Goal: Communication & Community: Answer question/provide support

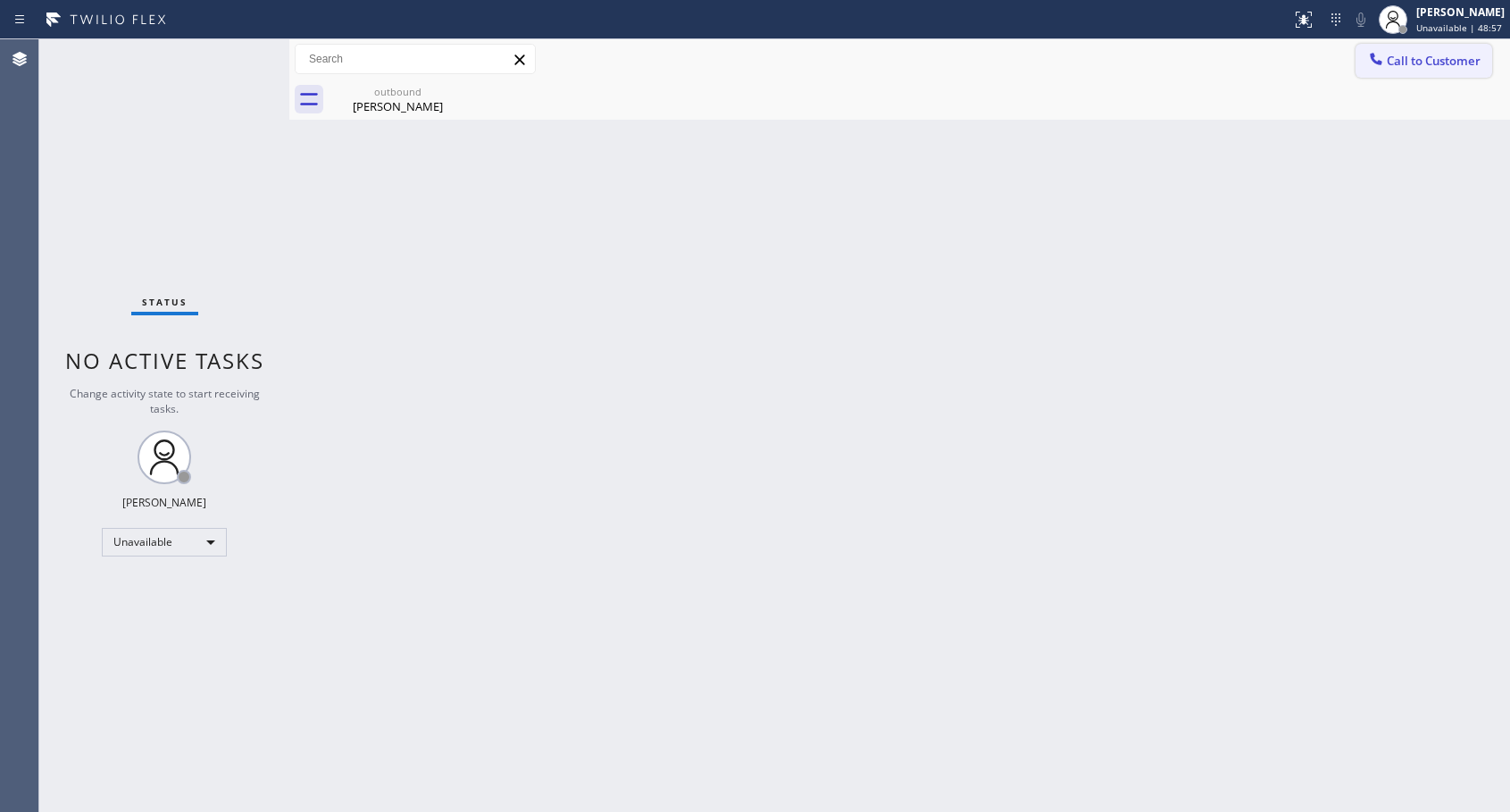
click at [1406, 72] on button "Call to Customer" at bounding box center [1424, 60] width 137 height 34
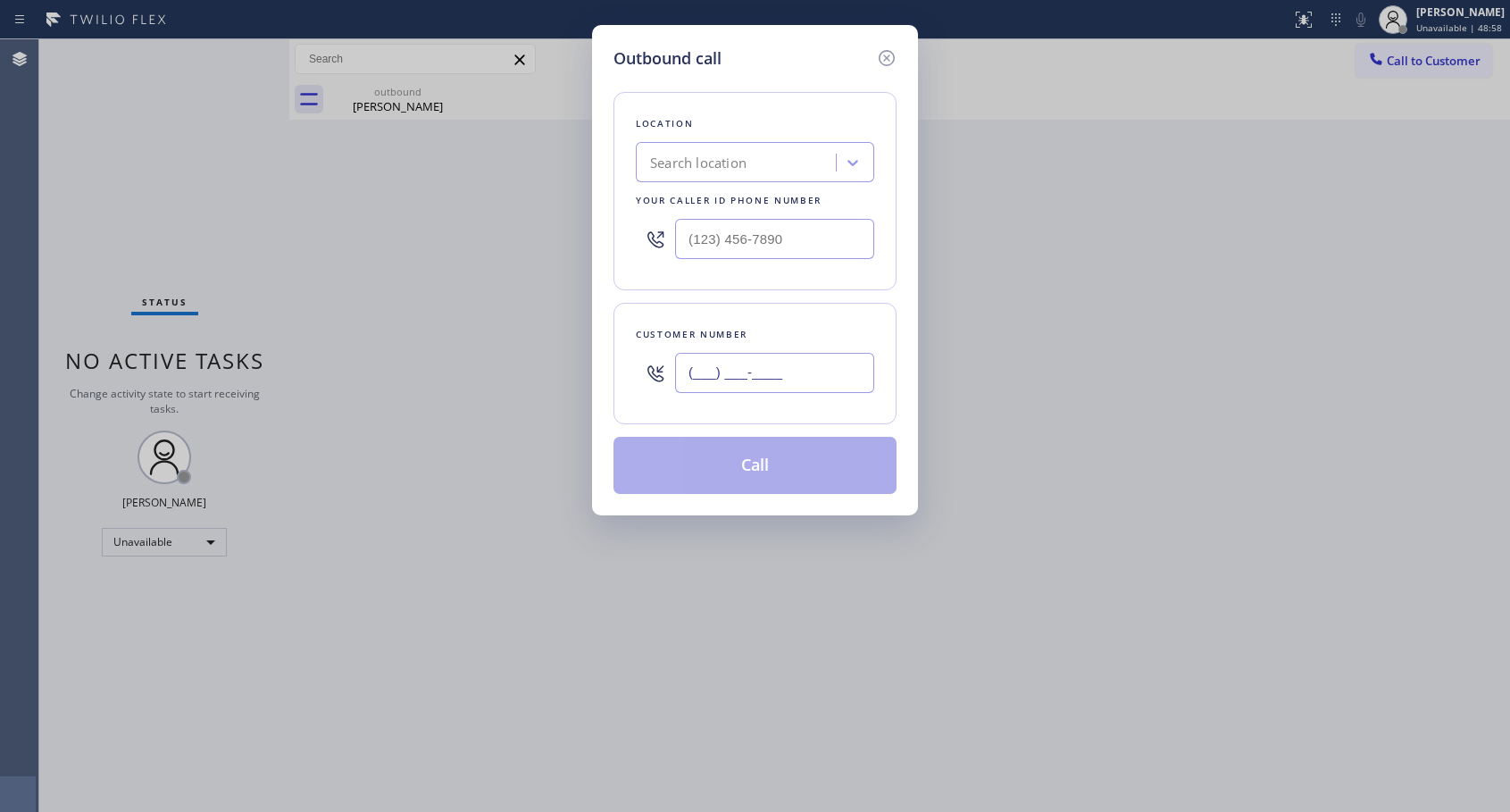
click at [784, 372] on input "(___) ___-____" at bounding box center [775, 373] width 199 height 40
paste input "310) 621-4271"
type input "[PHONE_NUMBER]"
click at [759, 240] on input "(___) ___-____" at bounding box center [775, 239] width 199 height 40
paste input "818) 614-5337"
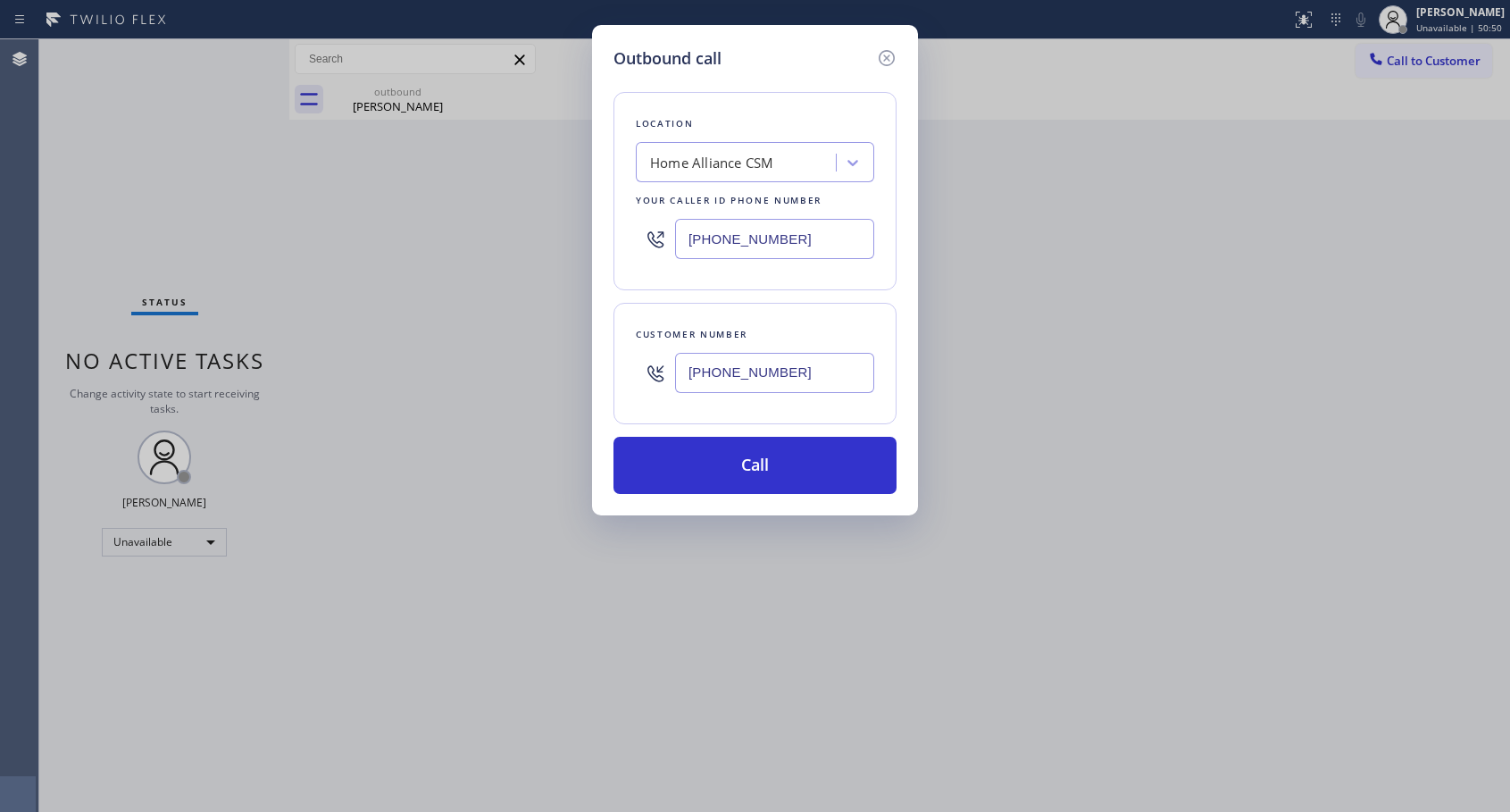
type input "[PHONE_NUMBER]"
click at [766, 468] on button "Call" at bounding box center [755, 465] width 283 height 57
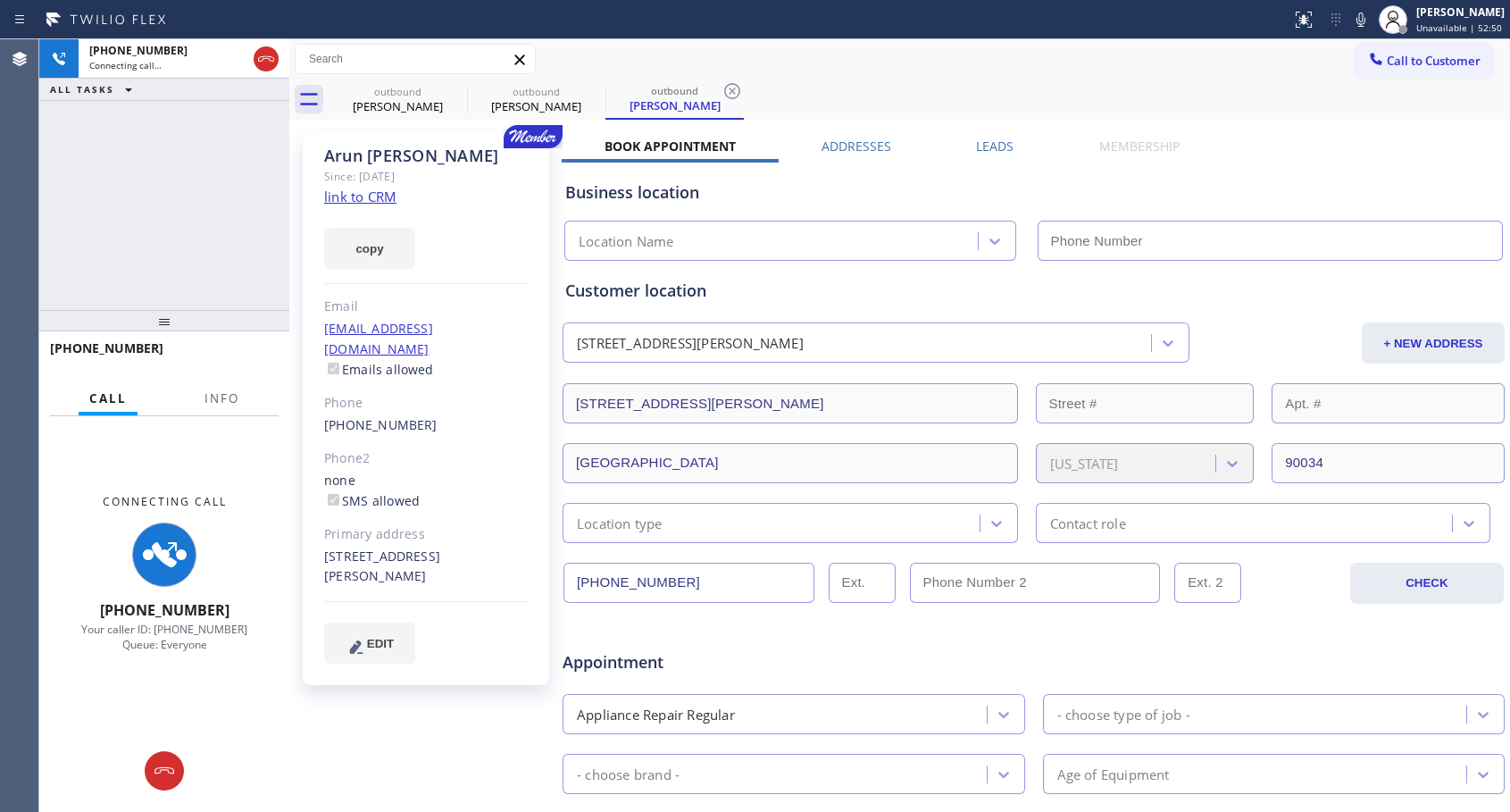
type input "[PHONE_NUMBER]"
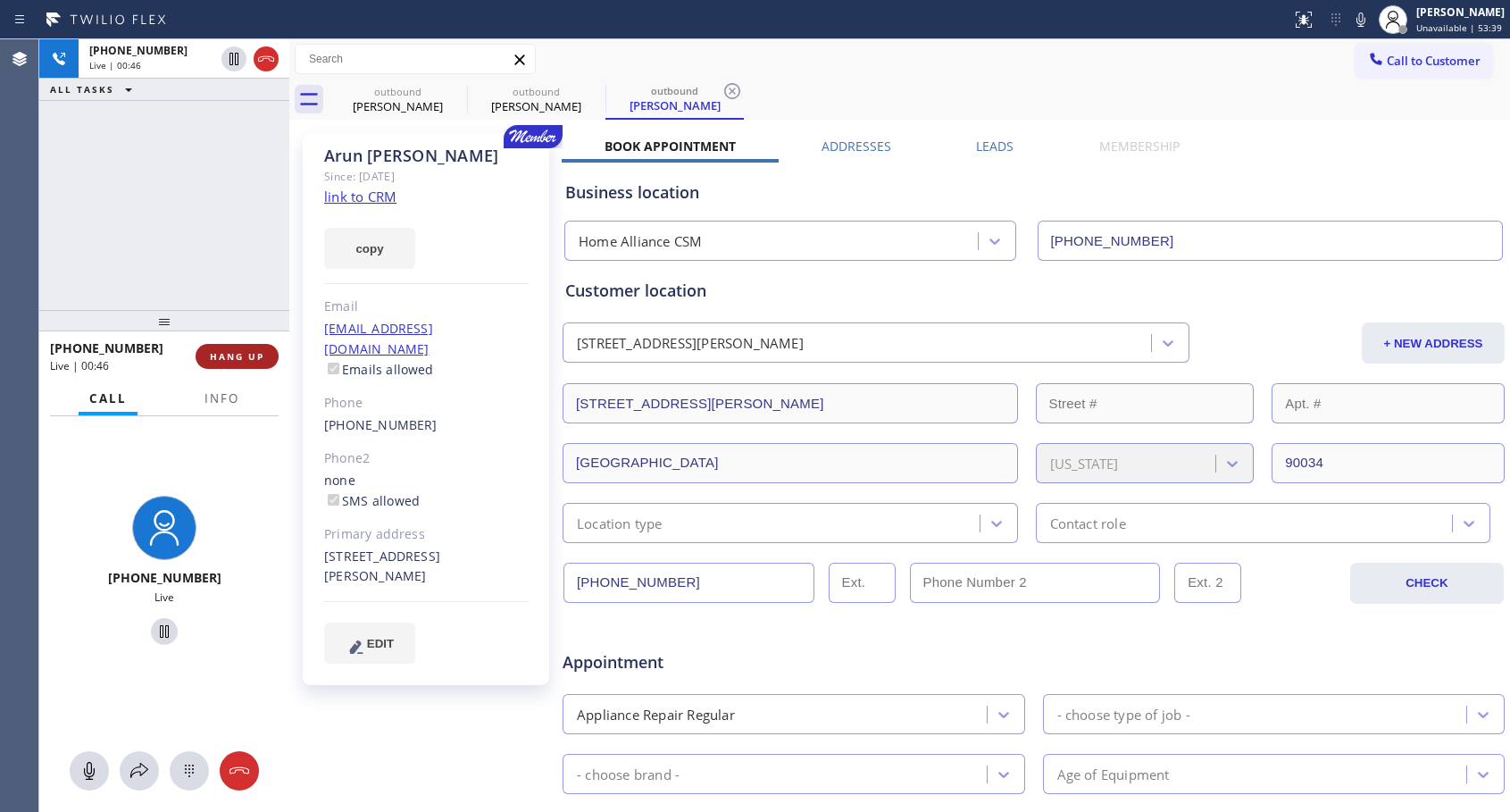
click at [234, 345] on button "HANG UP" at bounding box center [237, 356] width 83 height 25
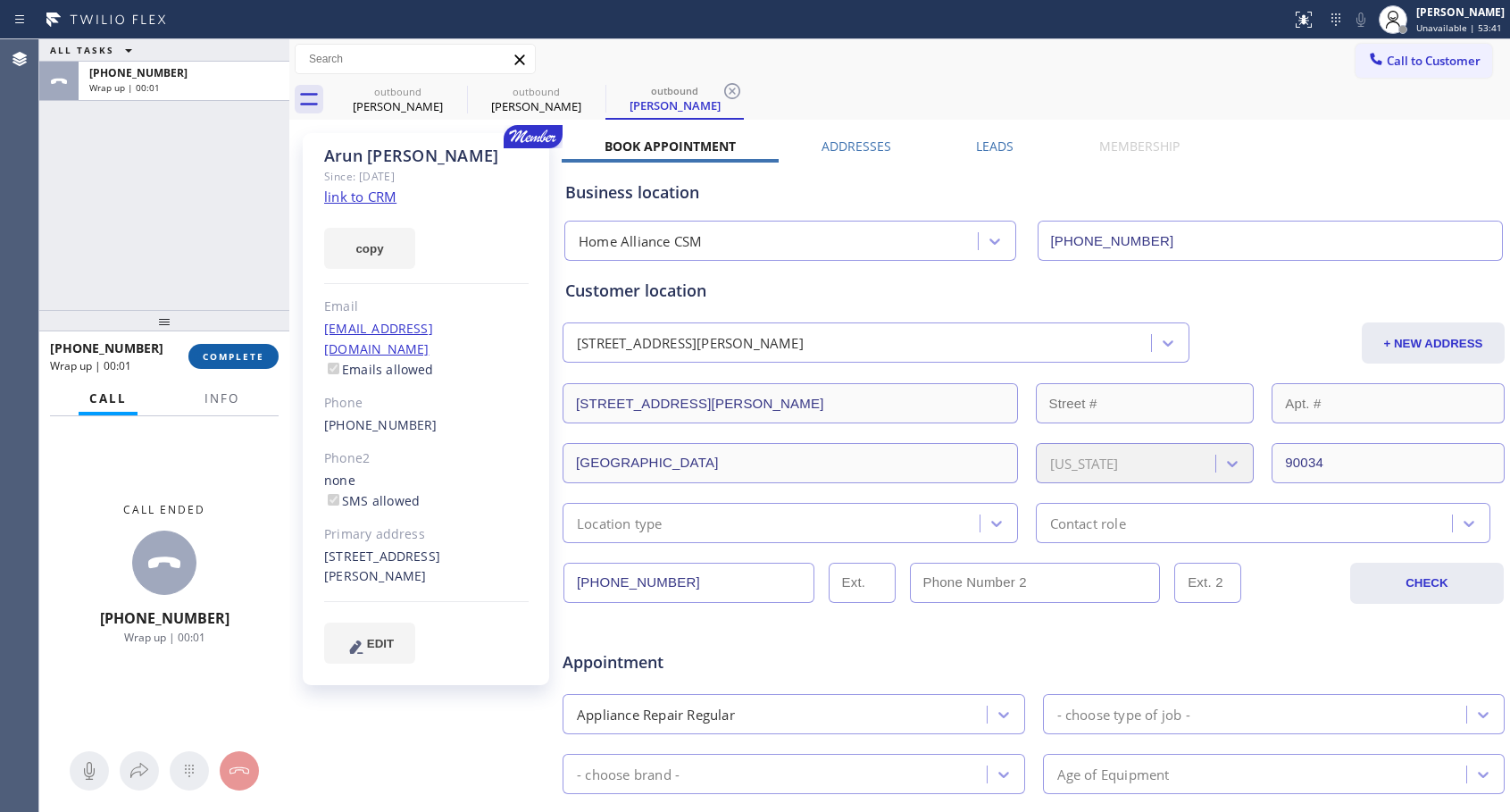
click at [242, 350] on span "COMPLETE" at bounding box center [234, 356] width 62 height 13
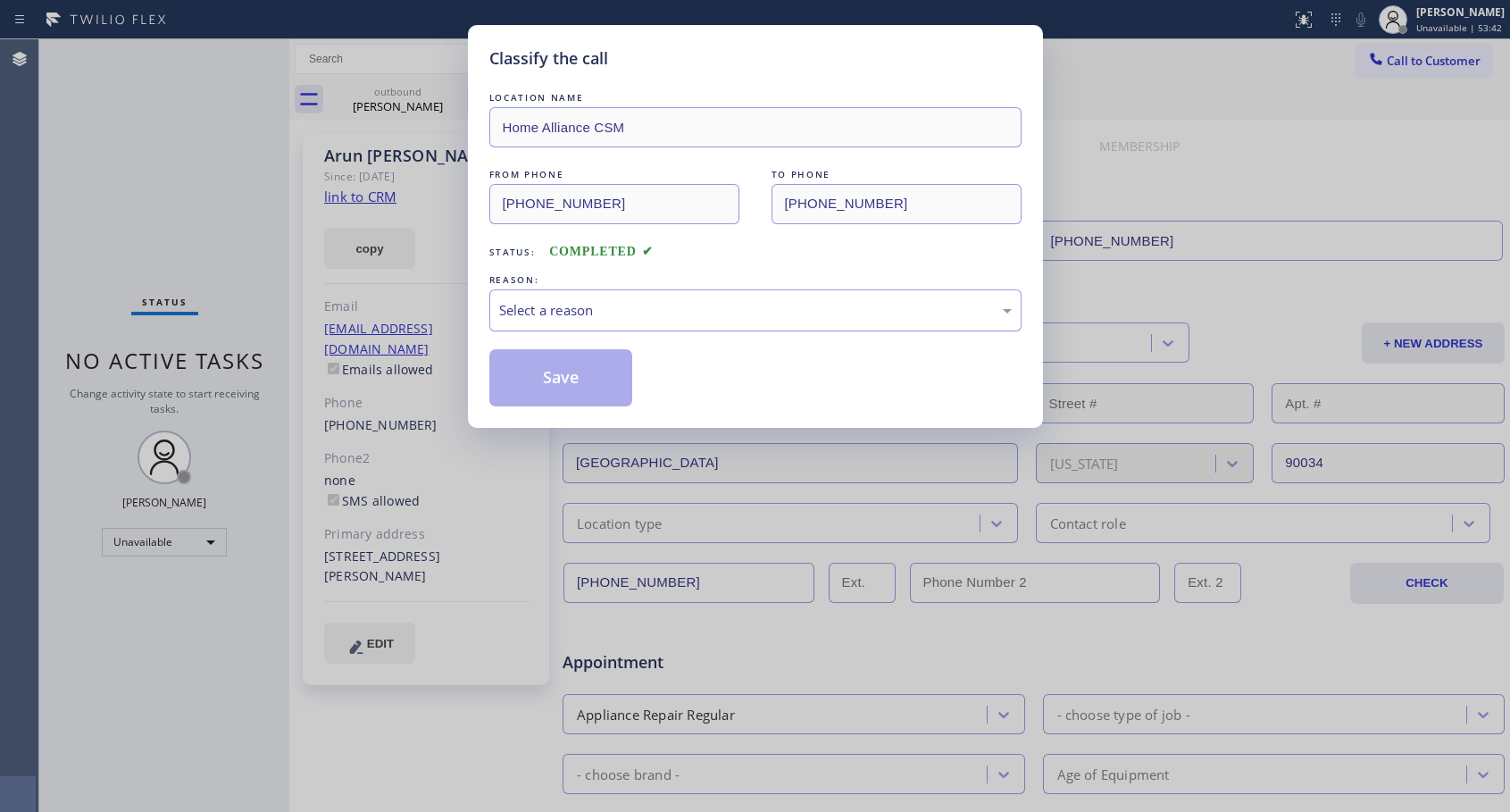
click at [616, 318] on div "Select a reason" at bounding box center [755, 310] width 513 height 20
click at [558, 378] on button "Save" at bounding box center [561, 377] width 143 height 57
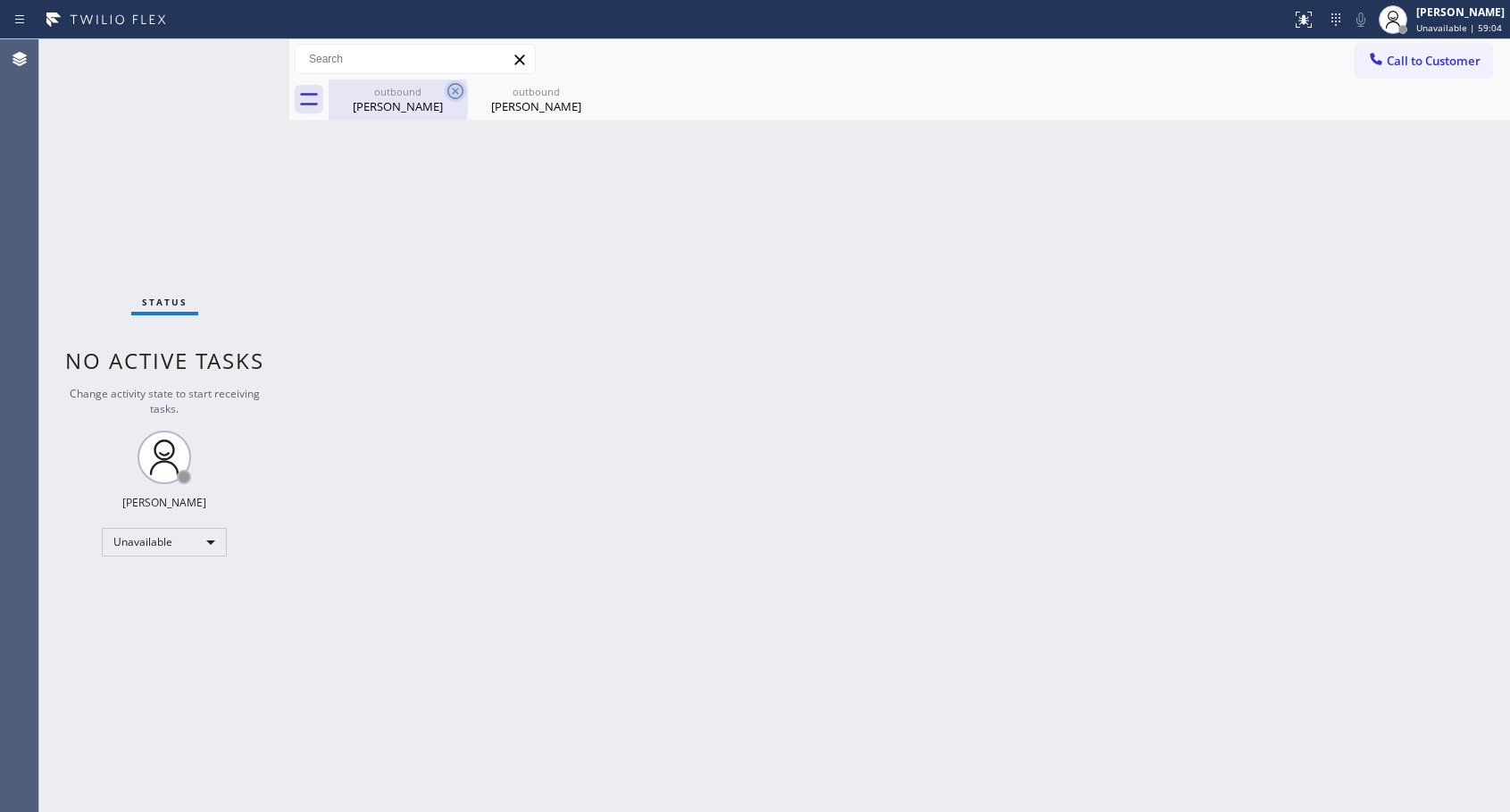
click at [456, 88] on icon at bounding box center [455, 91] width 21 height 21
click at [0, 0] on icon at bounding box center [0, 0] width 0 height 0
click at [456, 89] on div "outbound [PERSON_NAME] outbound [PERSON_NAME]" at bounding box center [920, 100] width 1182 height 40
click at [1414, 73] on button "Call to Customer" at bounding box center [1424, 60] width 137 height 34
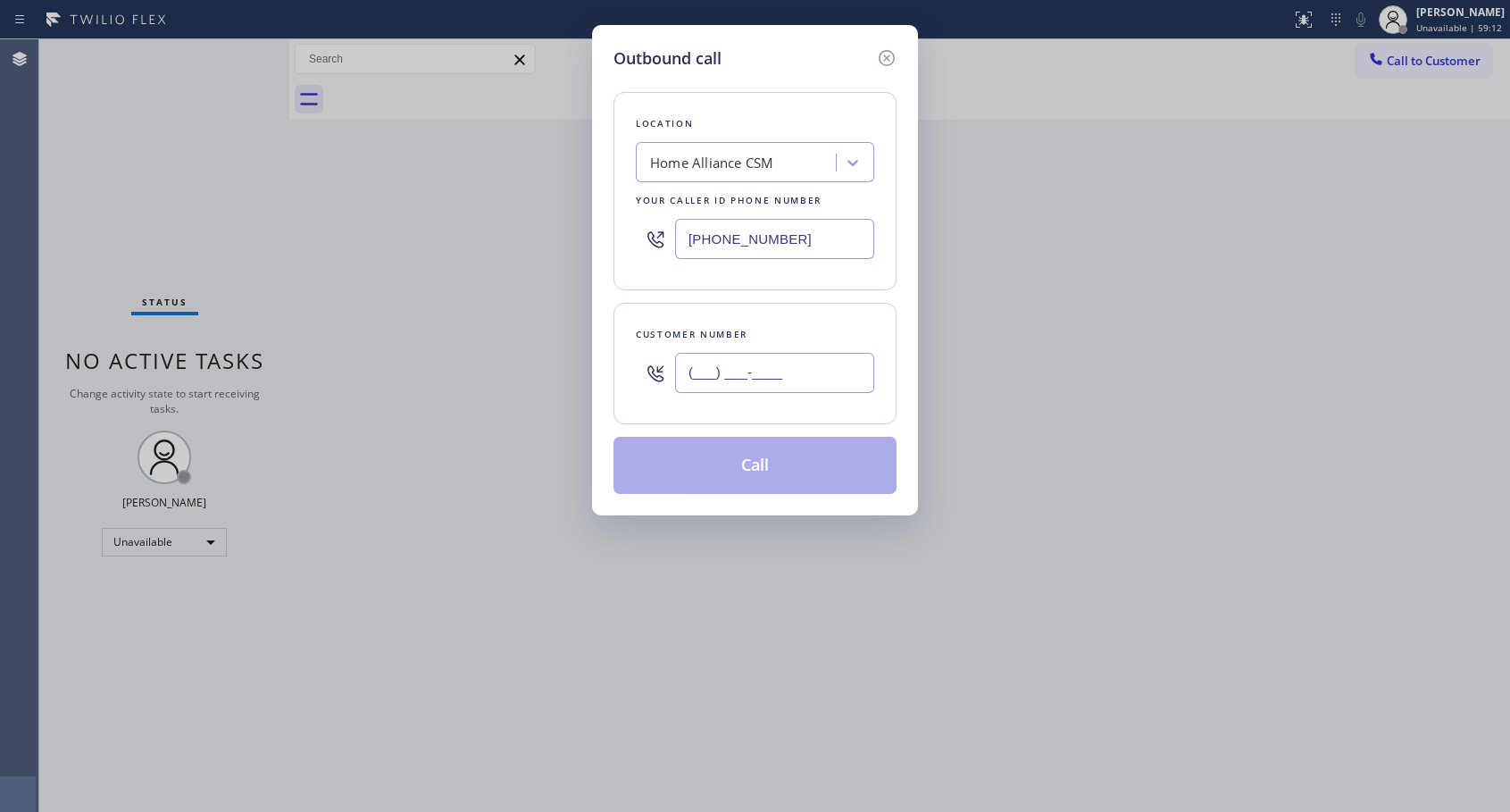
click at [793, 361] on input "(___) ___-____" at bounding box center [775, 373] width 199 height 40
paste input "310) 365-0499"
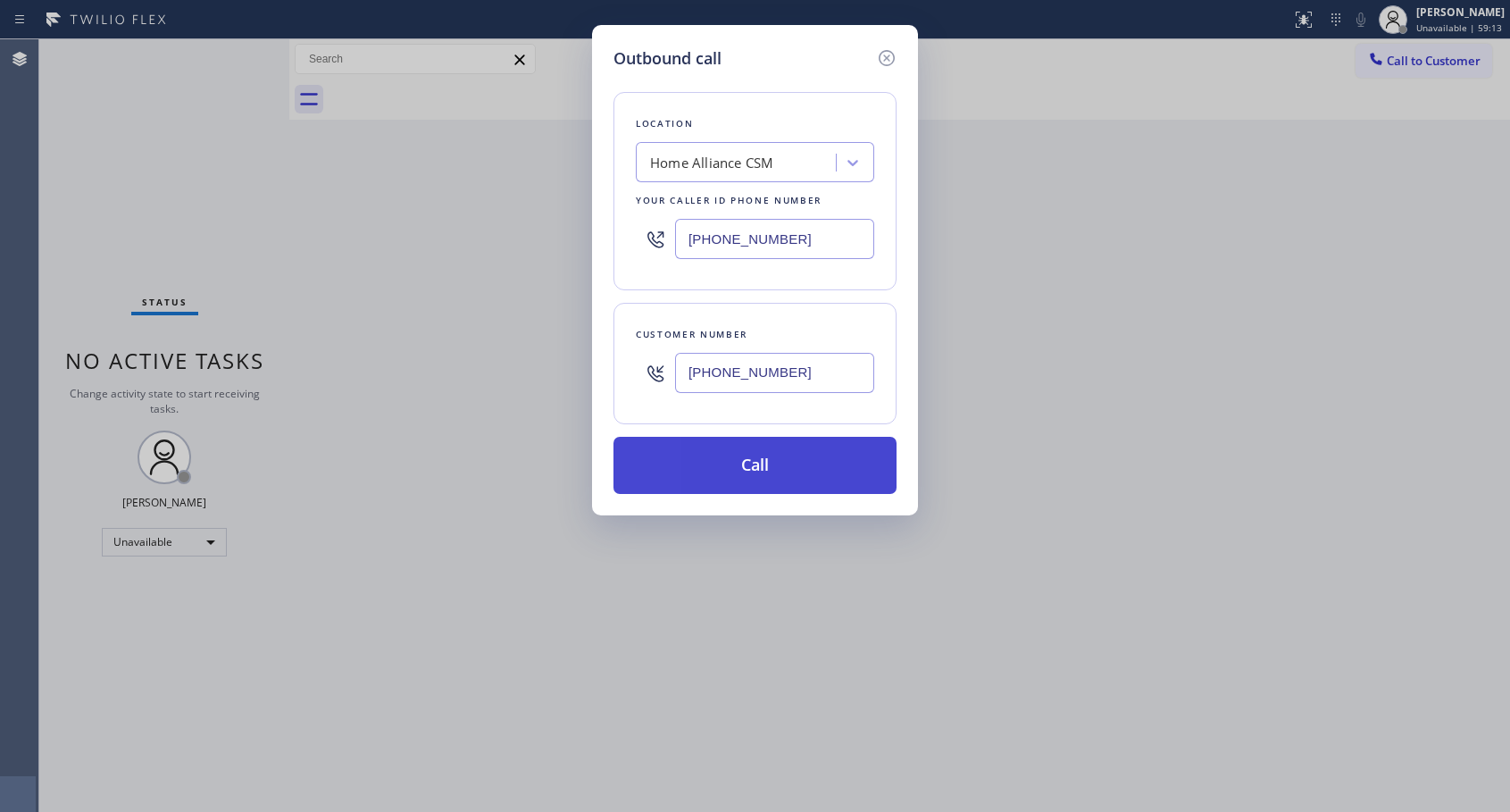
type input "[PHONE_NUMBER]"
click at [761, 464] on button "Call" at bounding box center [755, 465] width 283 height 57
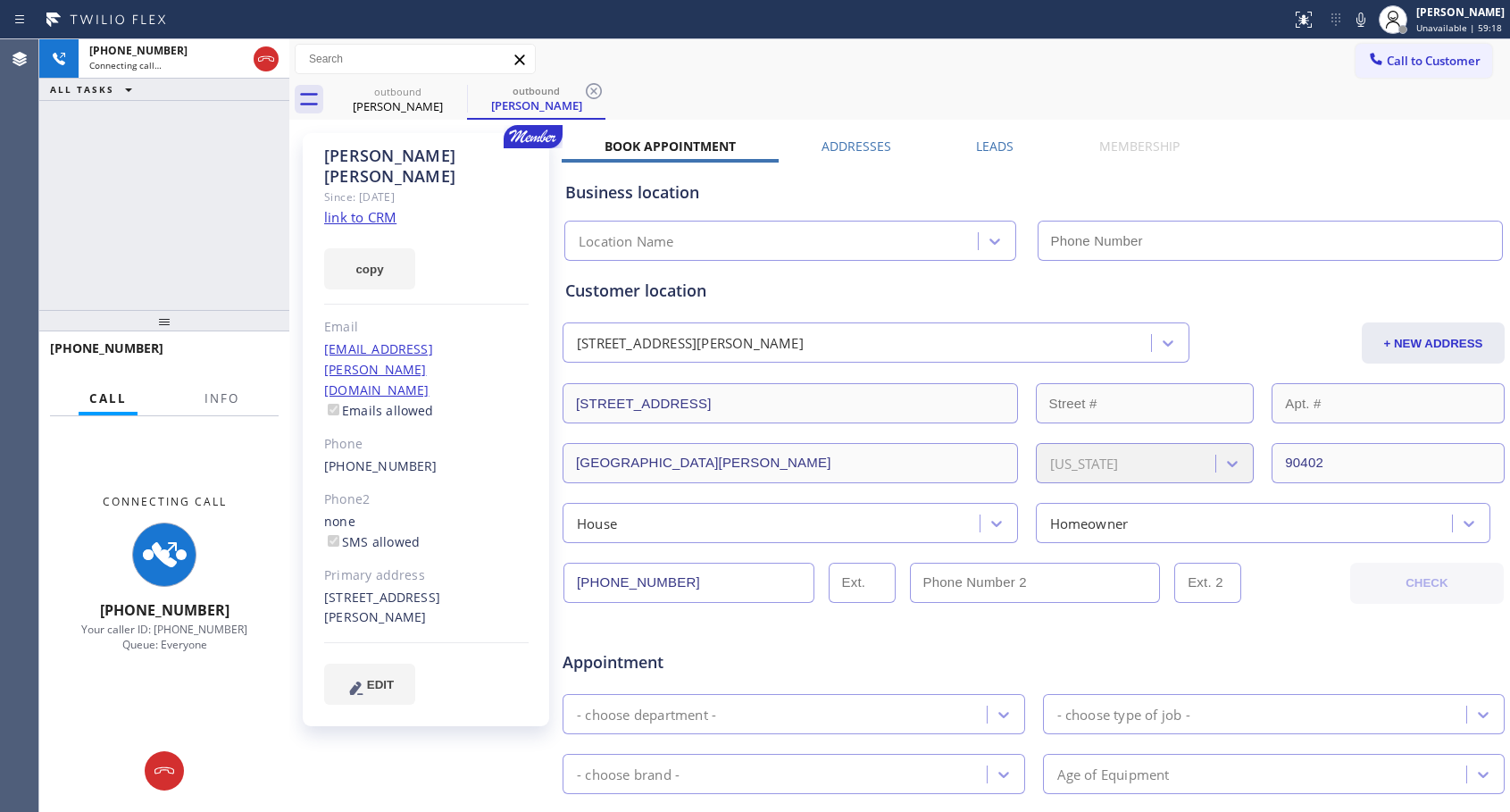
type input "[PHONE_NUMBER]"
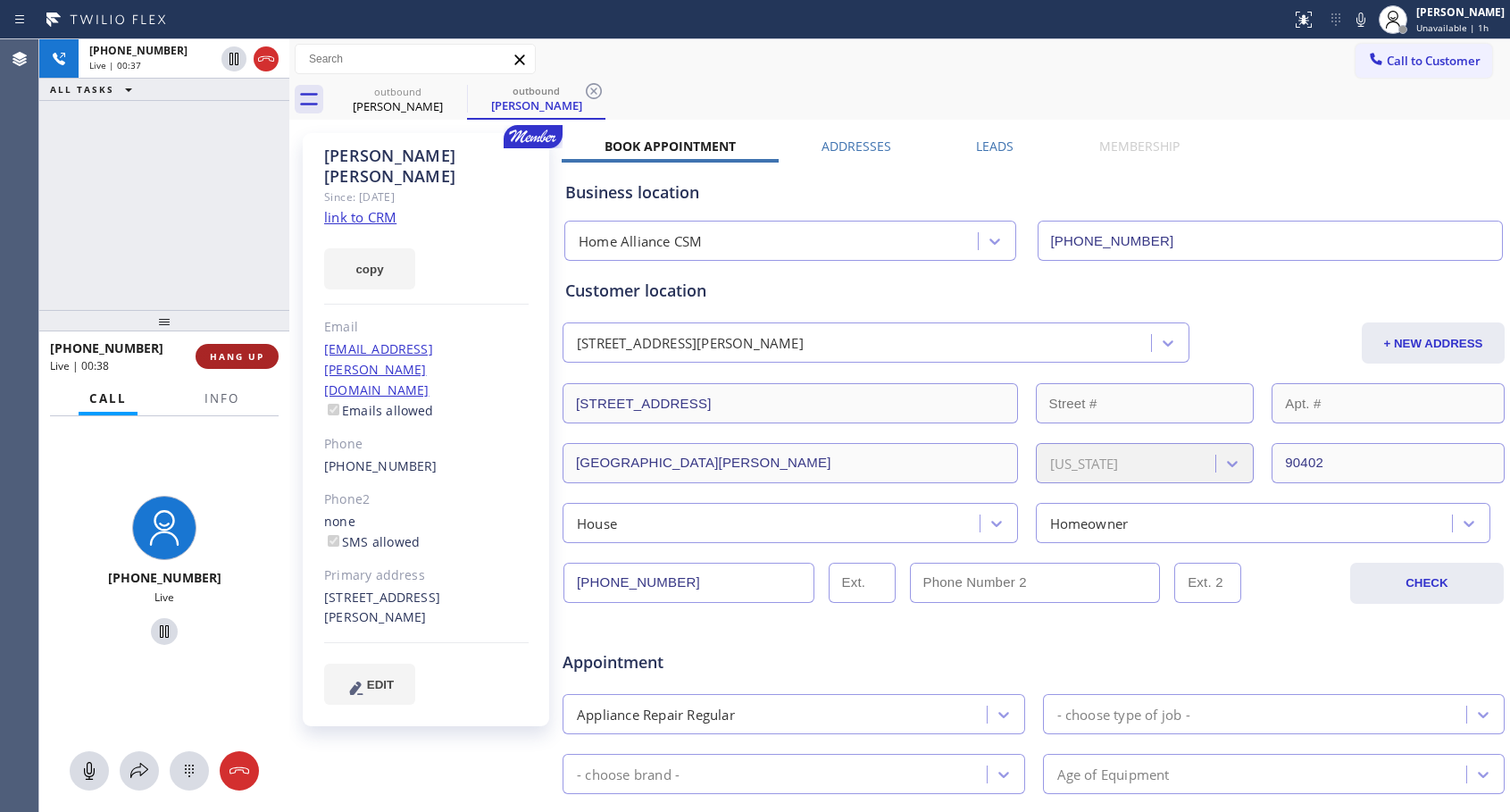
click at [240, 357] on span "HANG UP" at bounding box center [237, 356] width 55 height 13
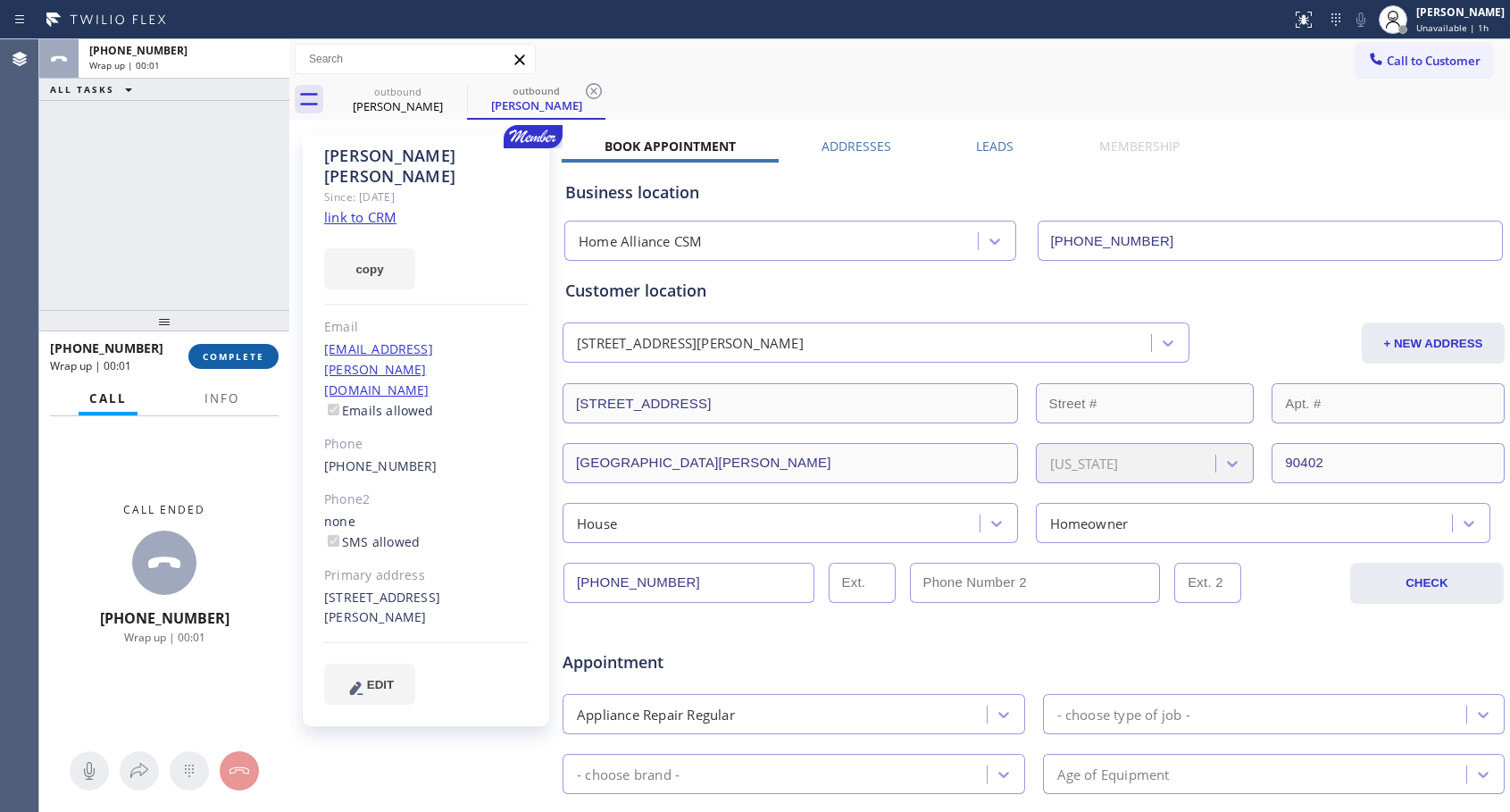
click at [240, 357] on span "COMPLETE" at bounding box center [234, 356] width 62 height 13
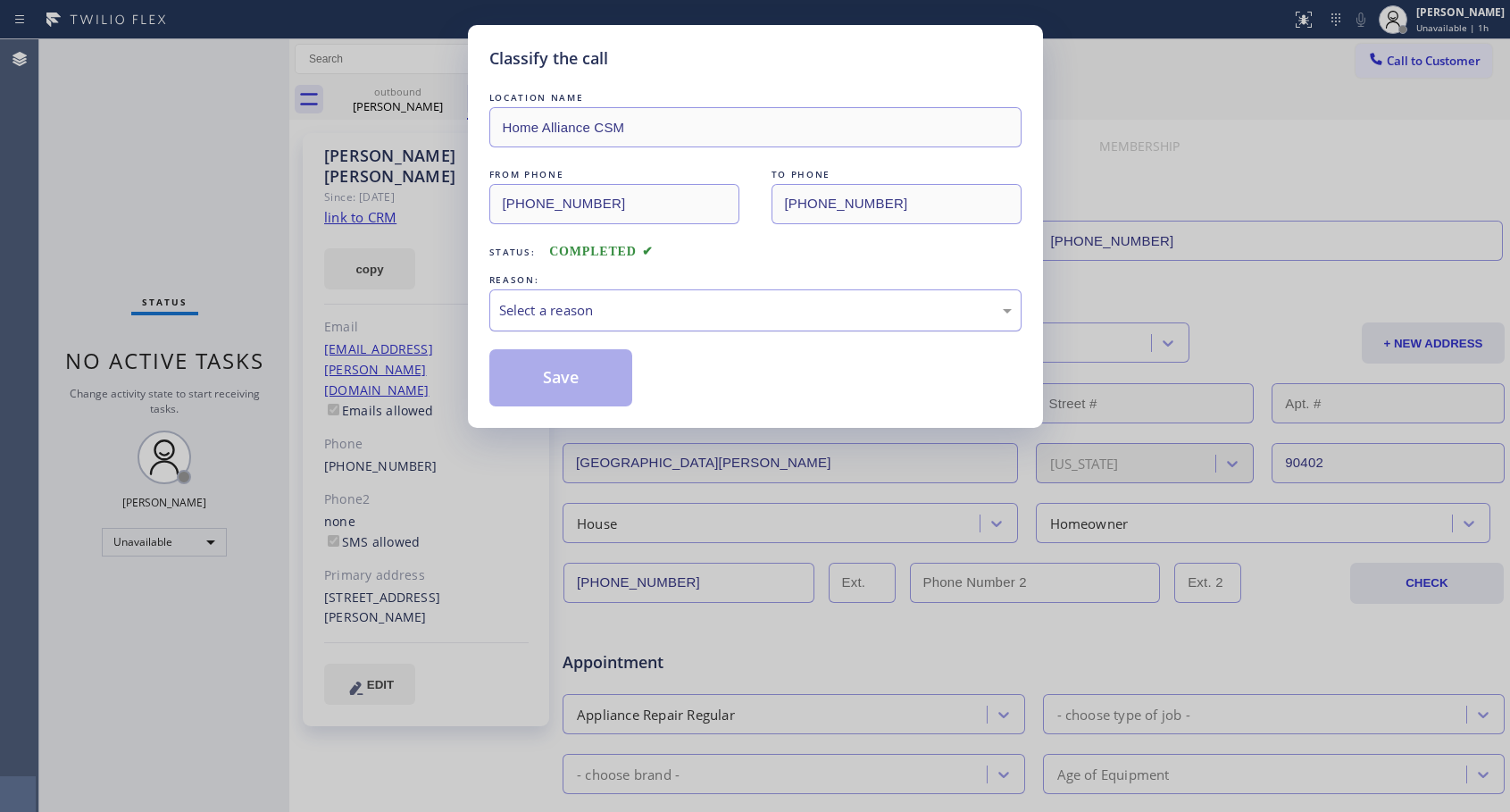
click at [786, 308] on div "Select a reason" at bounding box center [755, 310] width 513 height 20
click at [579, 380] on button "Save" at bounding box center [561, 377] width 143 height 57
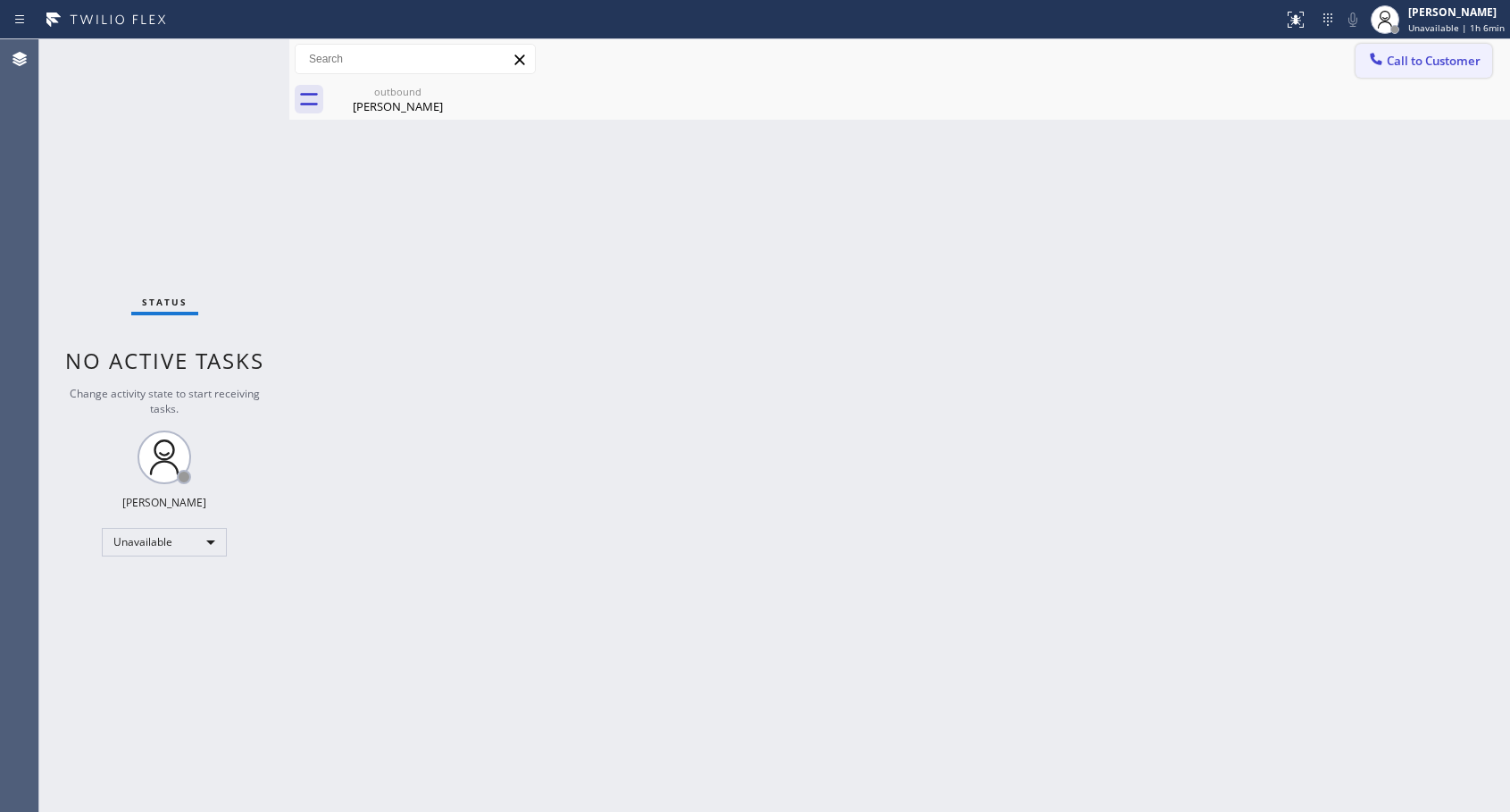
click at [1422, 74] on button "Call to Customer" at bounding box center [1424, 60] width 137 height 34
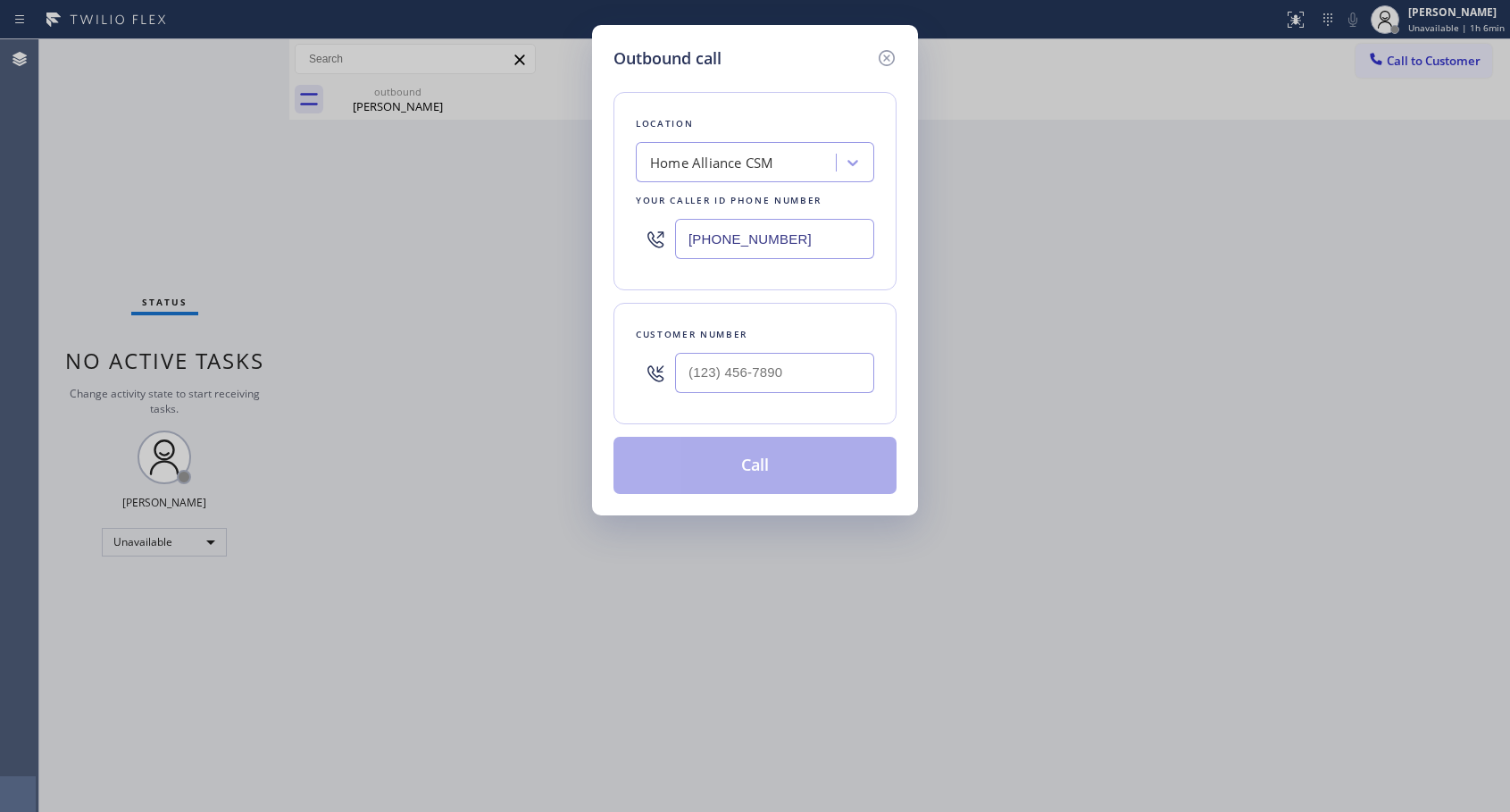
click at [730, 346] on div at bounding box center [775, 372] width 199 height 58
click at [723, 365] on input "(___) ___-____" at bounding box center [775, 373] width 199 height 40
paste input "416) 315-3500"
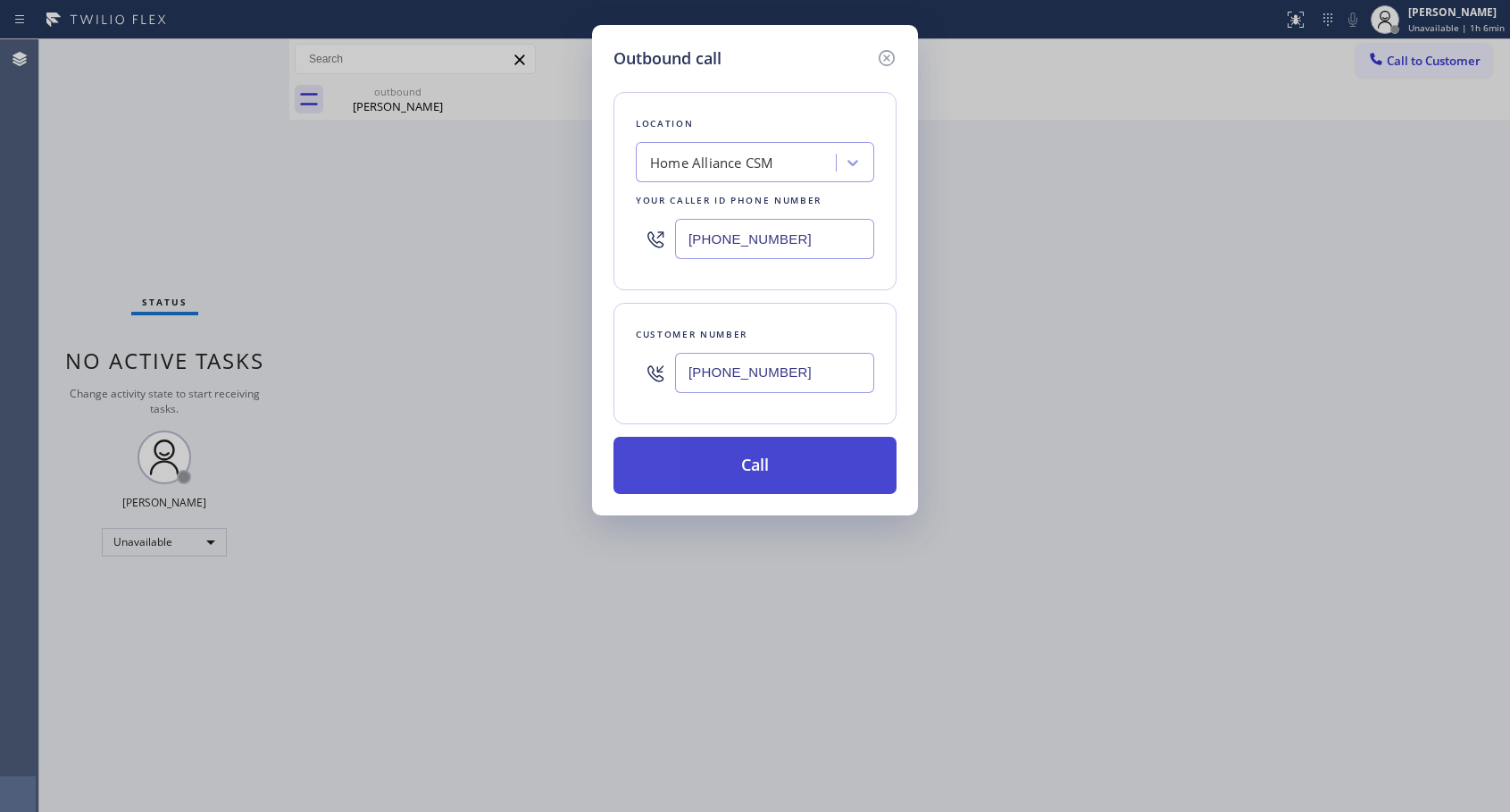
type input "[PHONE_NUMBER]"
click at [751, 469] on button "Call" at bounding box center [755, 465] width 283 height 57
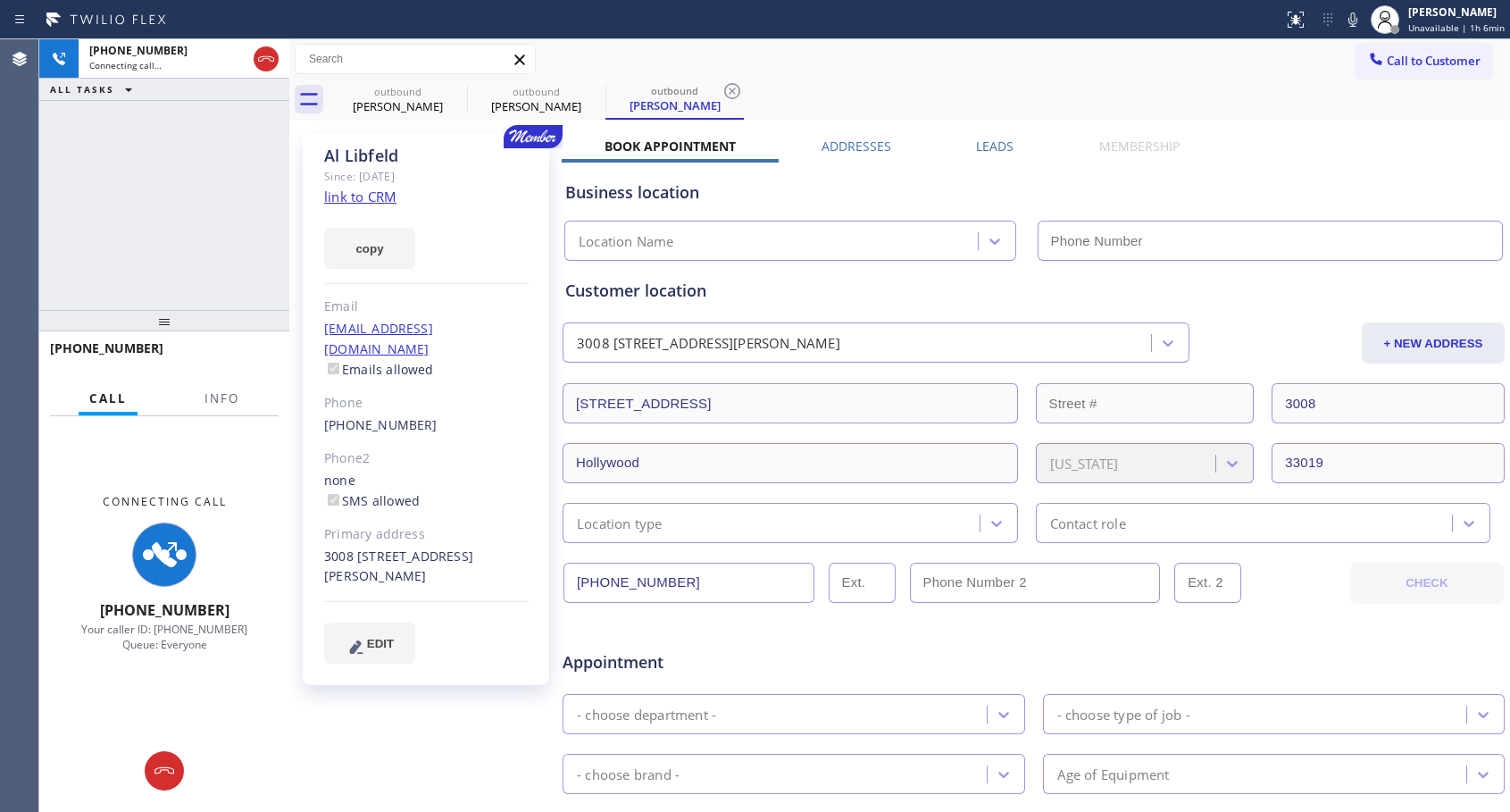
type input "[PHONE_NUMBER]"
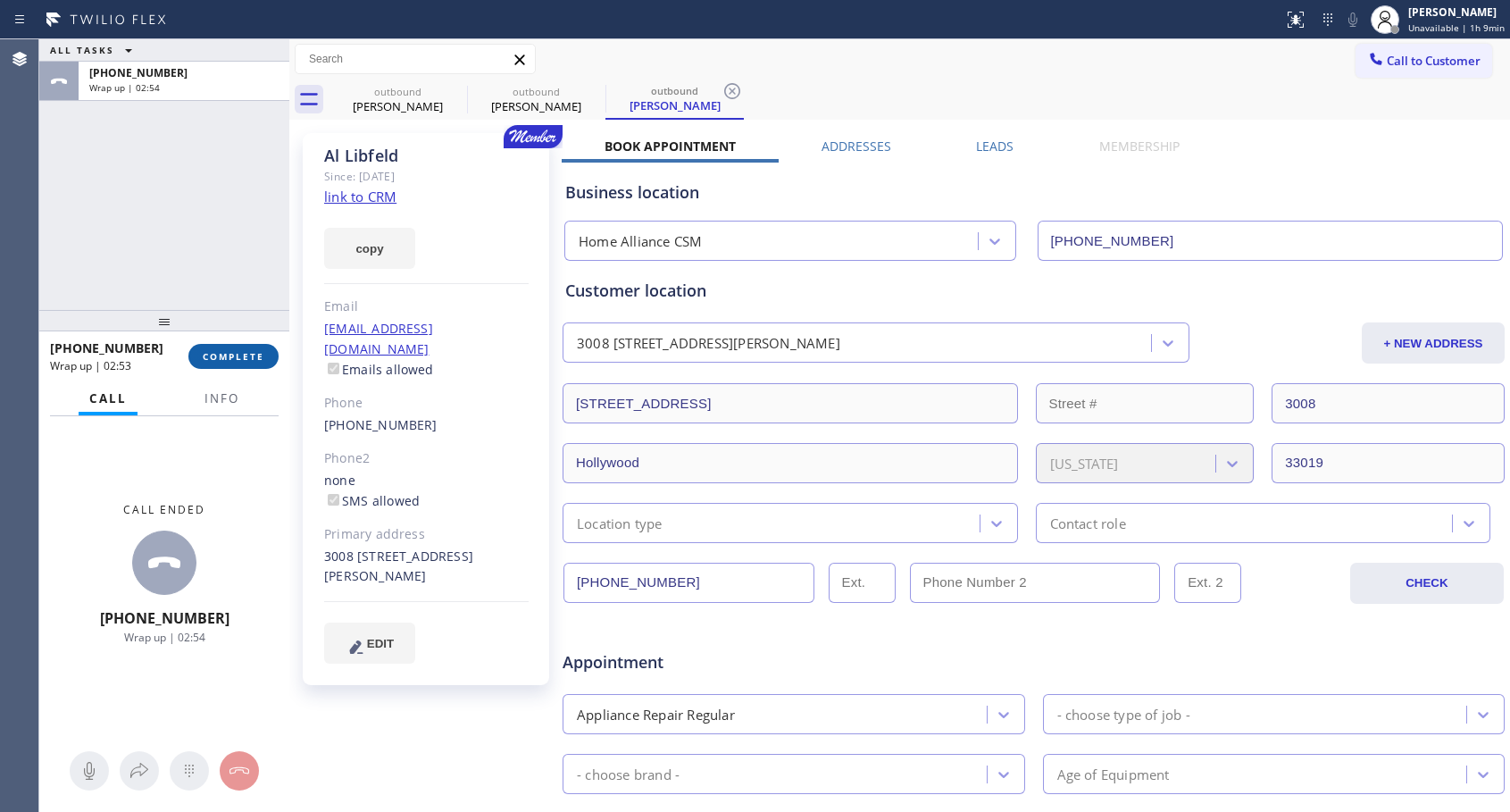
click at [246, 358] on span "COMPLETE" at bounding box center [234, 356] width 62 height 13
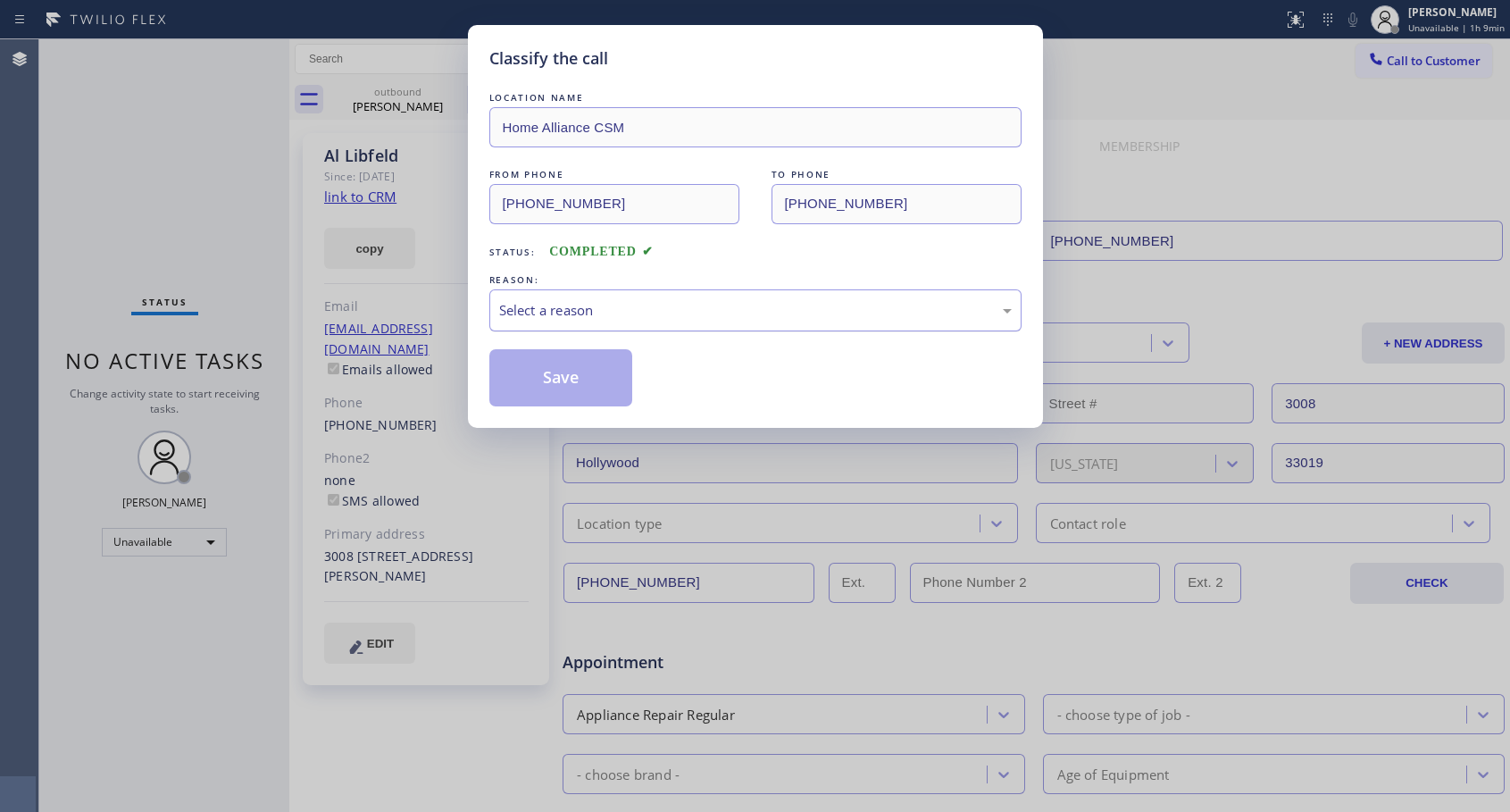
click at [677, 311] on div "Select a reason" at bounding box center [755, 310] width 513 height 20
click at [548, 375] on button "Save" at bounding box center [561, 377] width 143 height 57
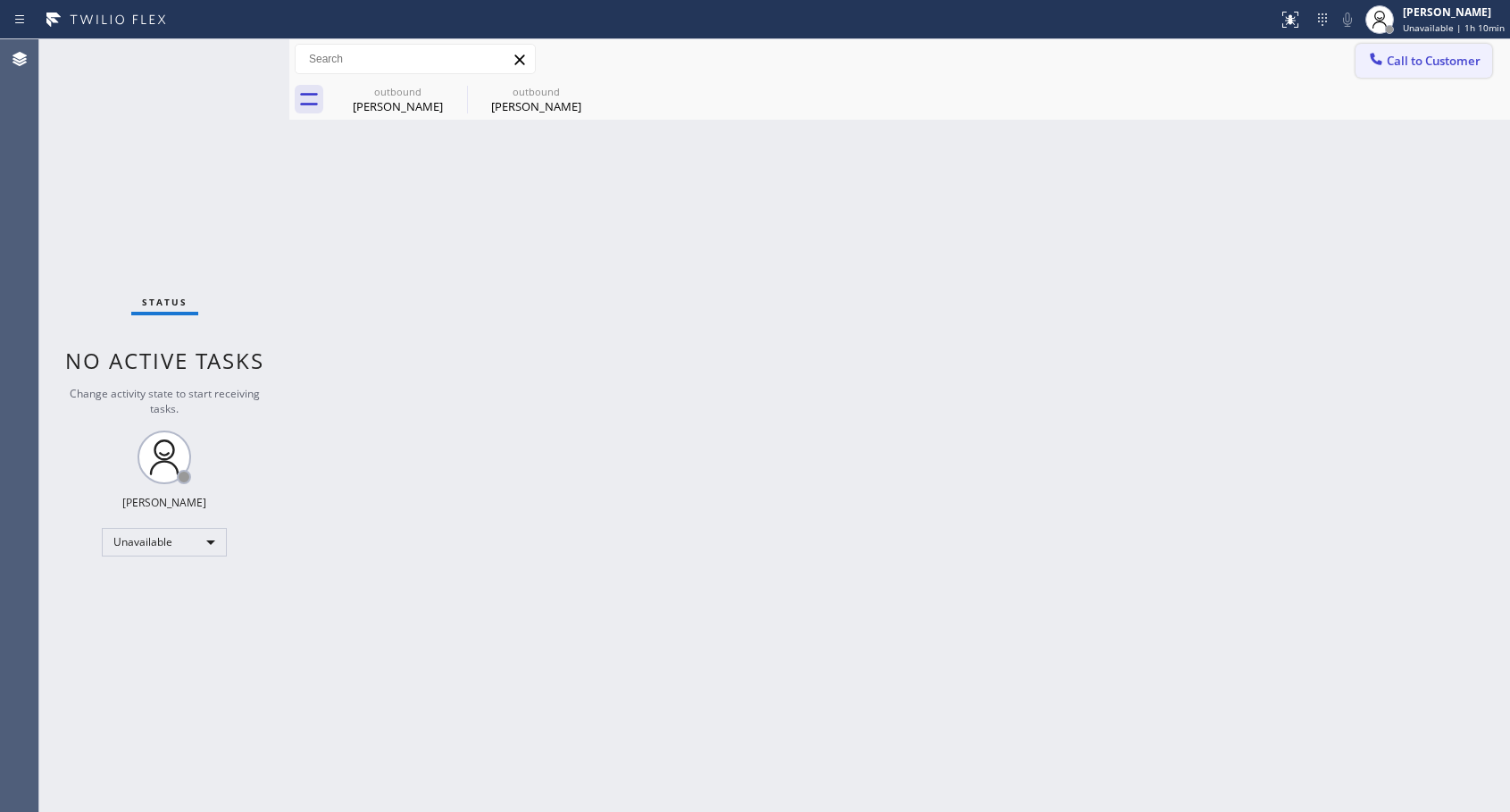
click at [1406, 62] on span "Call to Customer" at bounding box center [1433, 61] width 93 height 16
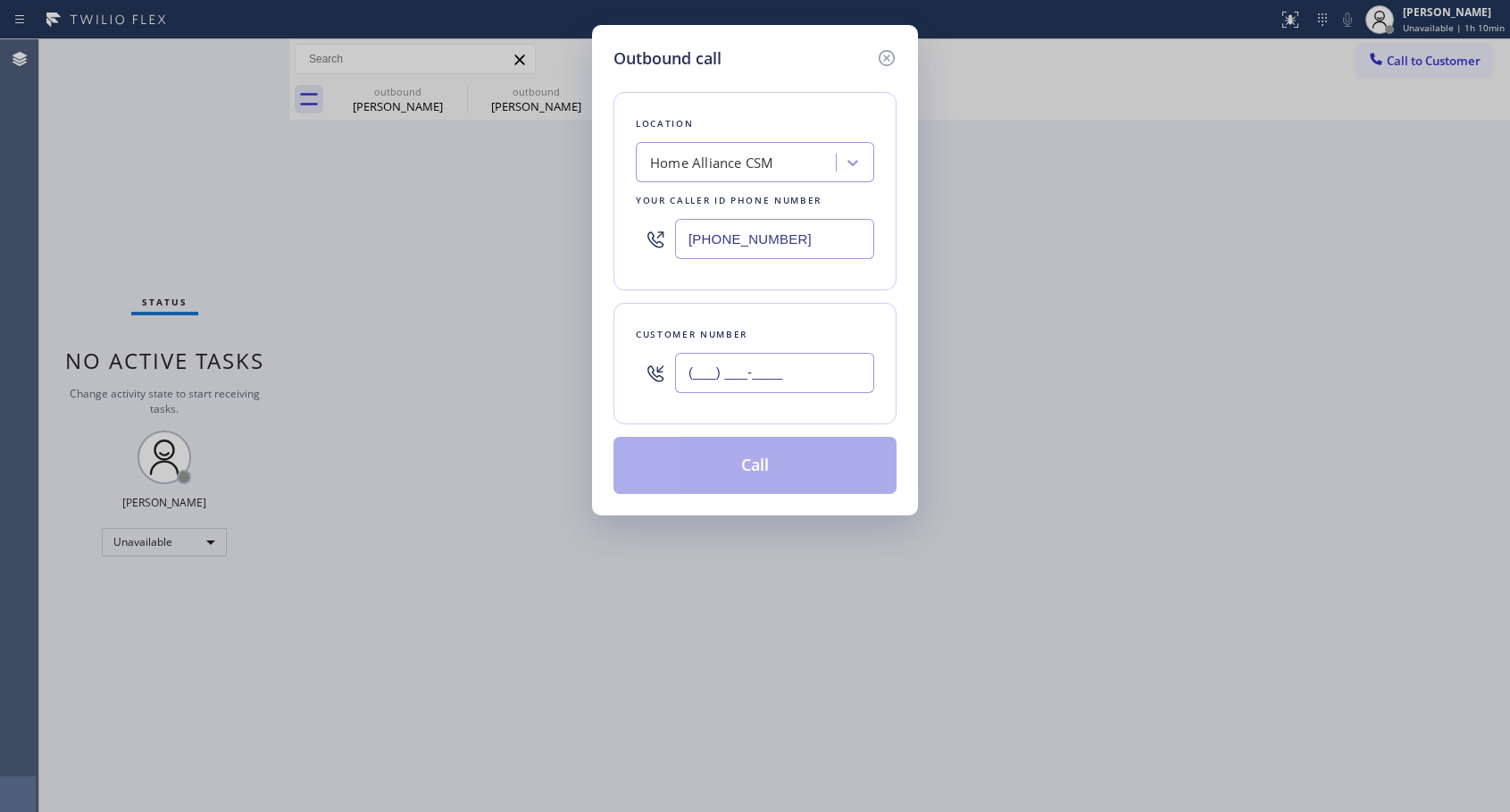
click at [810, 370] on input "(___) ___-____" at bounding box center [775, 373] width 199 height 40
paste input "305) 815-6875"
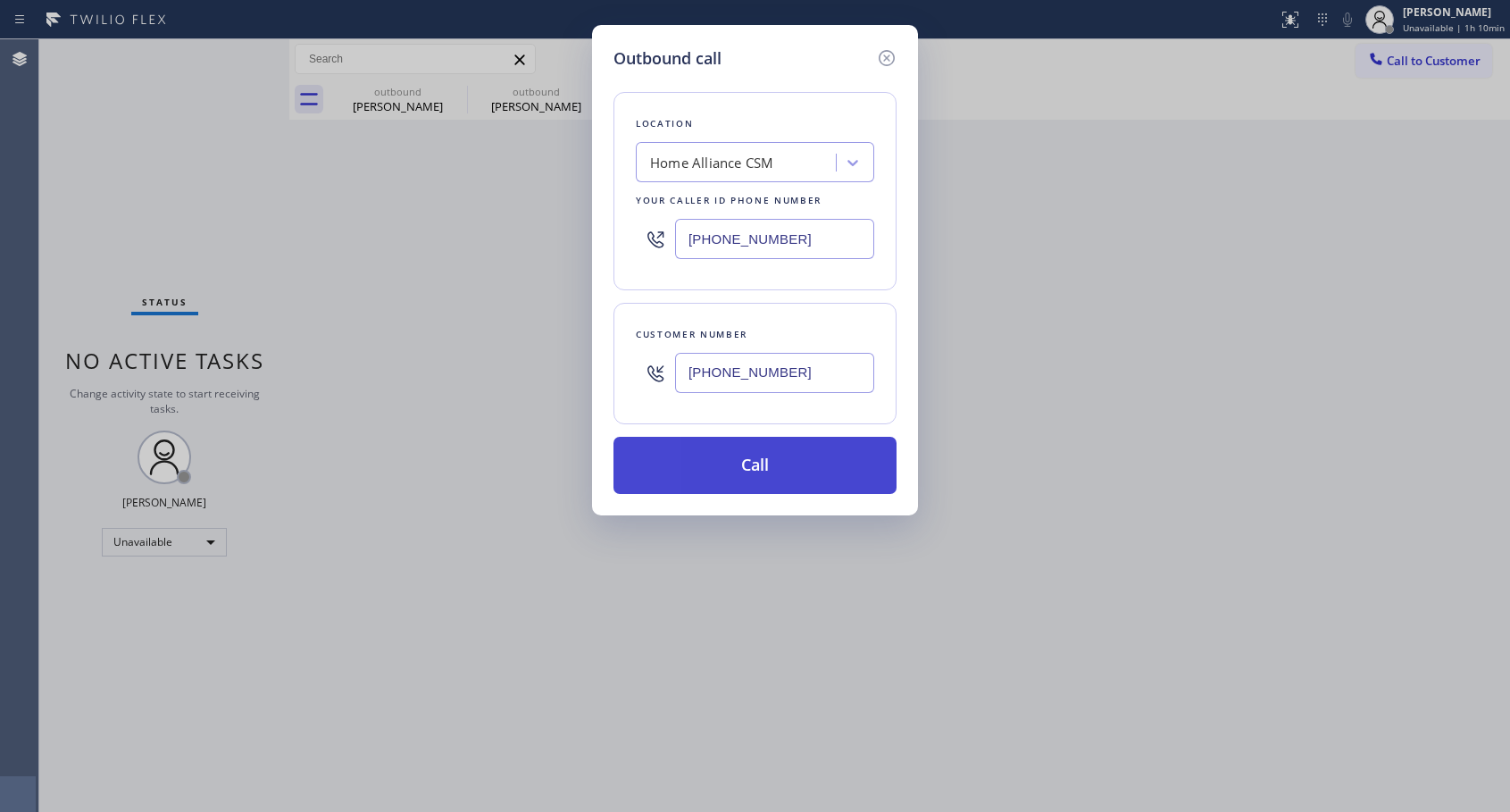
type input "[PHONE_NUMBER]"
click at [751, 465] on button "Call" at bounding box center [755, 465] width 283 height 57
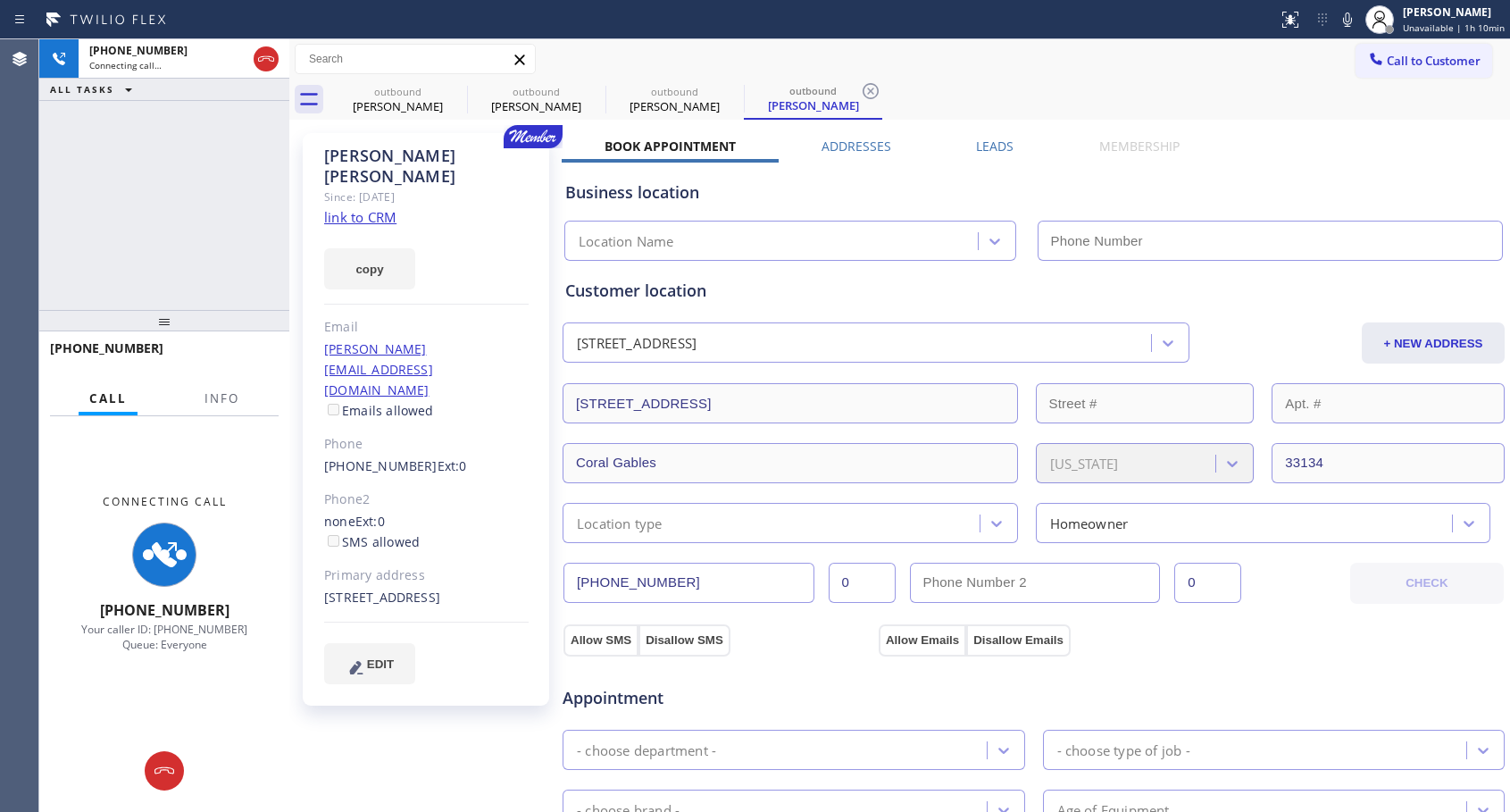
type input "[PHONE_NUMBER]"
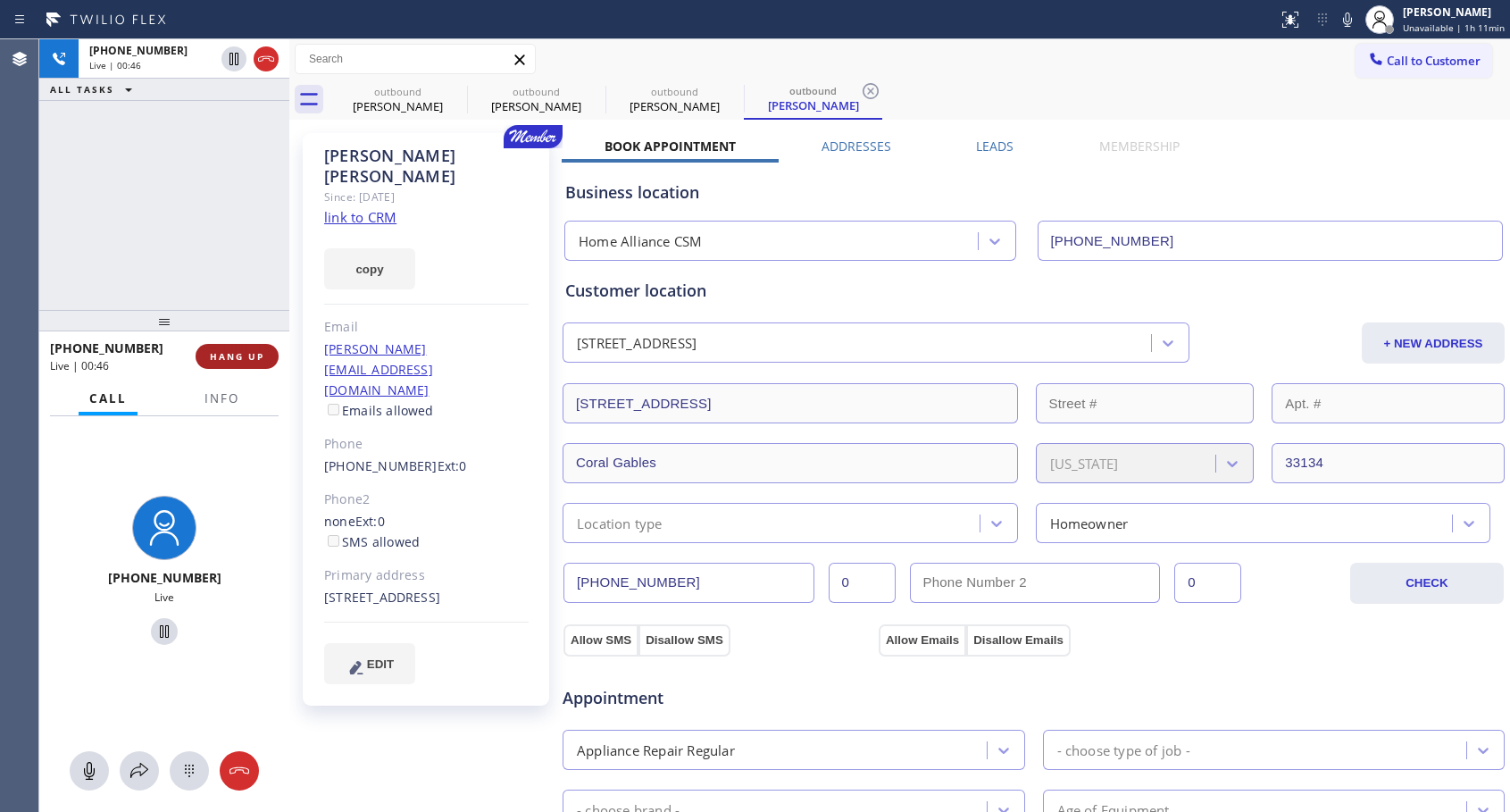
click at [269, 359] on button "HANG UP" at bounding box center [237, 356] width 83 height 25
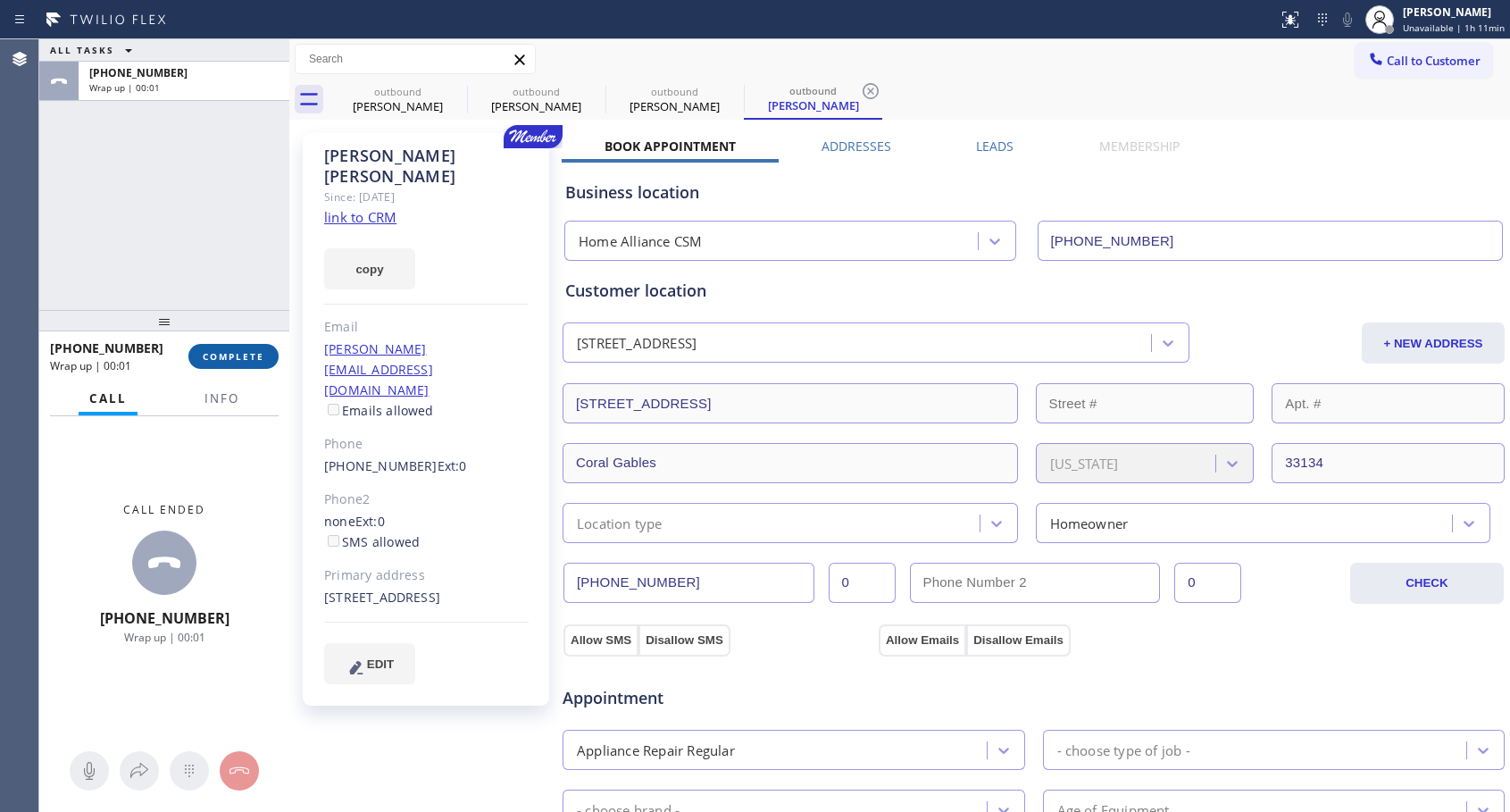
click at [270, 359] on button "COMPLETE" at bounding box center [234, 356] width 90 height 25
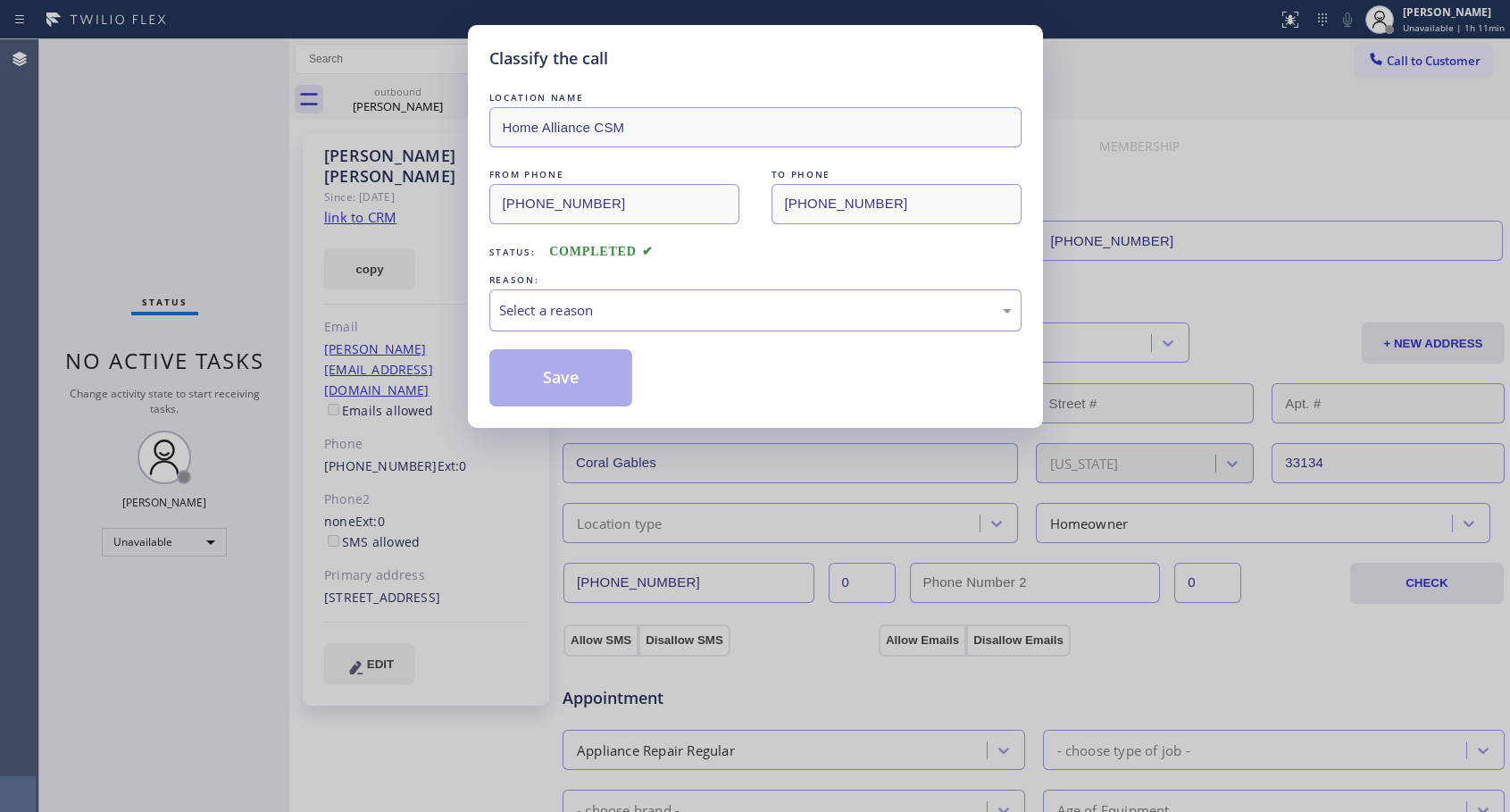
click at [711, 300] on div "Select a reason" at bounding box center [755, 310] width 513 height 20
click at [557, 381] on button "Save" at bounding box center [561, 377] width 143 height 57
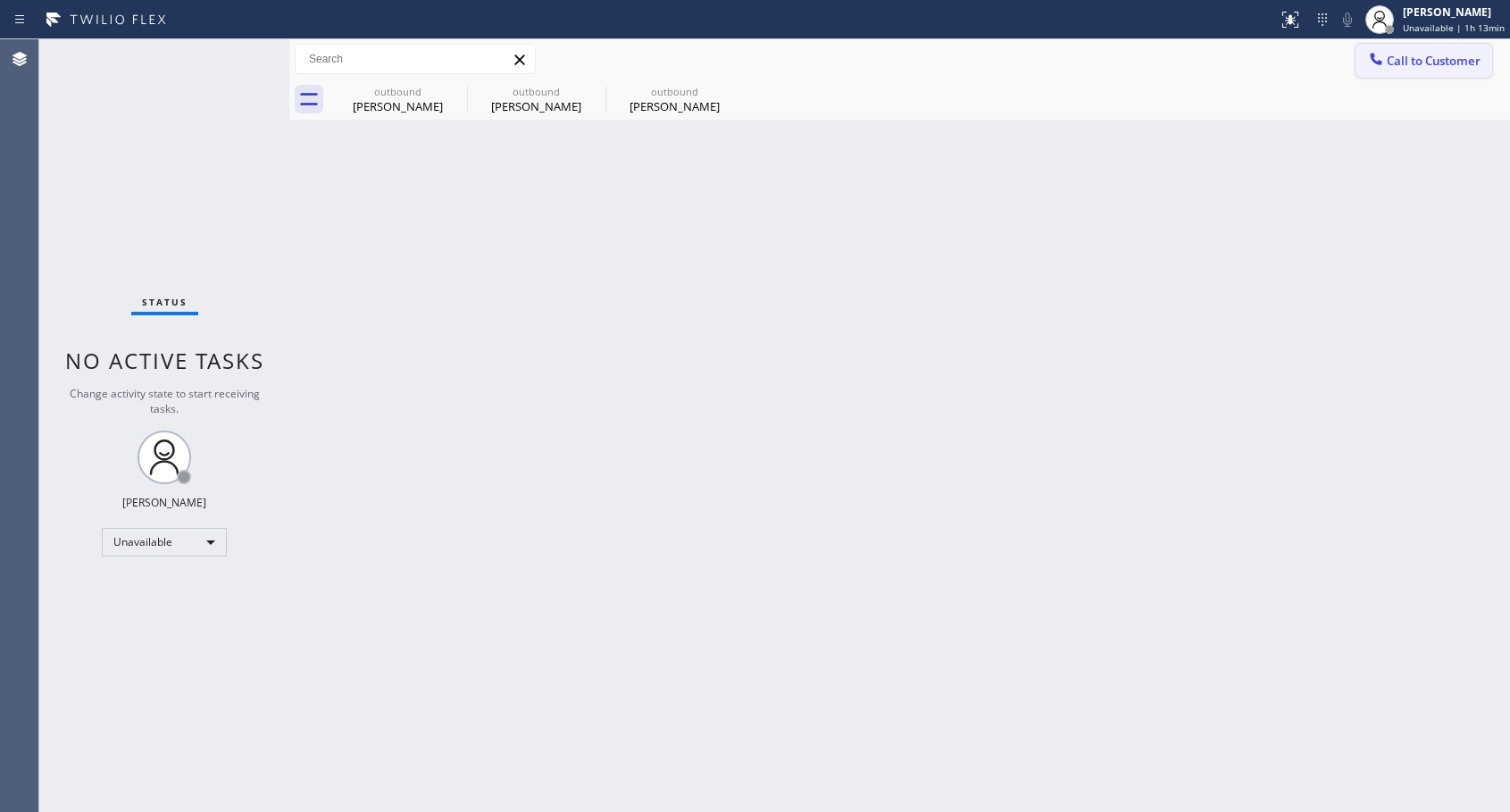
click at [1402, 69] on button "Call to Customer" at bounding box center [1424, 60] width 137 height 34
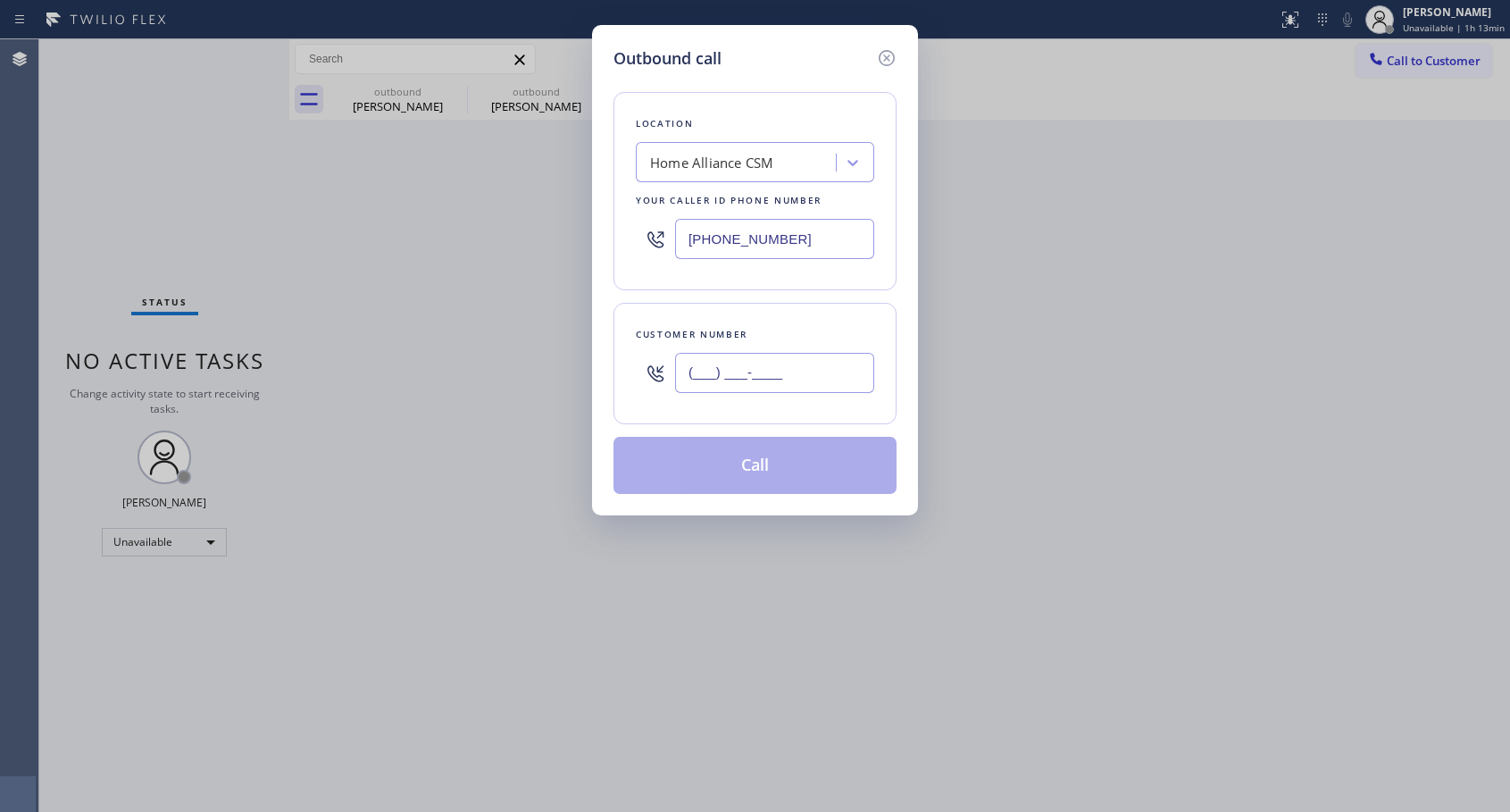
click at [782, 372] on input "(___) ___-____" at bounding box center [775, 373] width 199 height 40
paste input "310) 266-6300"
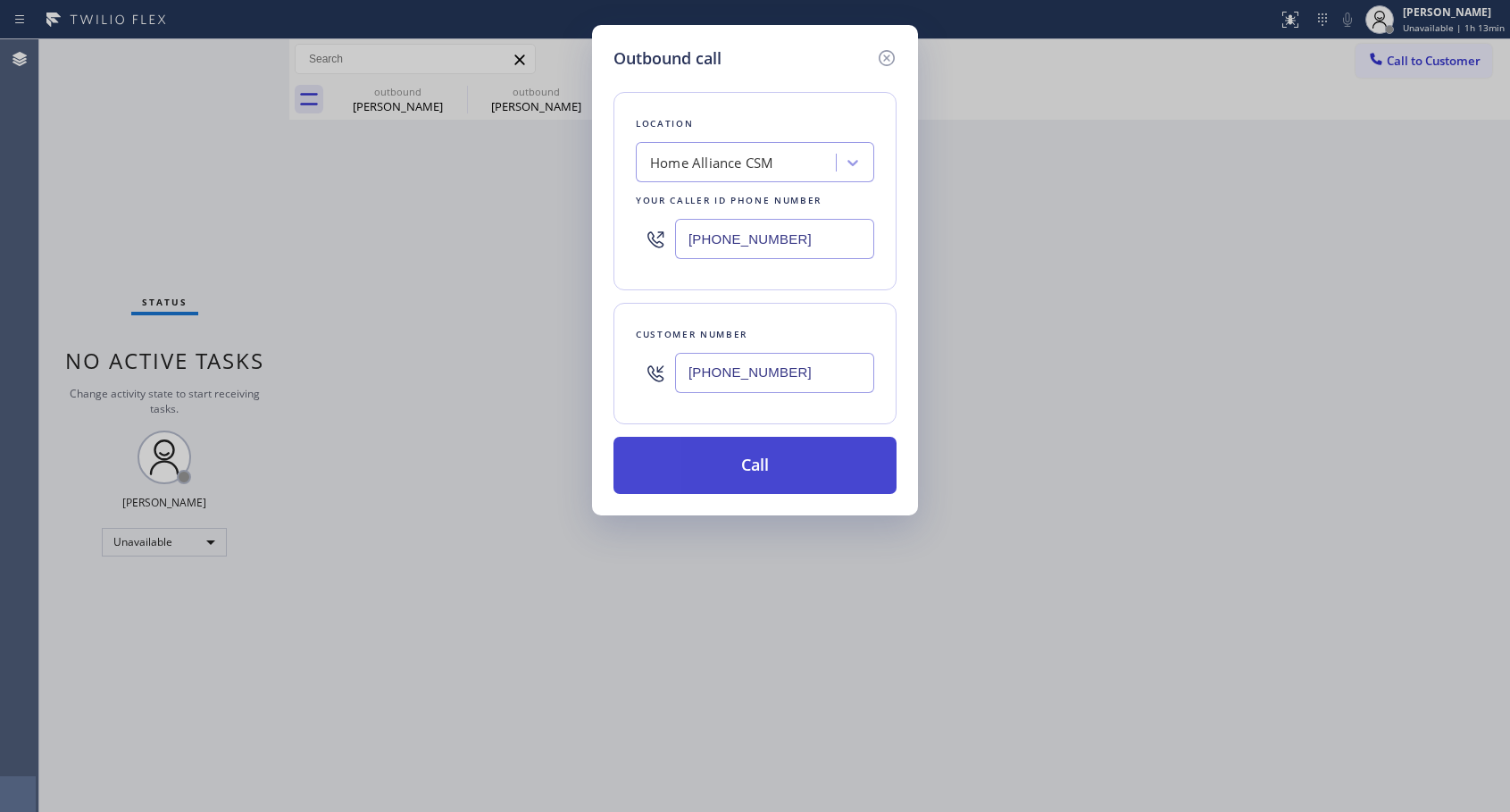
type input "[PHONE_NUMBER]"
click at [750, 469] on button "Call" at bounding box center [755, 465] width 283 height 57
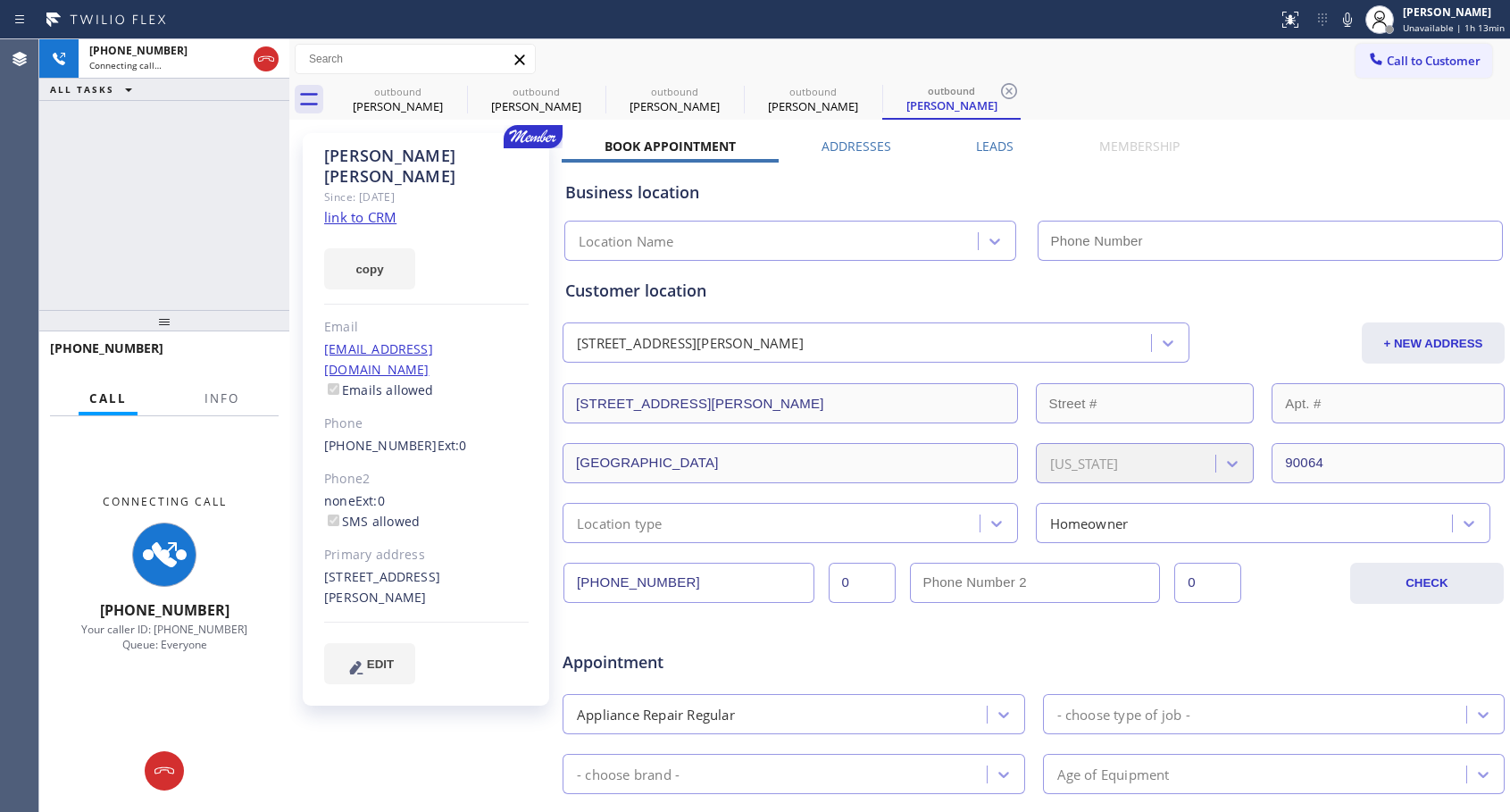
type input "[PHONE_NUMBER]"
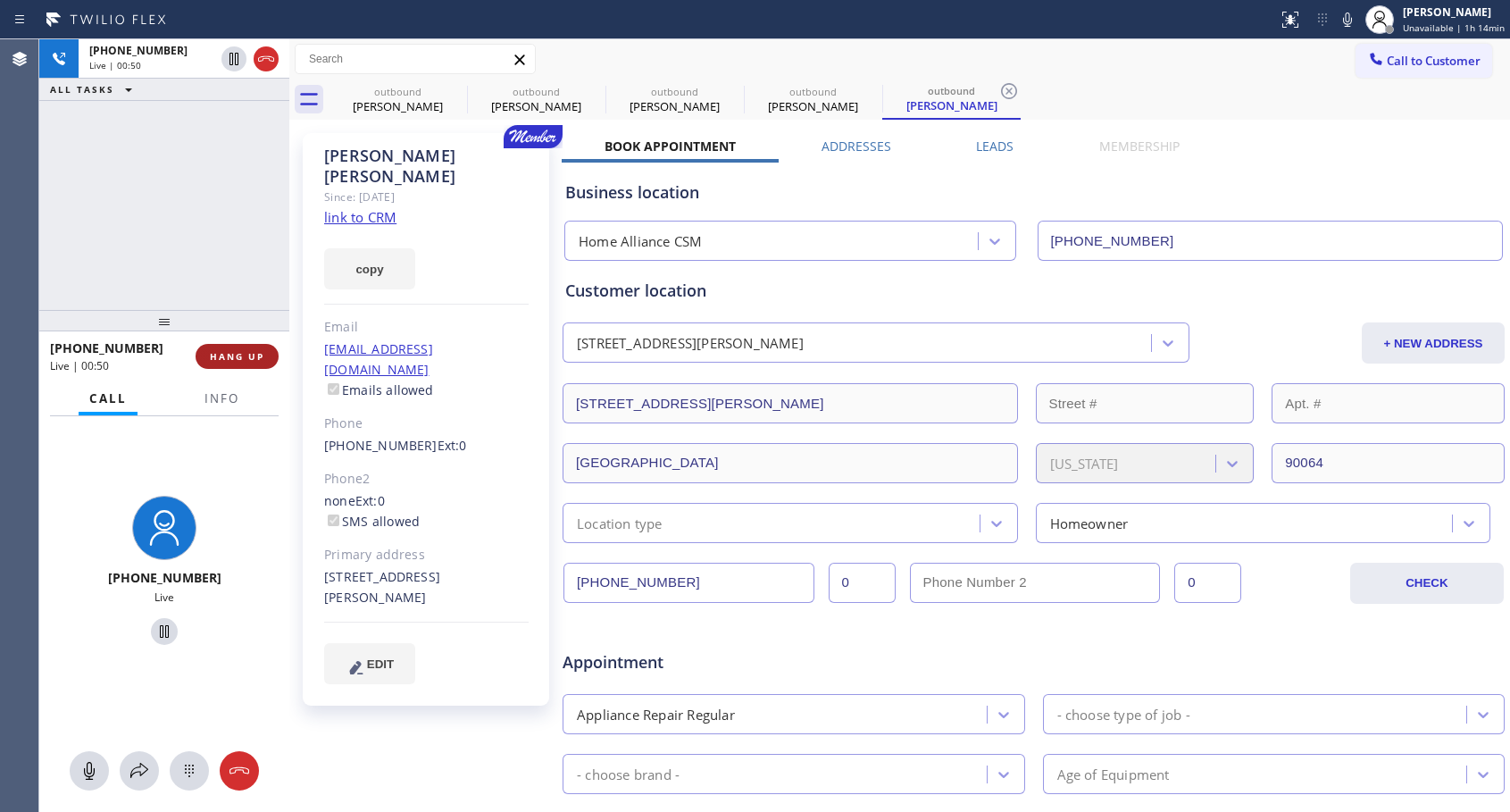
click at [239, 356] on span "HANG UP" at bounding box center [237, 356] width 55 height 13
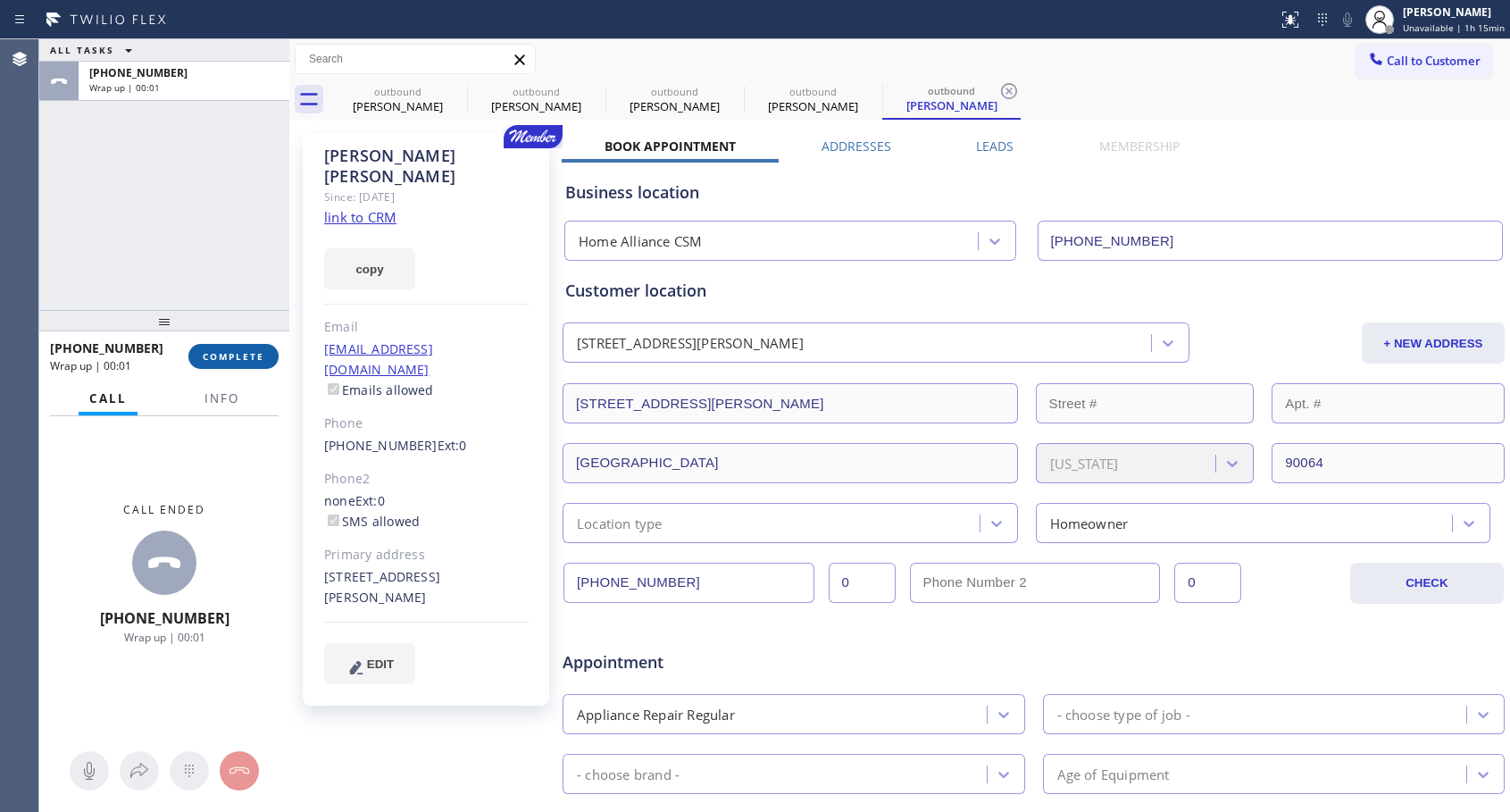
click at [239, 356] on span "COMPLETE" at bounding box center [234, 356] width 62 height 13
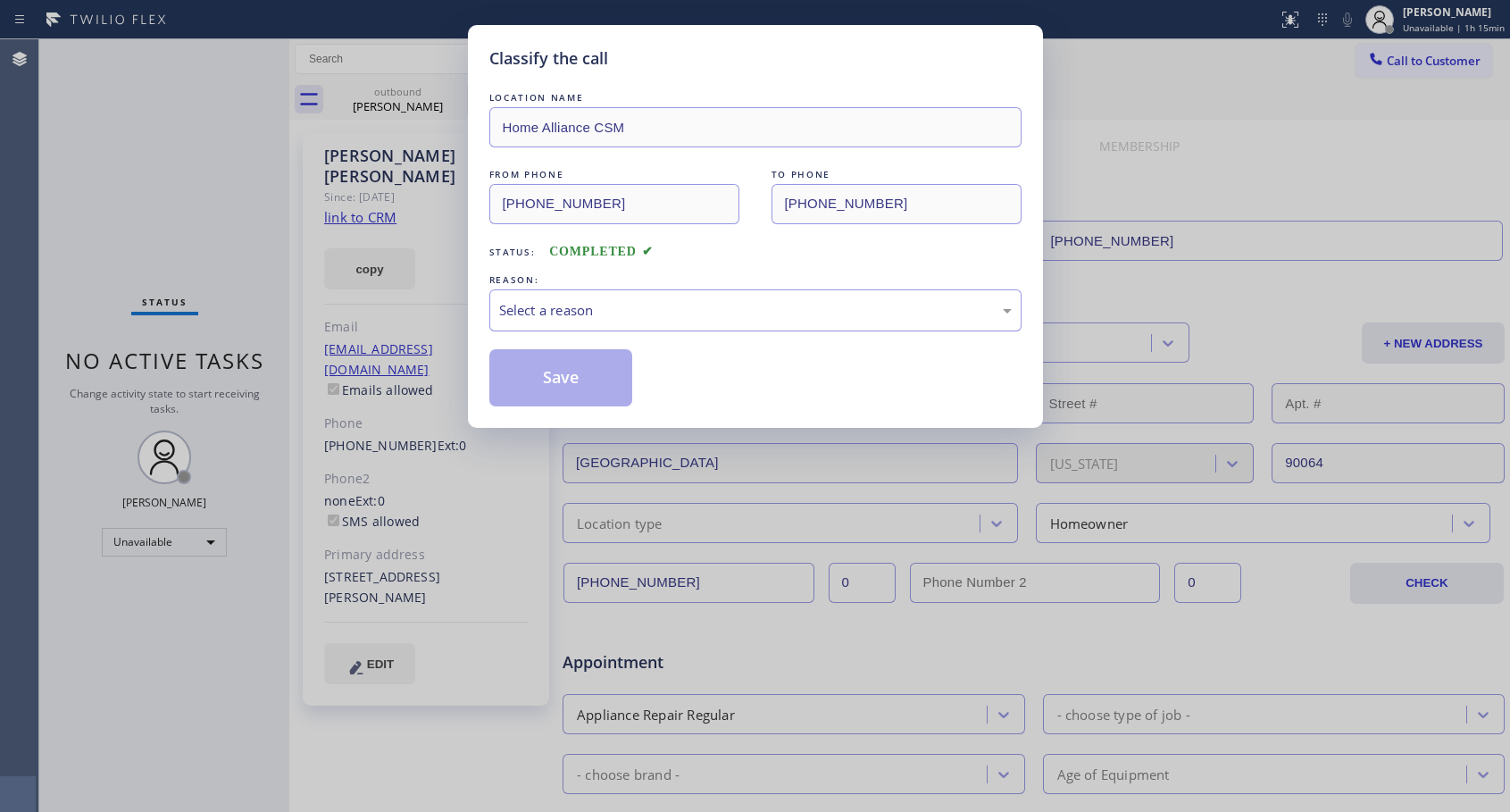
click at [640, 308] on div "Select a reason" at bounding box center [755, 310] width 513 height 20
click at [569, 384] on button "Save" at bounding box center [561, 377] width 143 height 57
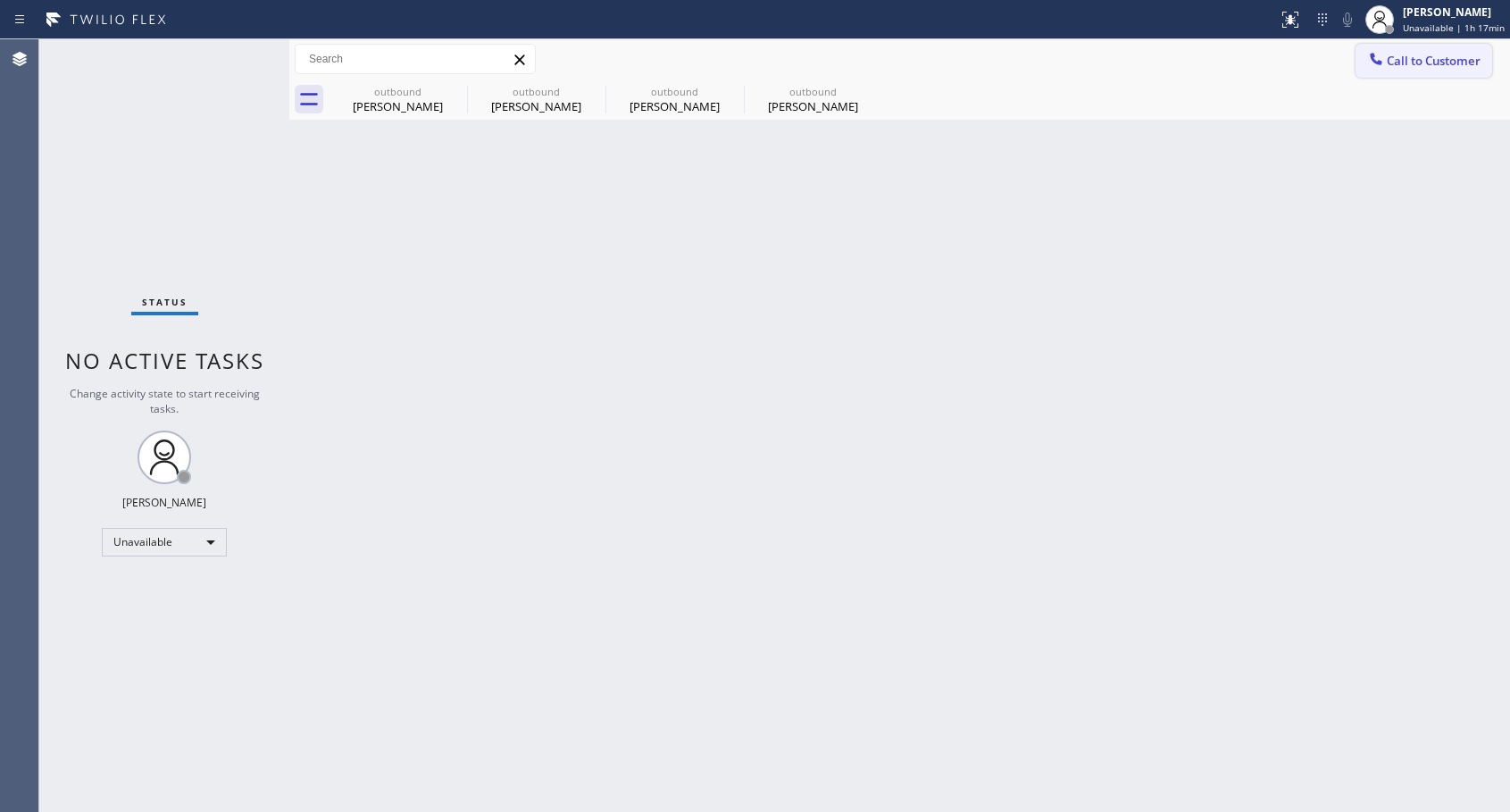
click at [1402, 57] on span "Call to Customer" at bounding box center [1433, 61] width 93 height 16
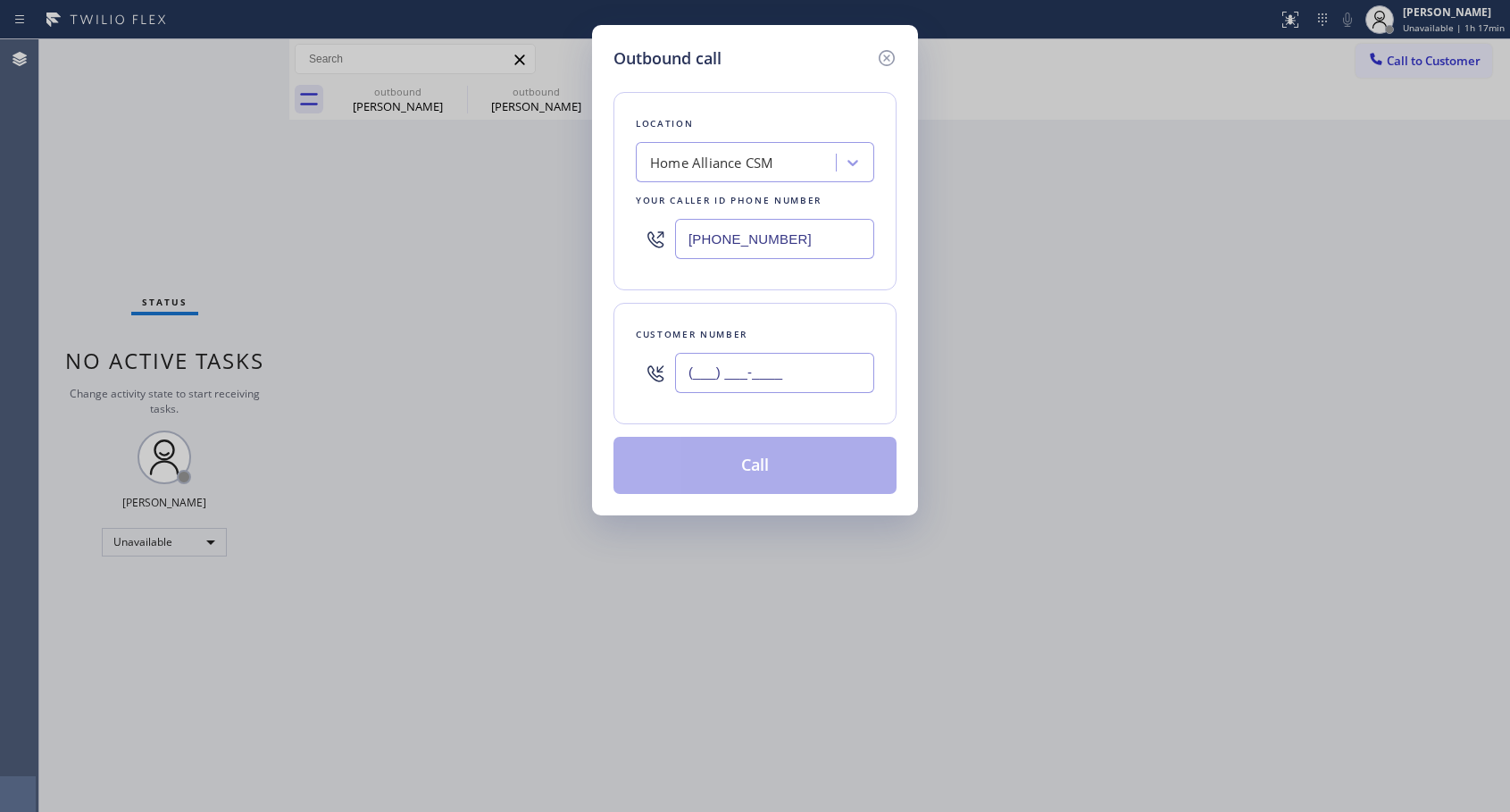
click at [785, 375] on input "(___) ___-____" at bounding box center [775, 373] width 199 height 40
paste input "718) 913-9262"
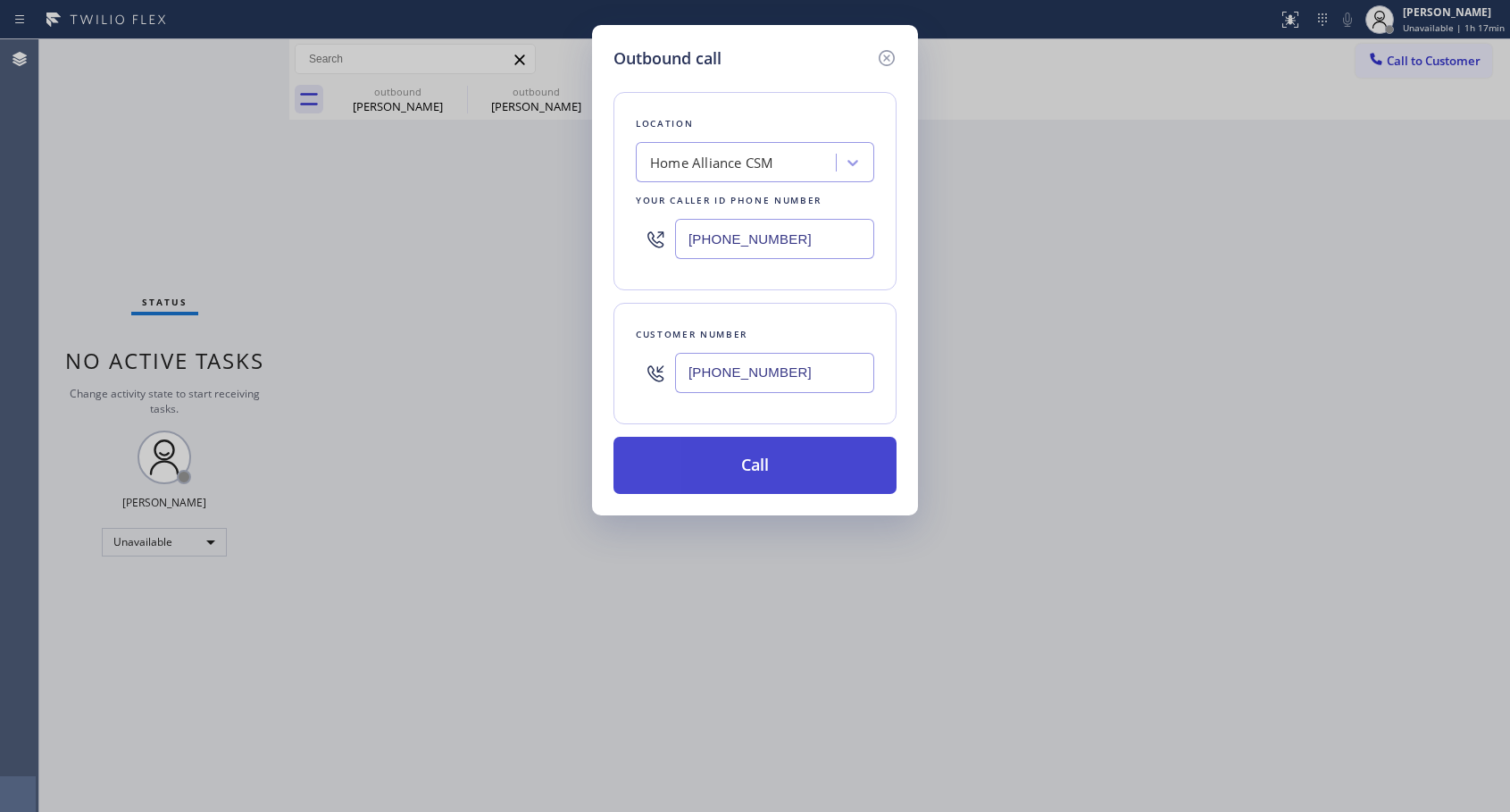
type input "[PHONE_NUMBER]"
click at [770, 477] on button "Call" at bounding box center [755, 465] width 283 height 57
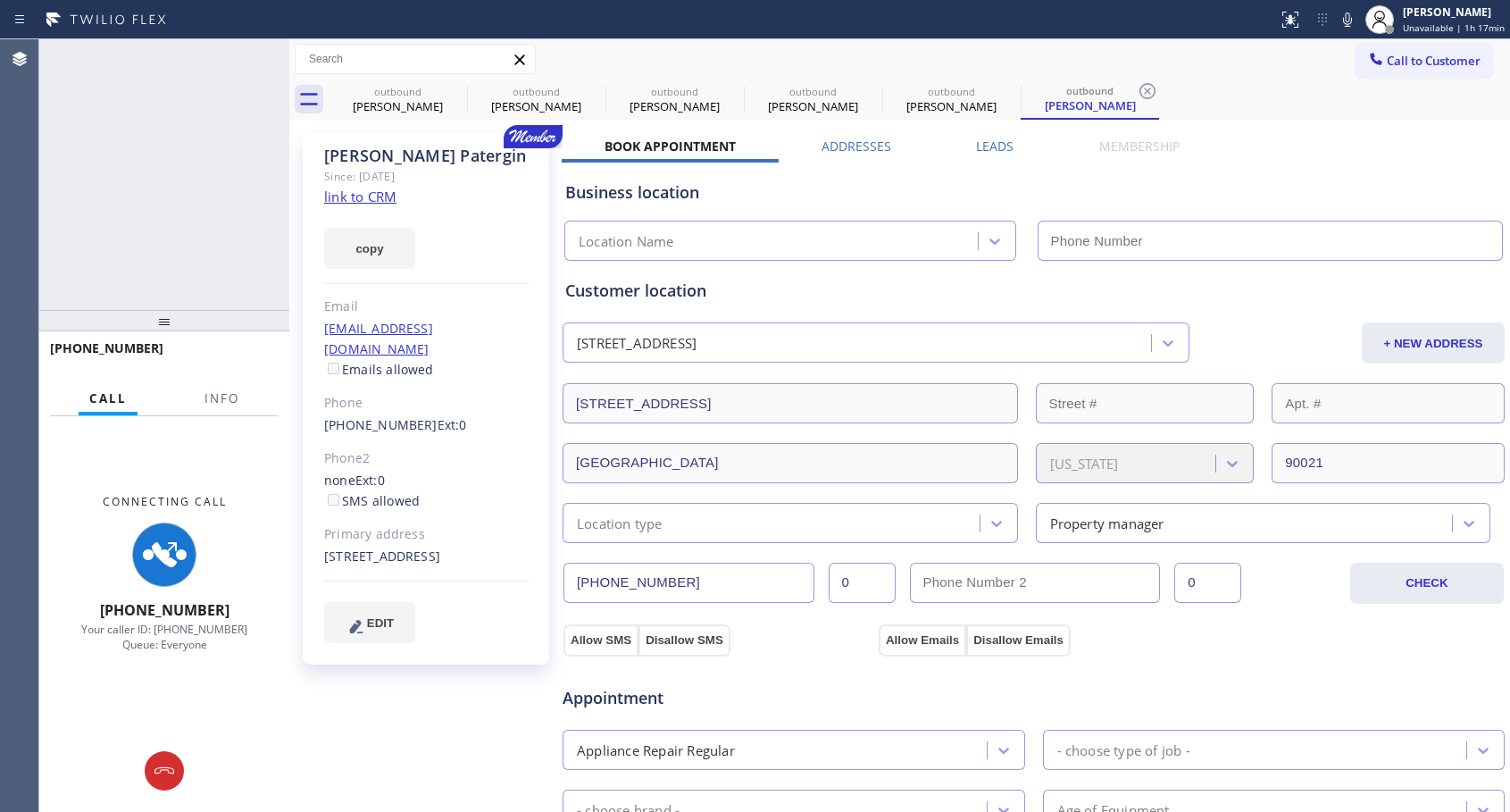
type input "[PHONE_NUMBER]"
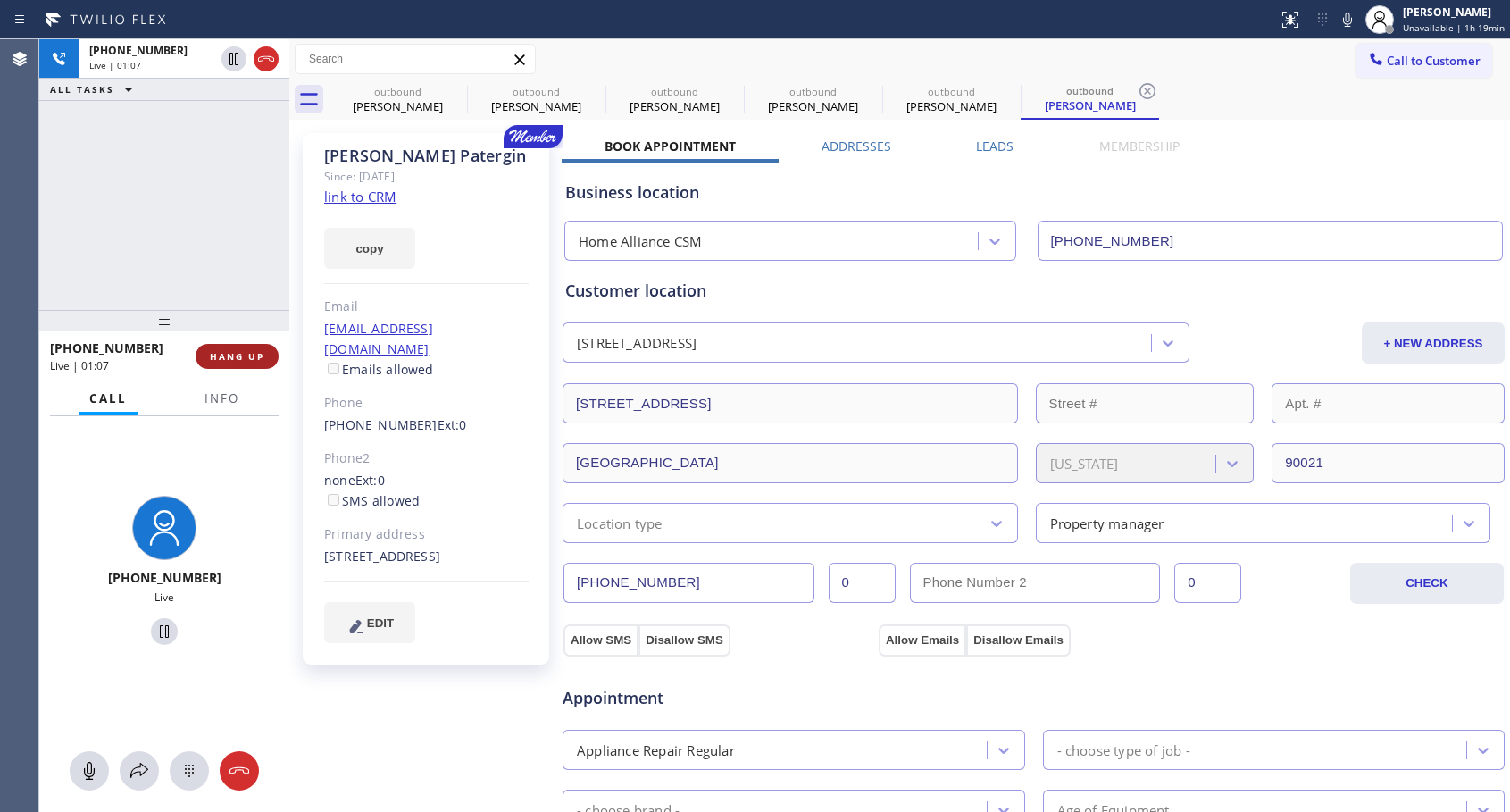
click at [223, 353] on span "HANG UP" at bounding box center [237, 356] width 55 height 13
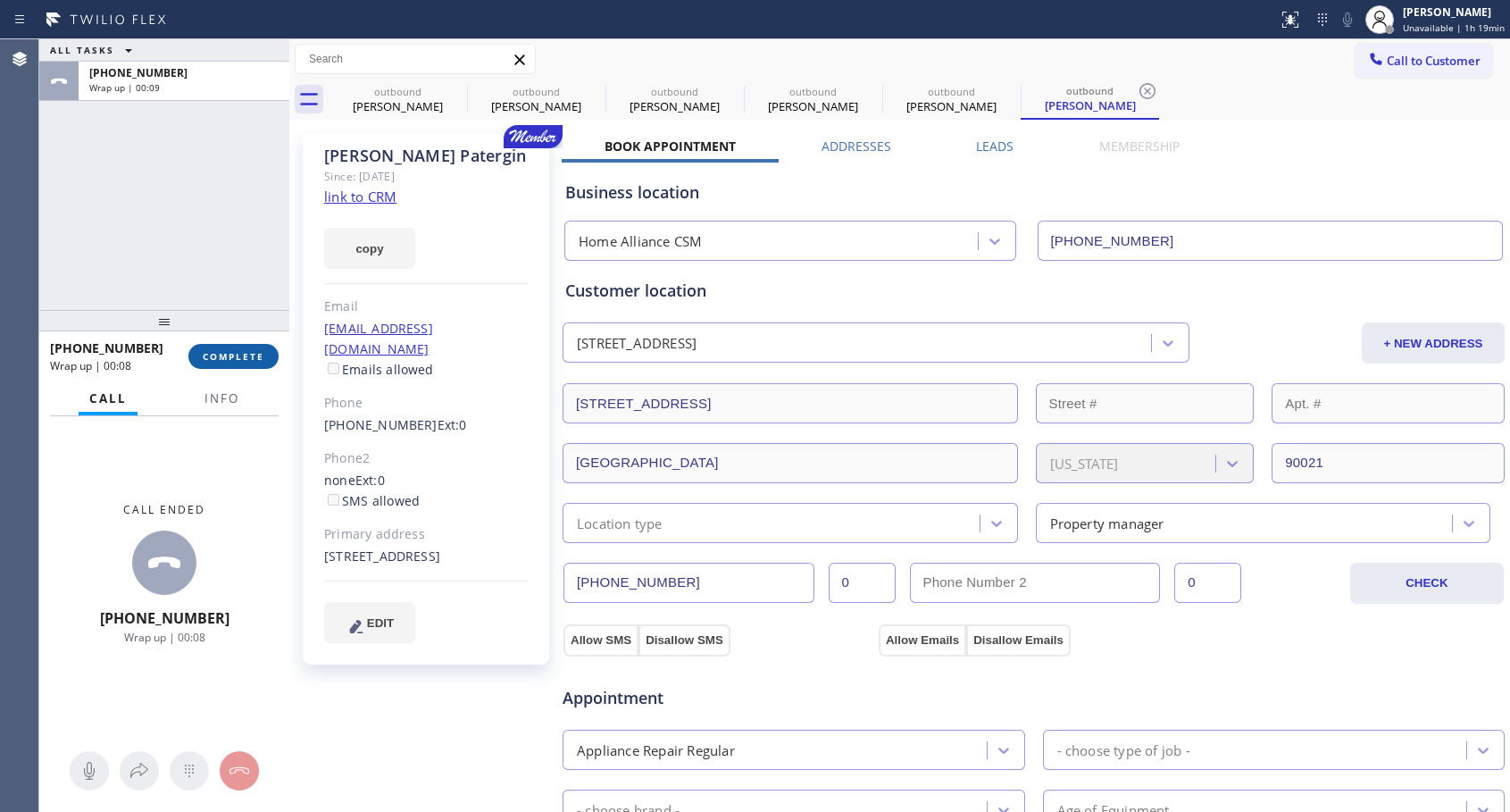
click at [254, 353] on span "COMPLETE" at bounding box center [234, 356] width 62 height 13
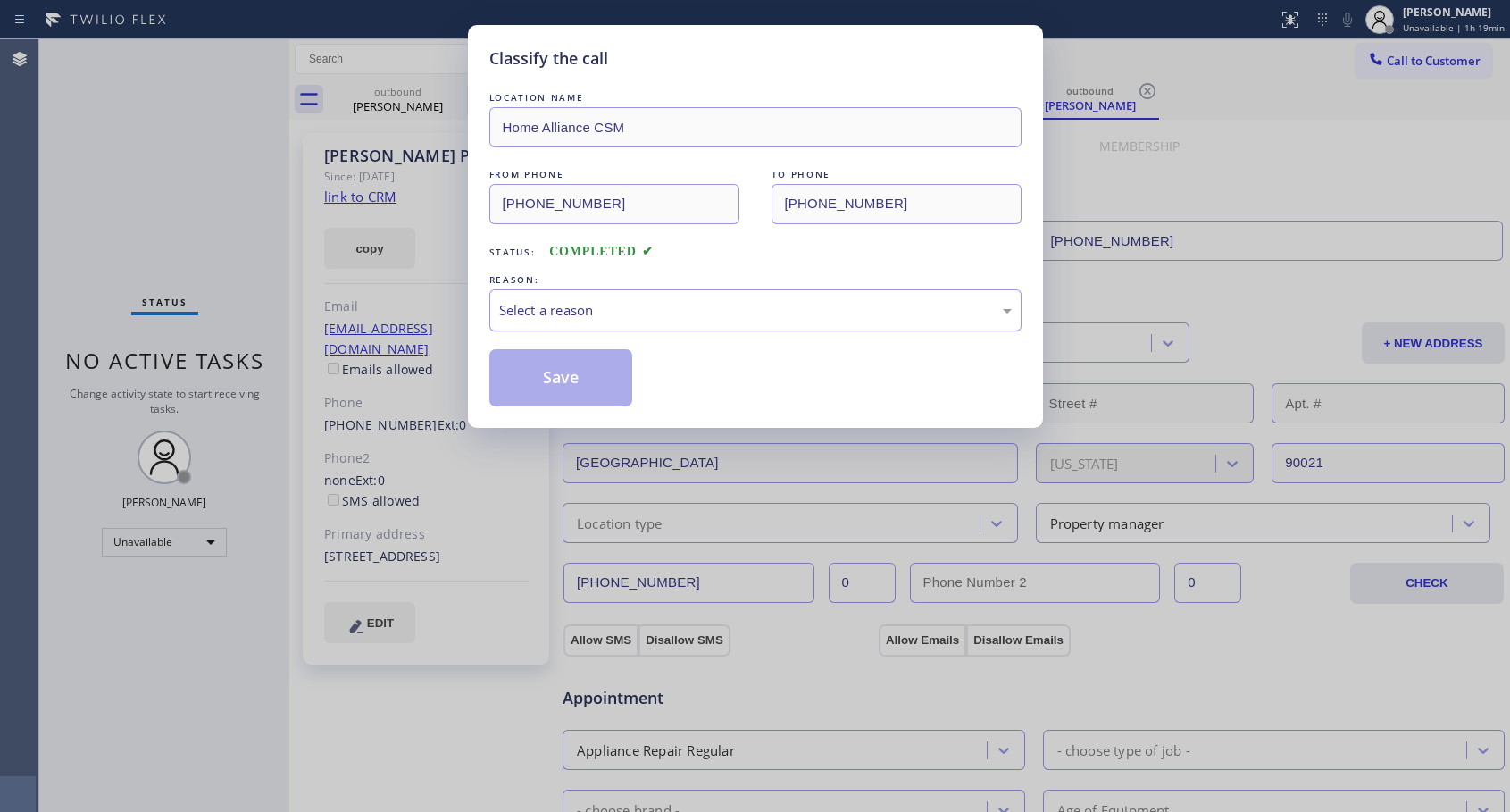
click at [566, 307] on div "Select a reason" at bounding box center [755, 310] width 513 height 20
click at [544, 374] on button "Save" at bounding box center [561, 377] width 143 height 57
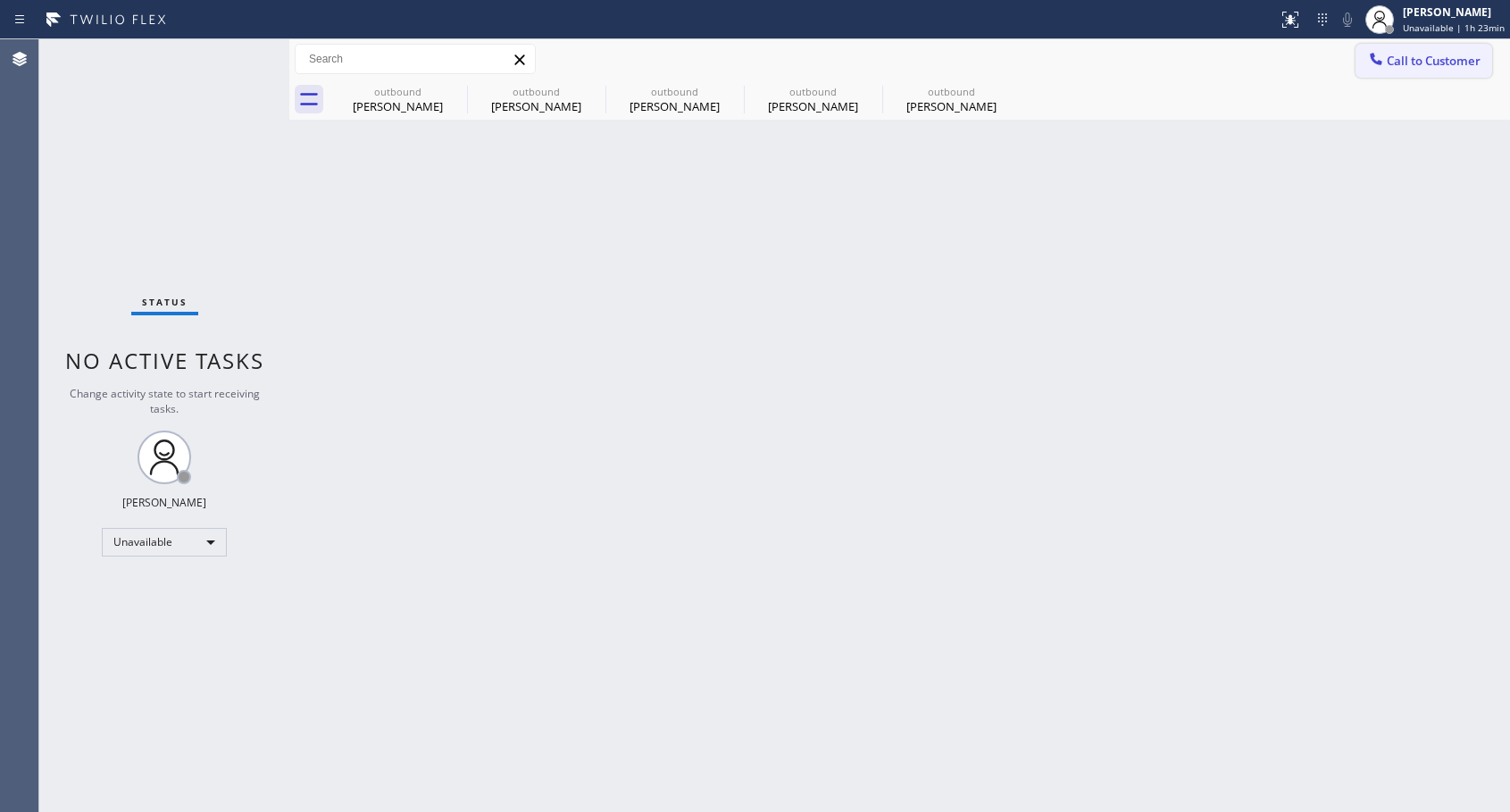
click at [1408, 68] on button "Call to Customer" at bounding box center [1424, 60] width 137 height 34
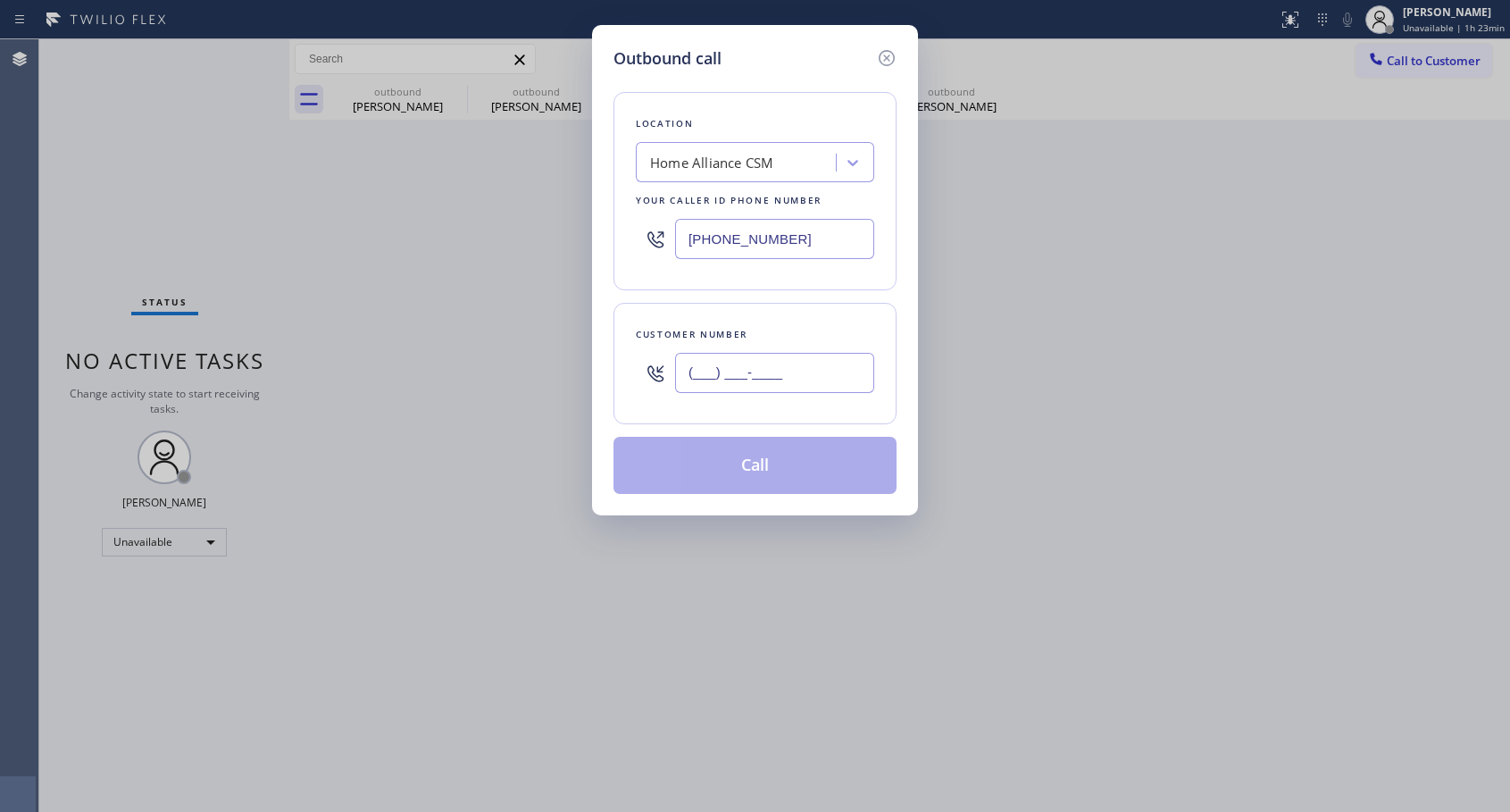
click at [788, 375] on input "(___) ___-____" at bounding box center [775, 373] width 199 height 40
paste input "714) 609-4191"
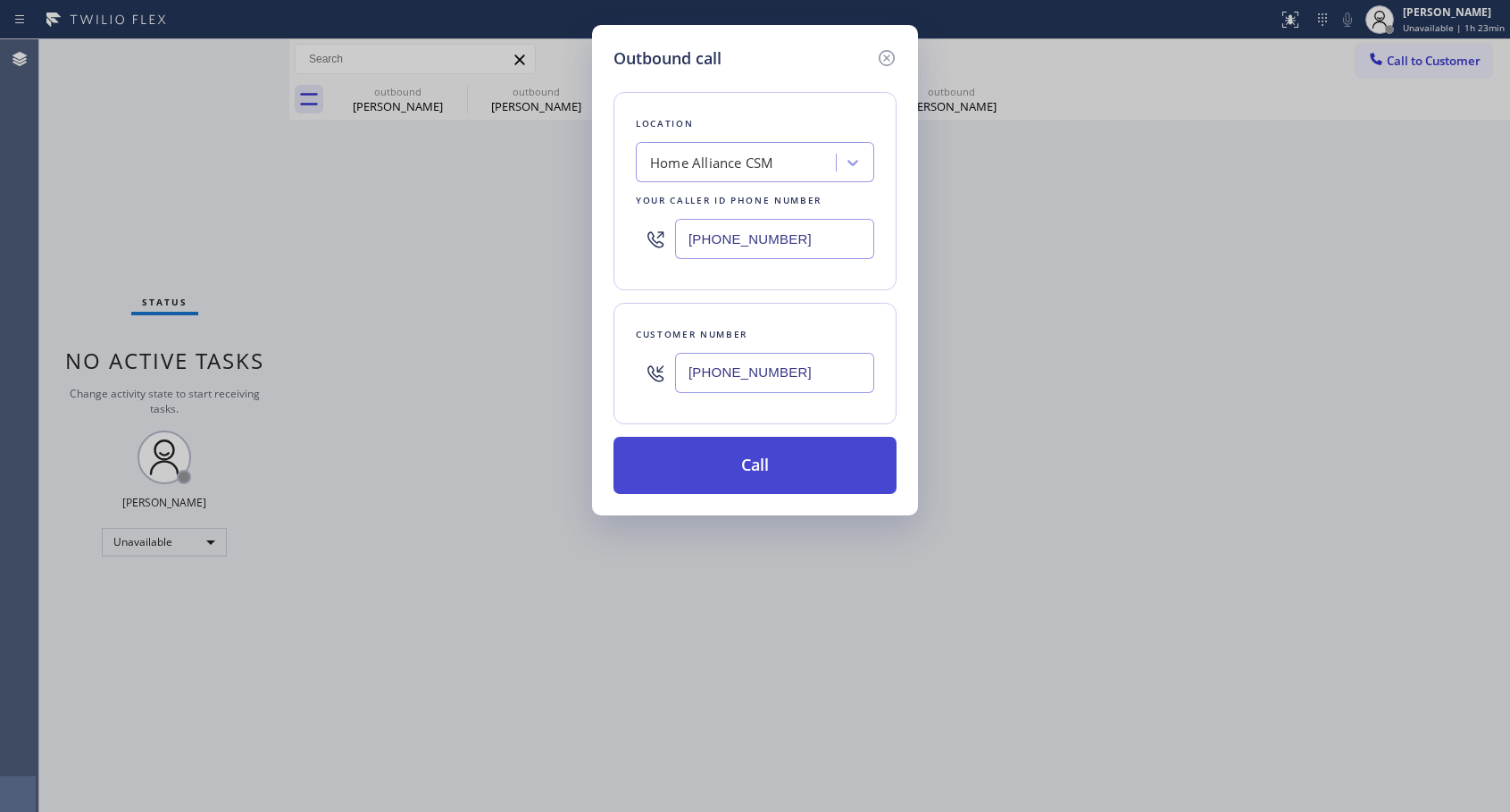
type input "[PHONE_NUMBER]"
click at [760, 475] on button "Call" at bounding box center [755, 465] width 283 height 57
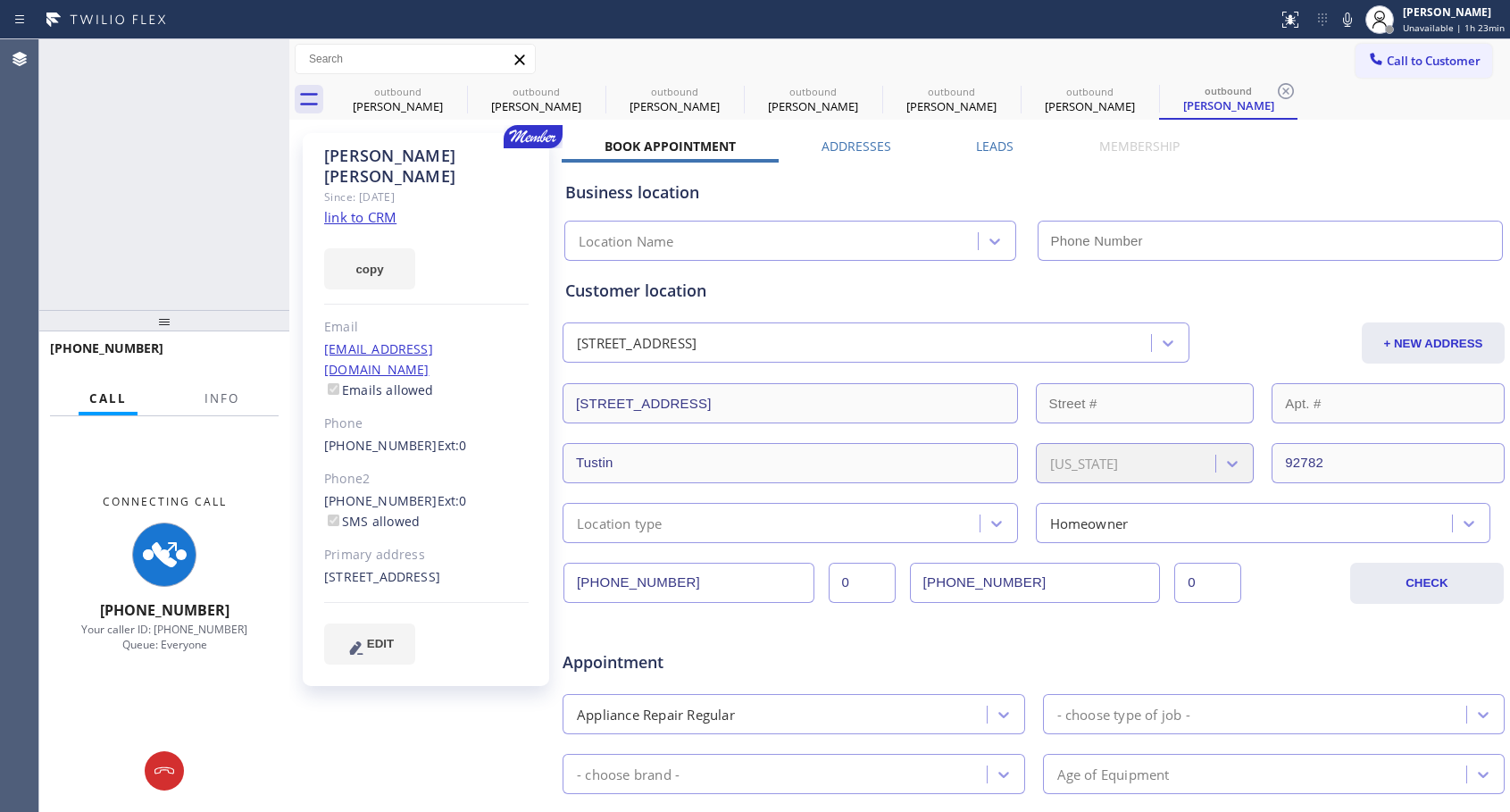
type input "[PHONE_NUMBER]"
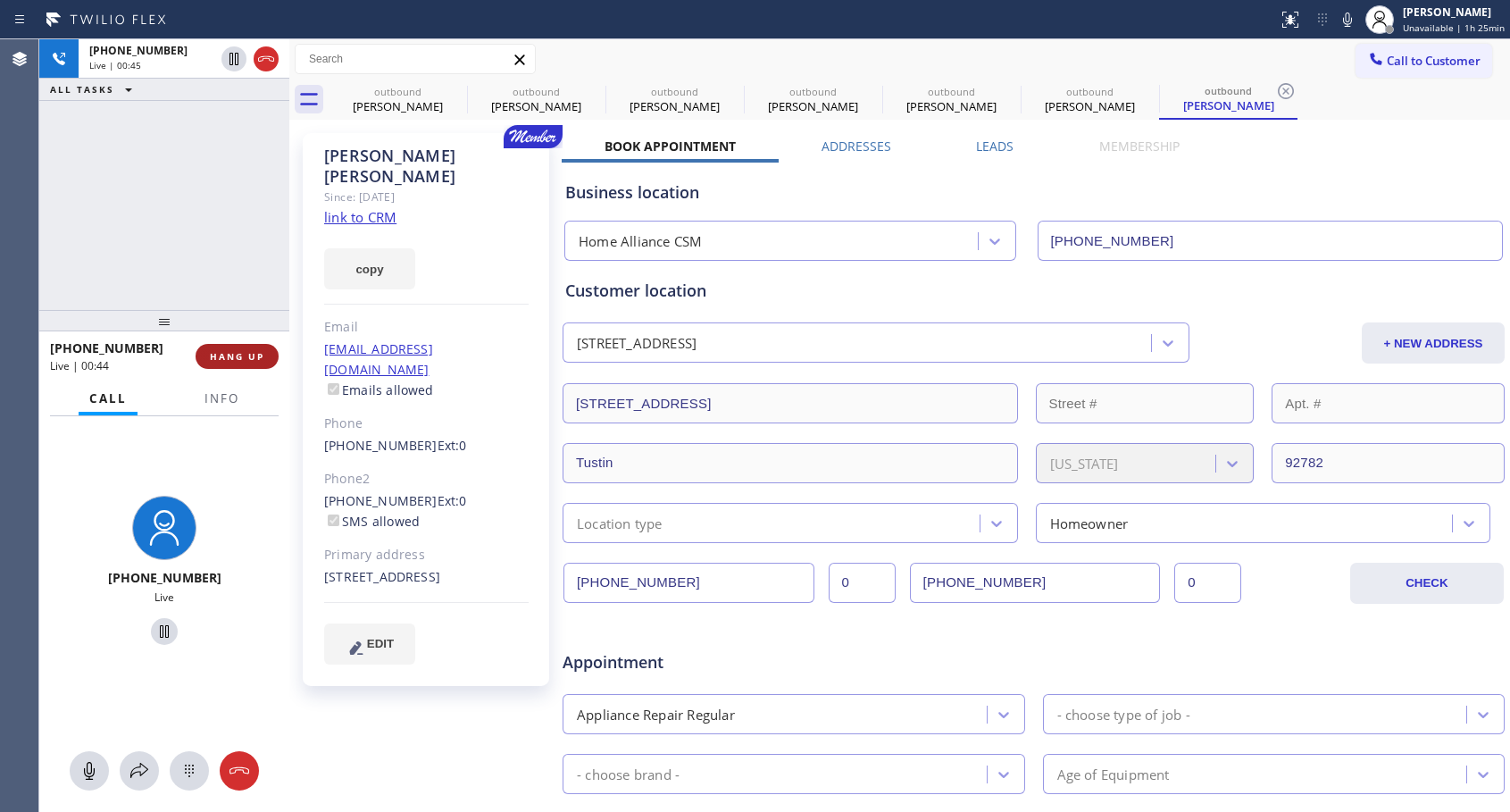
click at [253, 354] on span "HANG UP" at bounding box center [237, 356] width 55 height 13
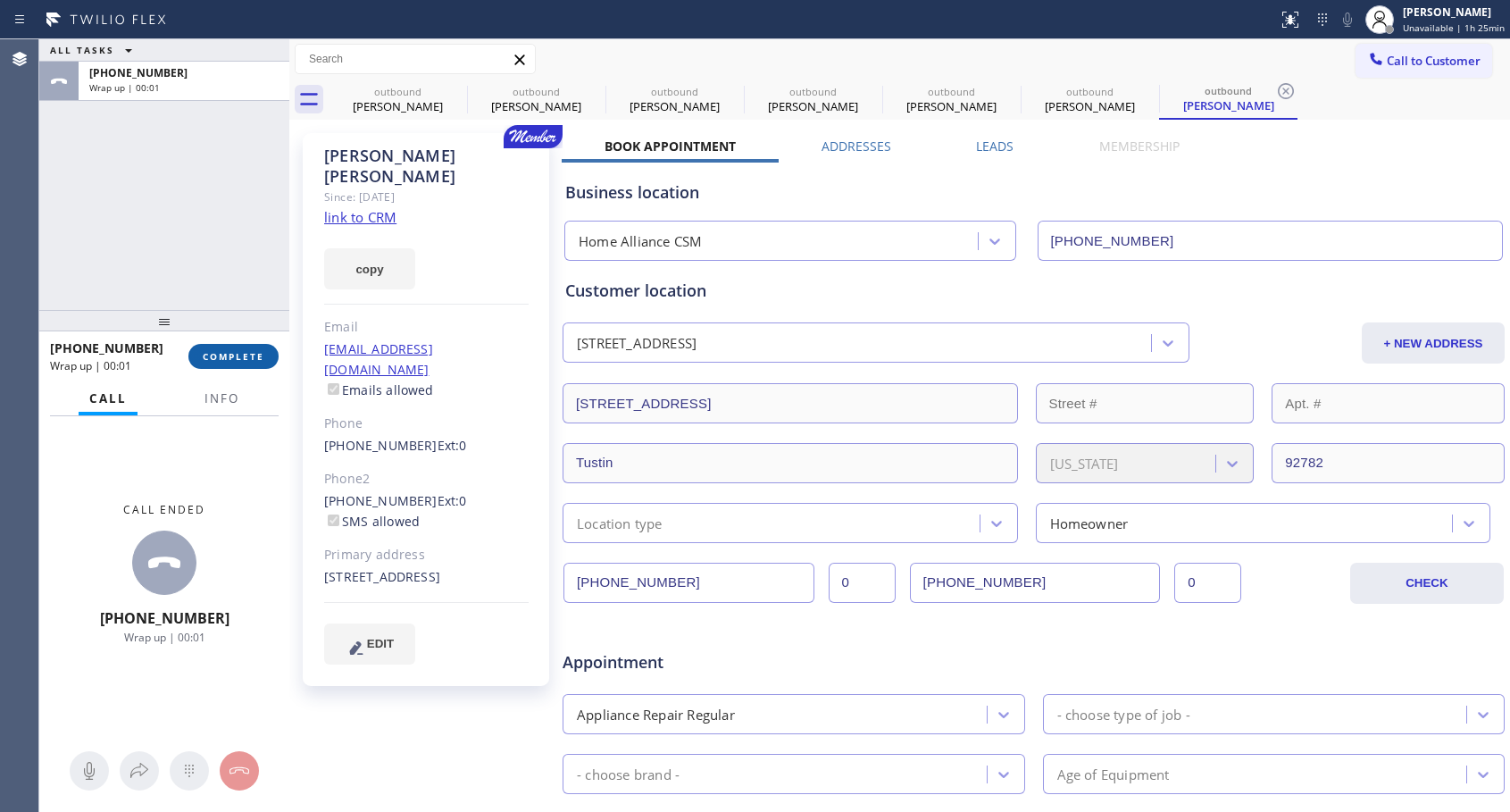
click at [254, 353] on span "COMPLETE" at bounding box center [234, 356] width 62 height 13
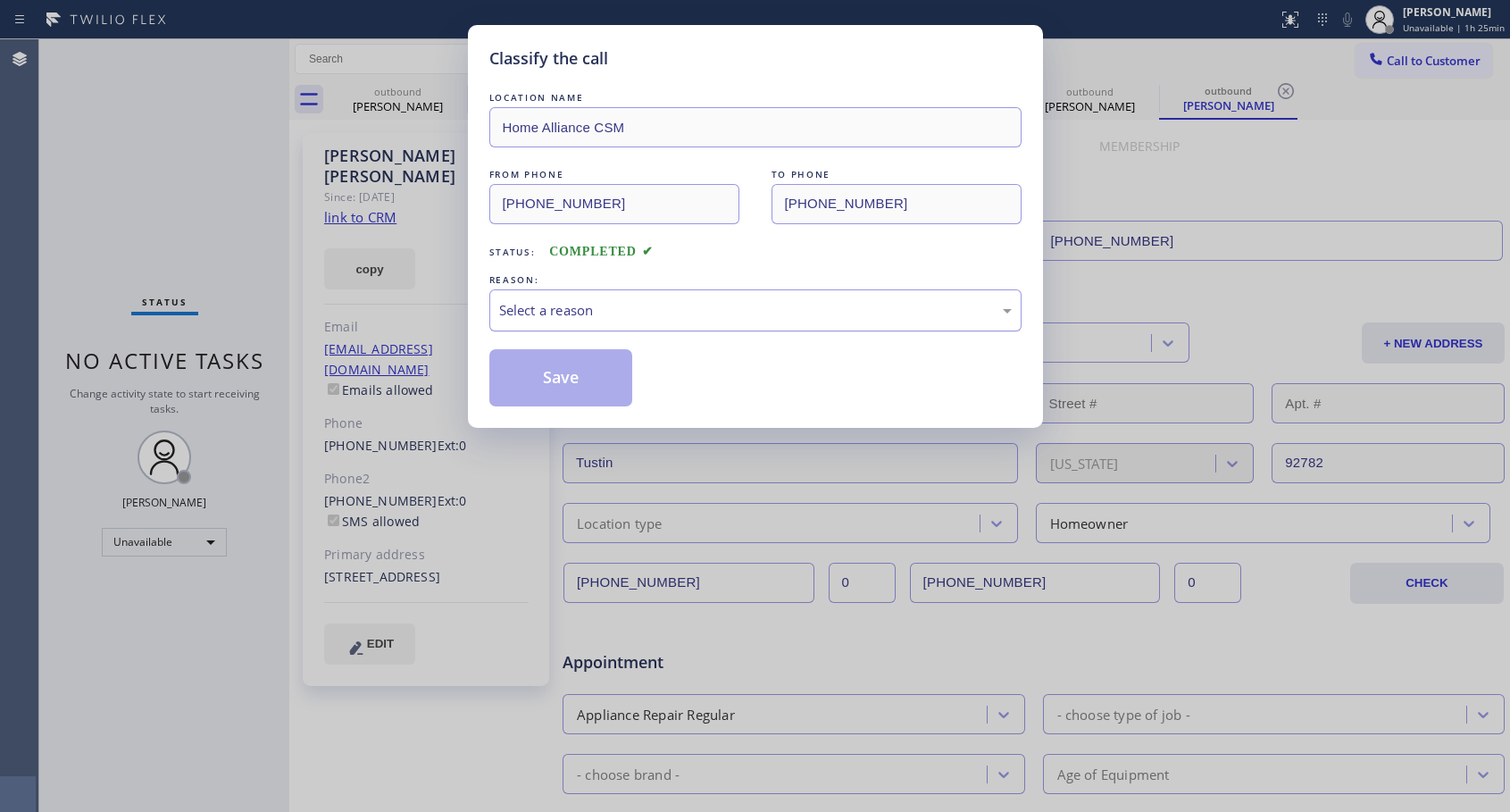
click at [579, 313] on div "Select a reason" at bounding box center [755, 310] width 513 height 20
click at [534, 374] on button "Save" at bounding box center [561, 377] width 143 height 57
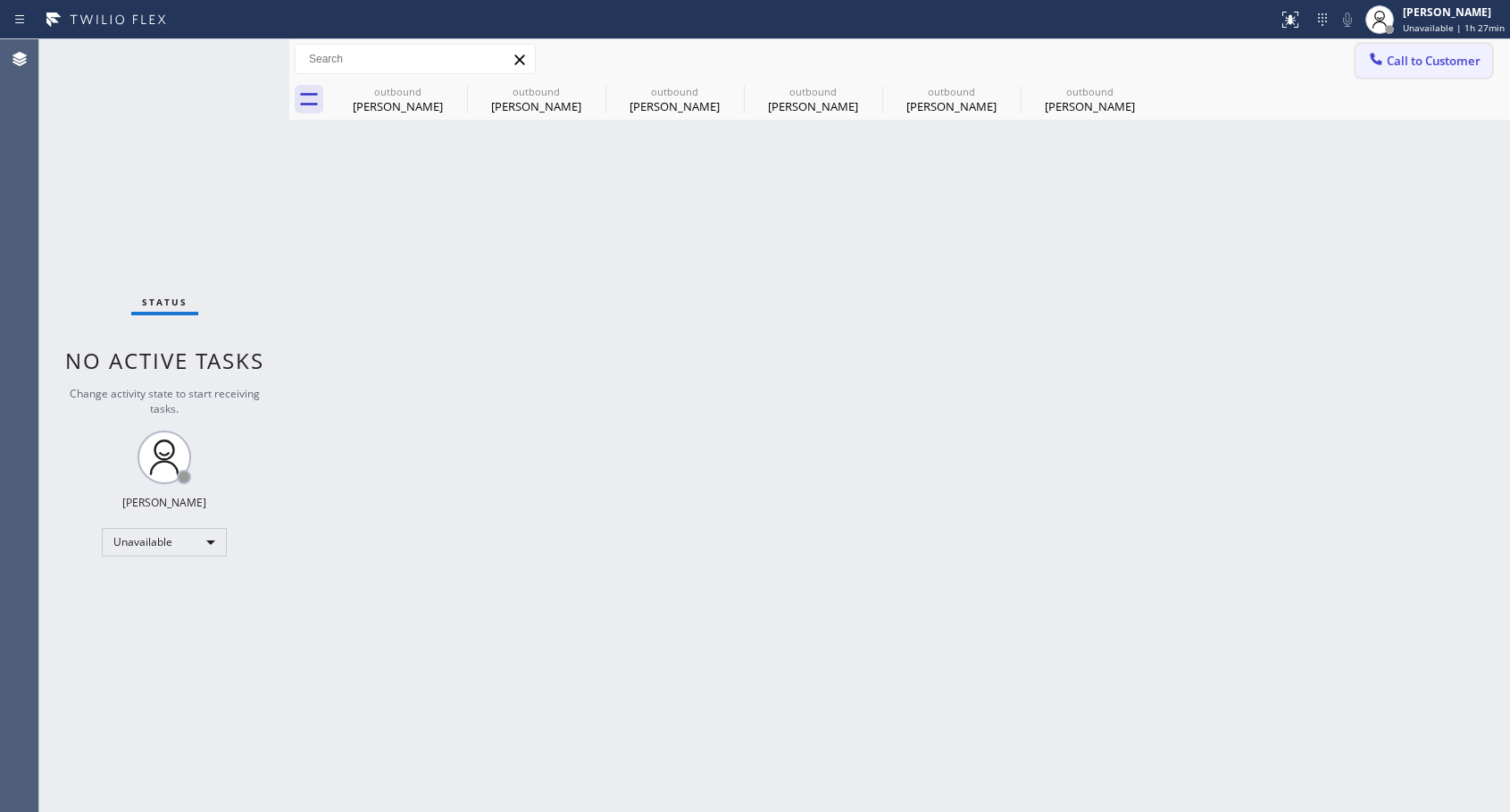
click at [1398, 69] on button "Call to Customer" at bounding box center [1424, 60] width 137 height 34
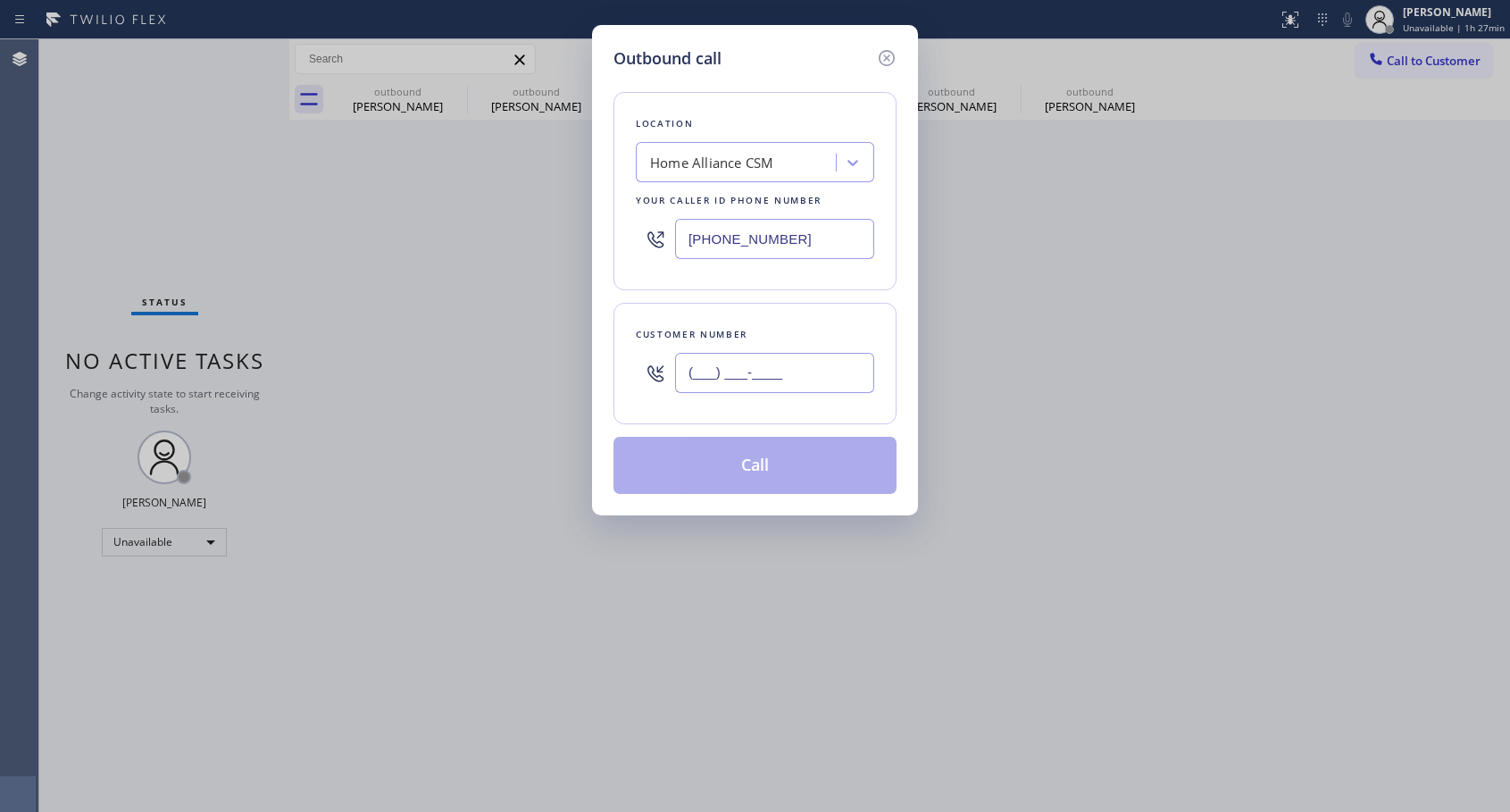
click at [756, 377] on input "(___) ___-____" at bounding box center [775, 373] width 199 height 40
paste input "917) 602-6291"
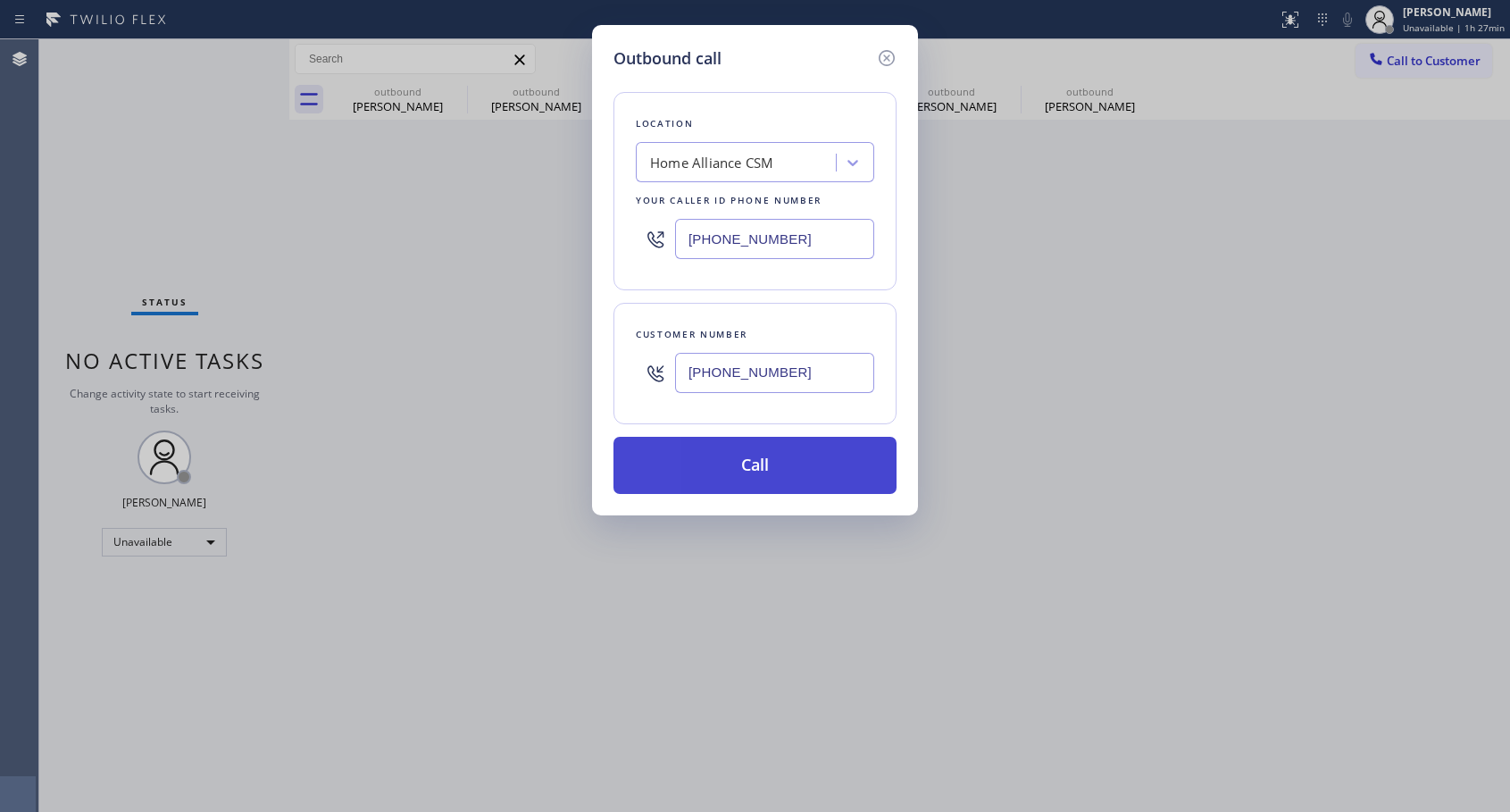
type input "[PHONE_NUMBER]"
click at [730, 475] on button "Call" at bounding box center [755, 465] width 283 height 57
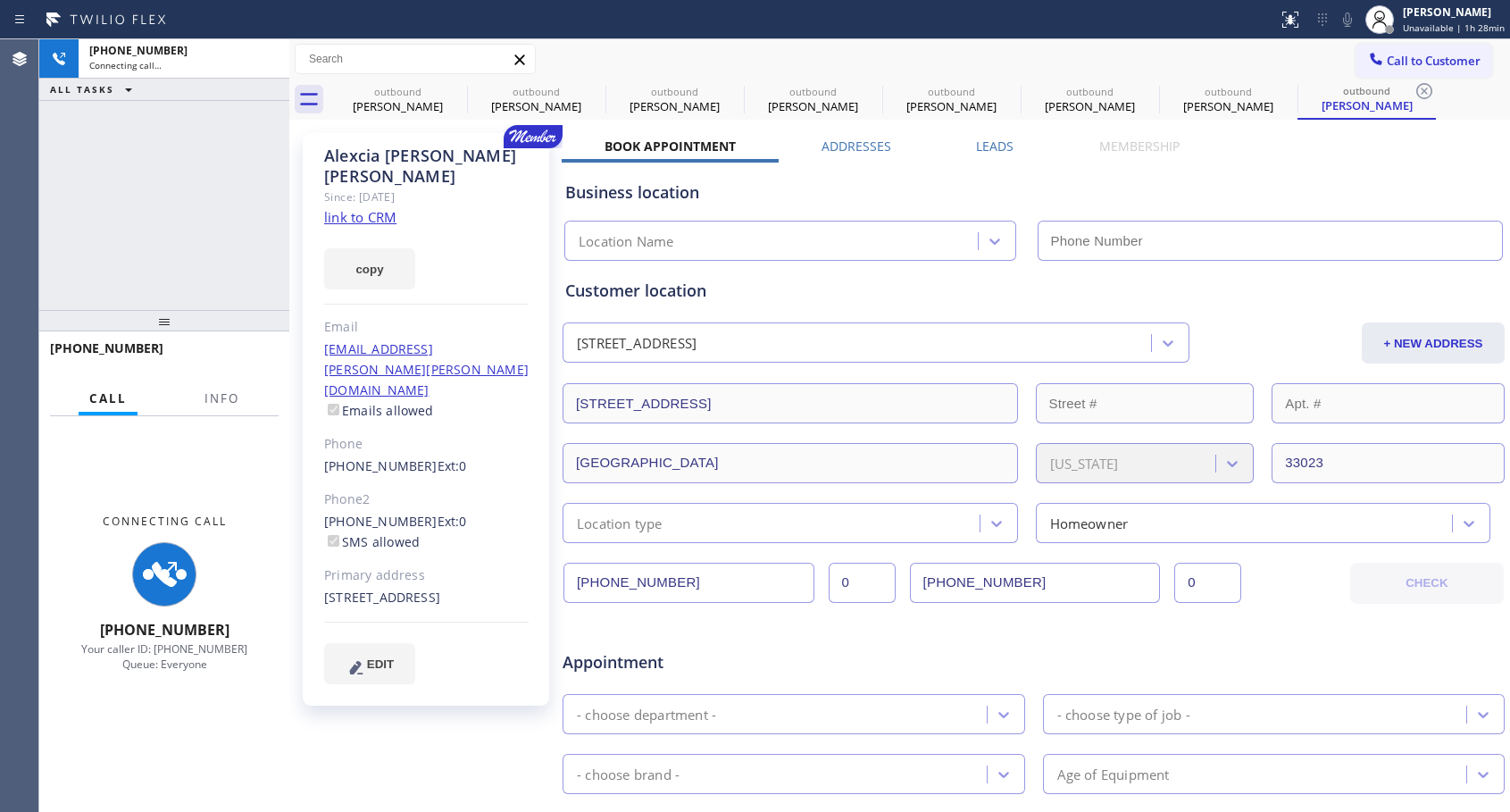
type input "[PHONE_NUMBER]"
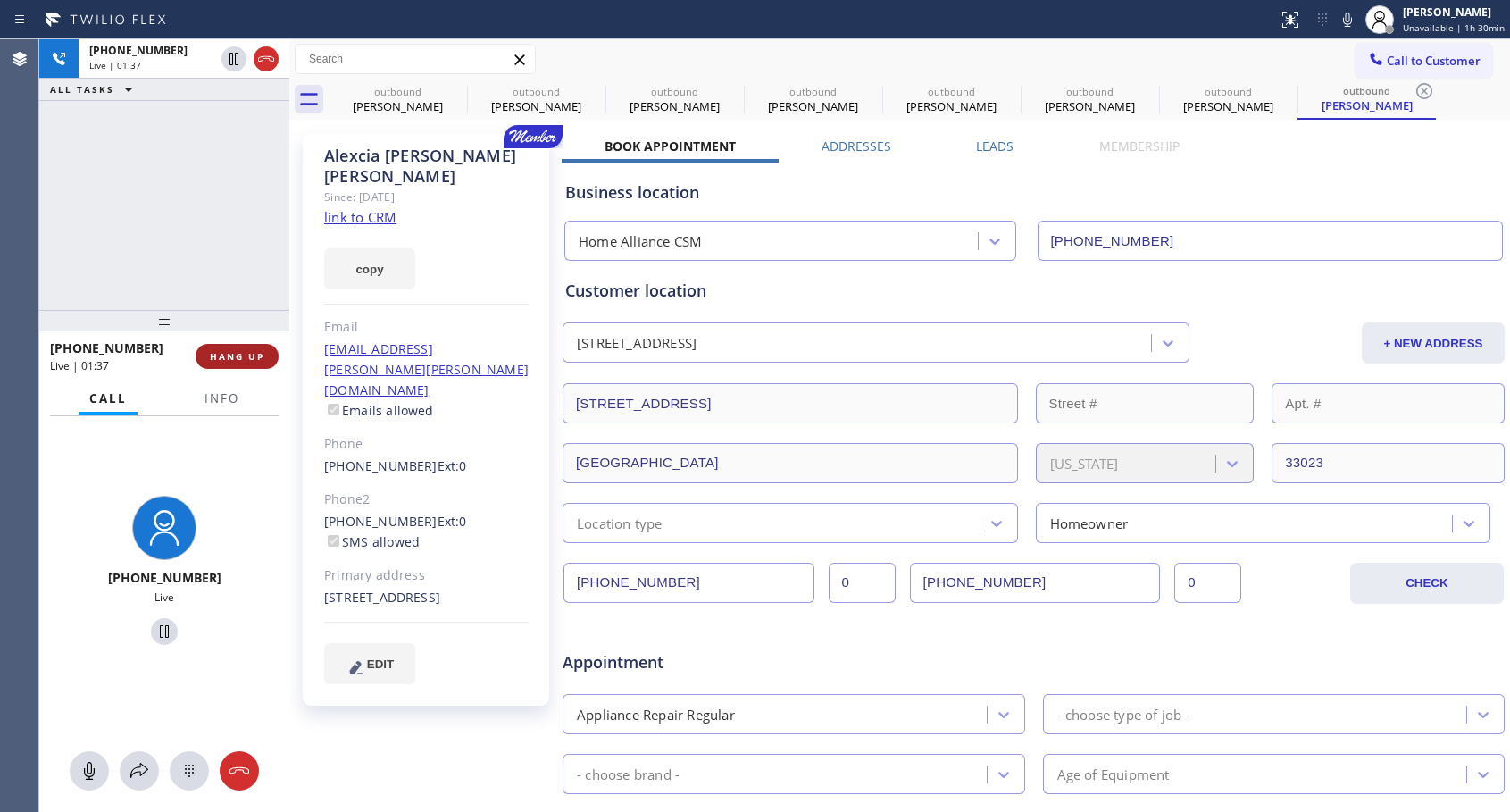
click at [221, 355] on span "HANG UP" at bounding box center [237, 356] width 55 height 13
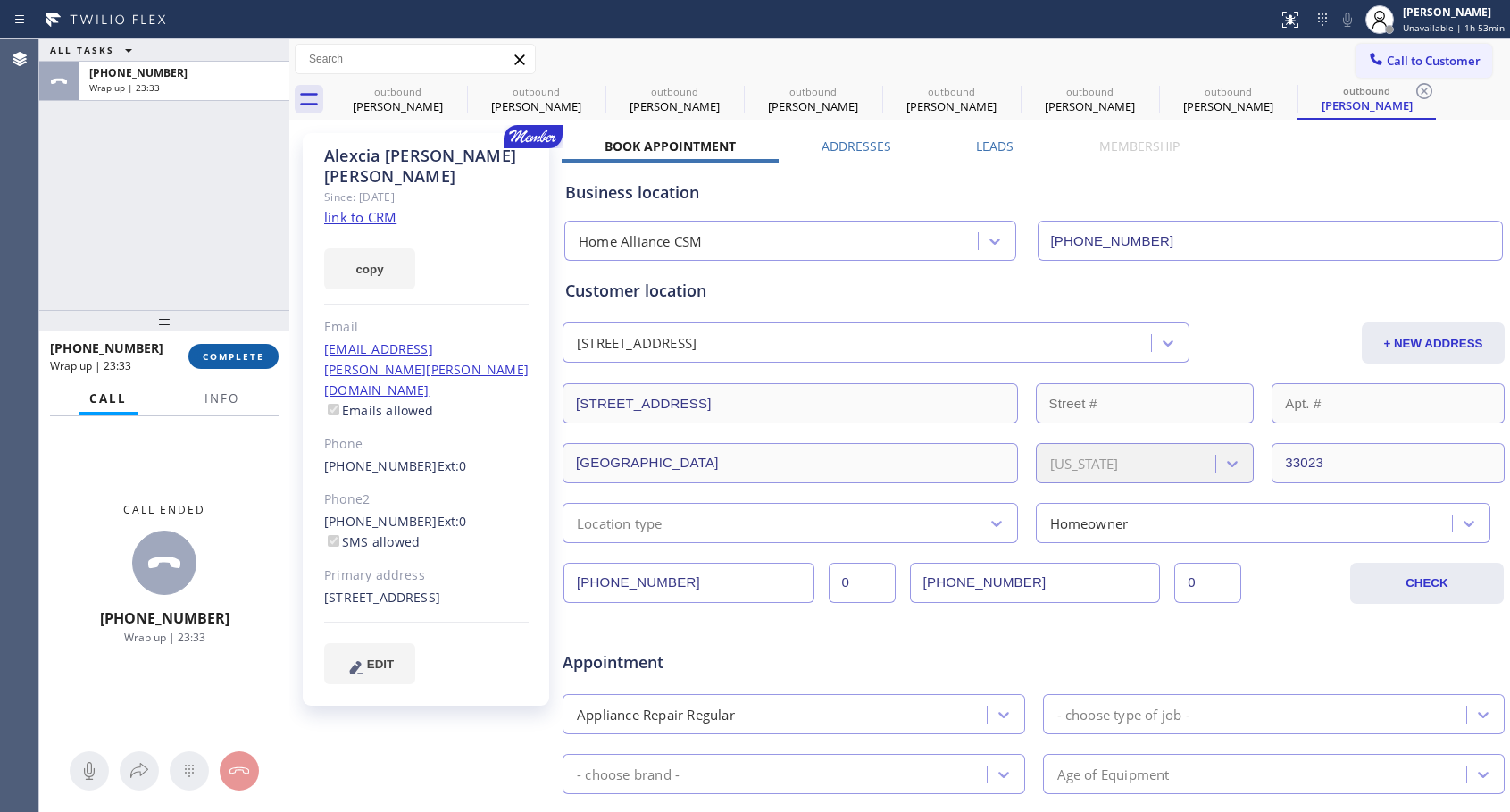
click at [199, 355] on button "COMPLETE" at bounding box center [234, 356] width 90 height 25
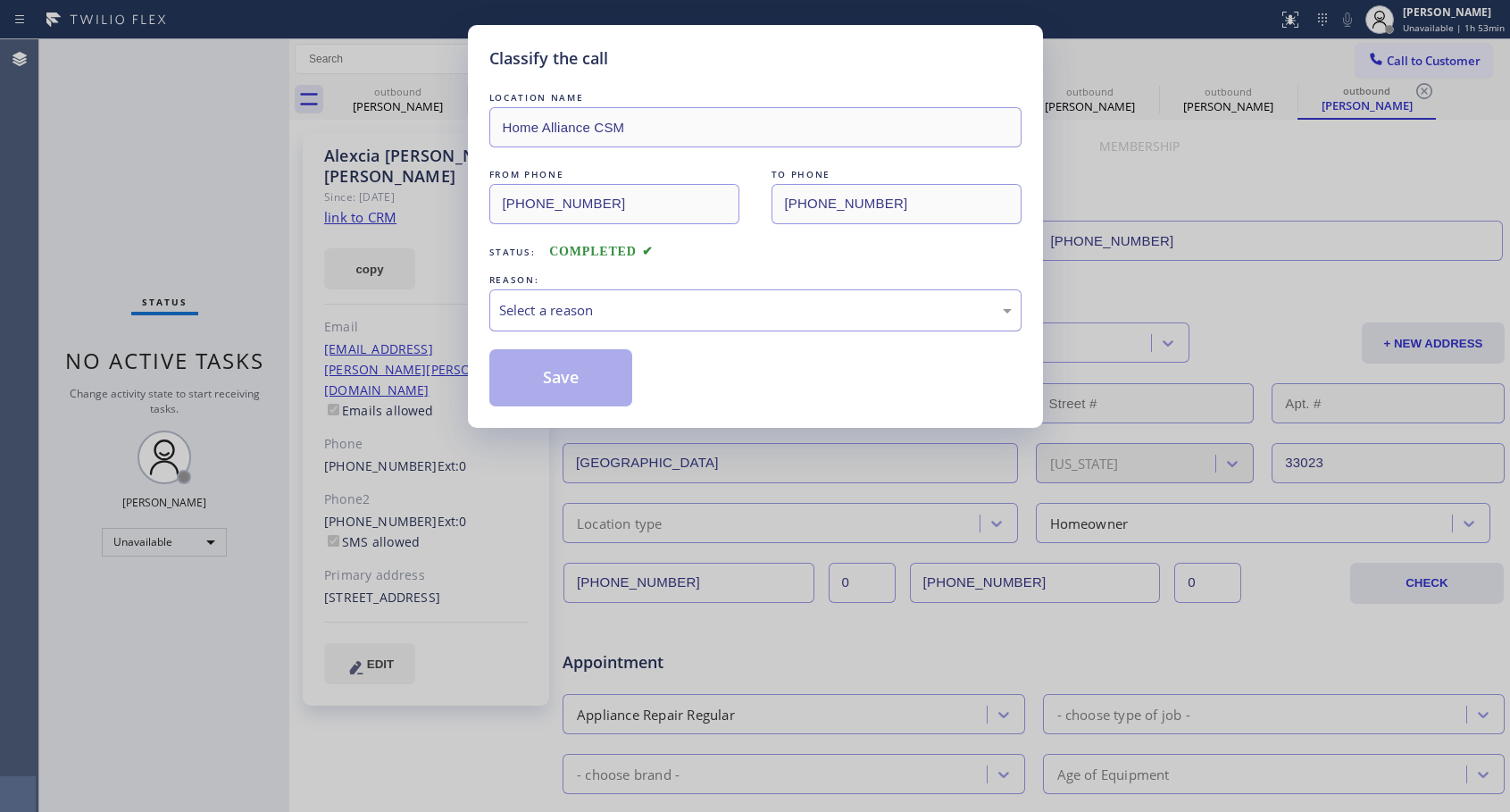
click at [619, 313] on div "Select a reason" at bounding box center [755, 310] width 513 height 20
click at [583, 368] on button "Save" at bounding box center [561, 377] width 143 height 57
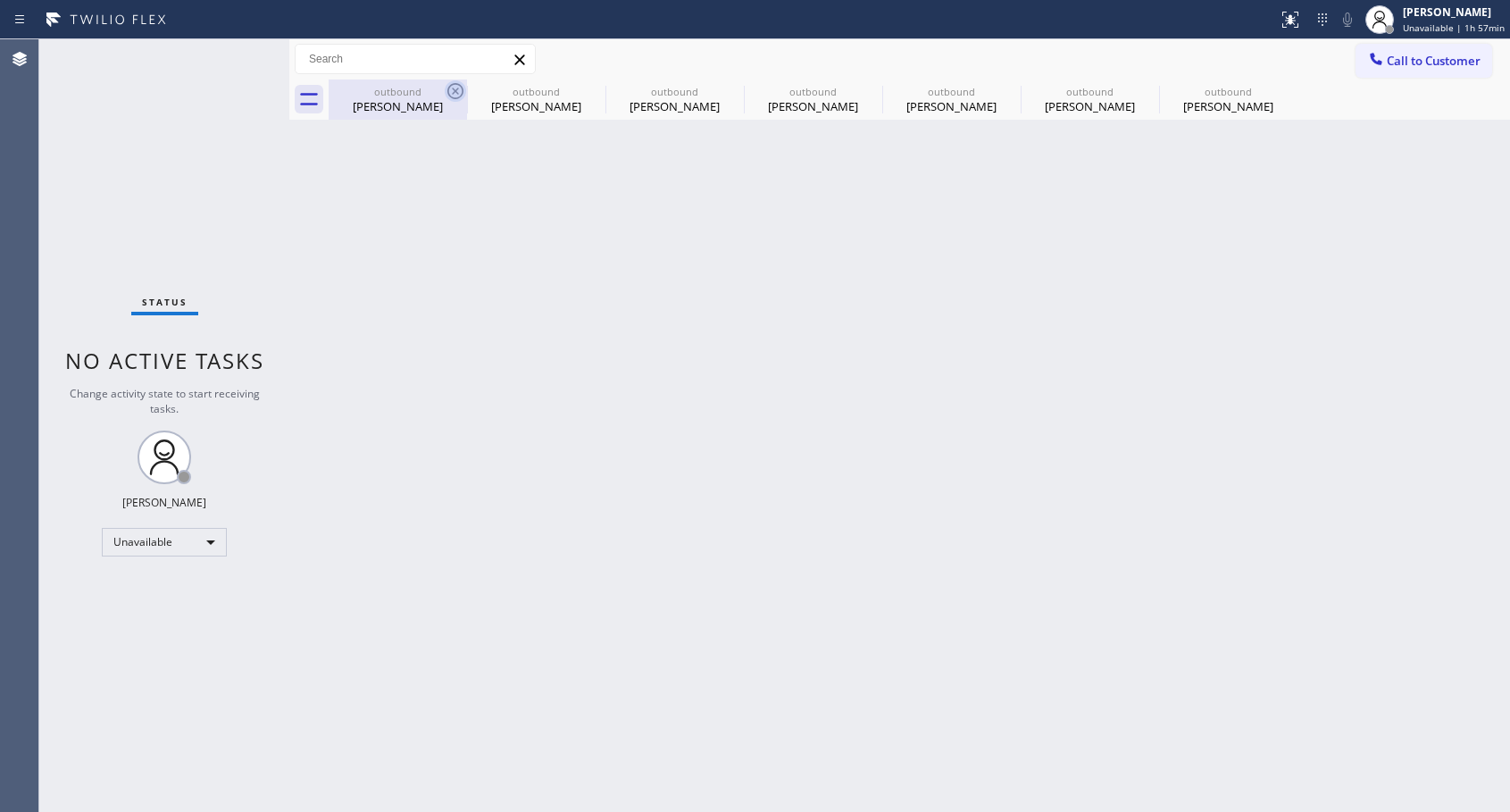
click at [453, 90] on icon at bounding box center [455, 90] width 16 height 16
click at [0, 0] on icon at bounding box center [0, 0] width 0 height 0
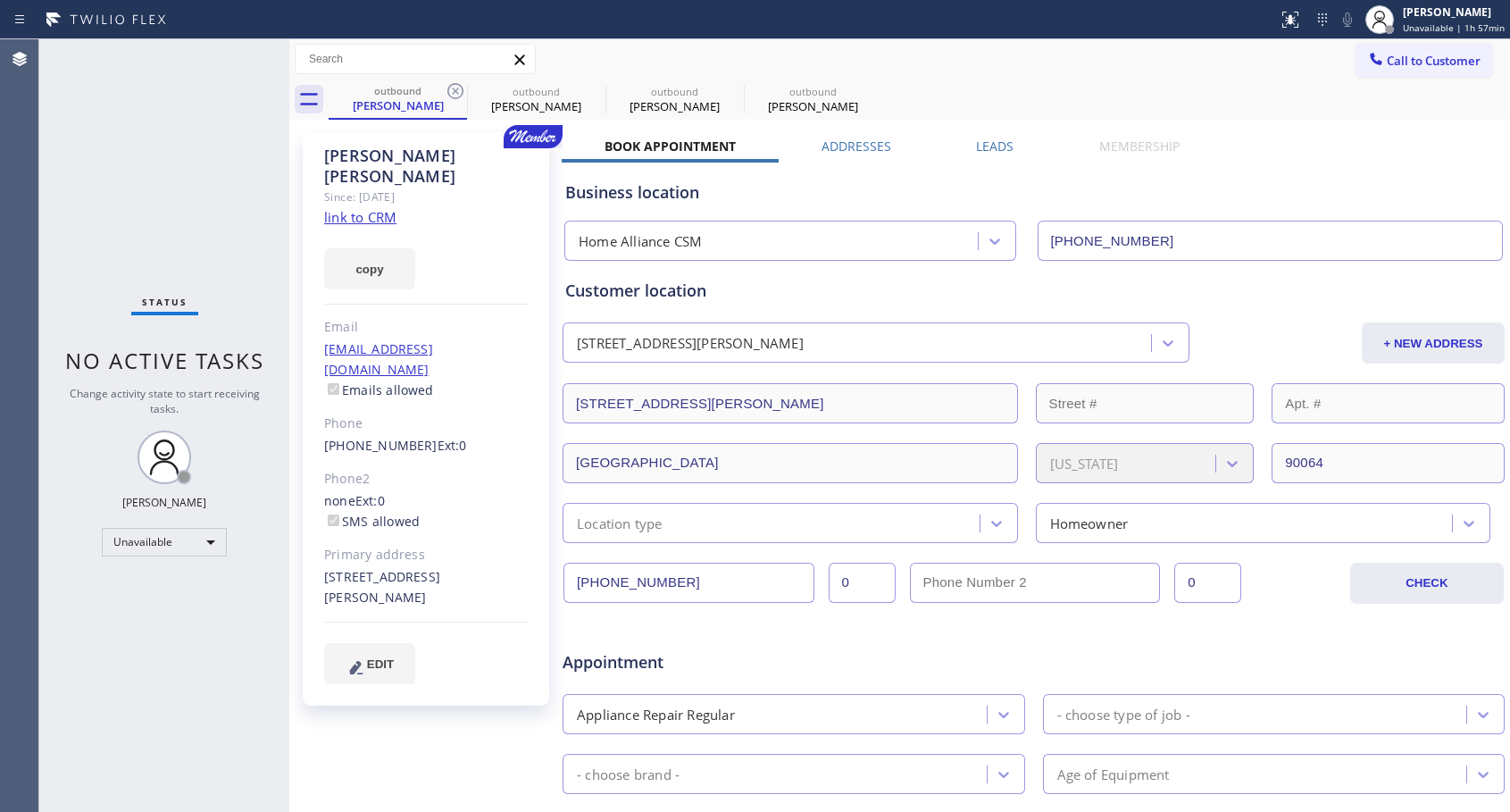
click at [453, 90] on icon at bounding box center [455, 90] width 16 height 16
click at [0, 0] on icon at bounding box center [0, 0] width 0 height 0
click at [454, 90] on div "outbound [PERSON_NAME] outbound [PERSON_NAME] outbound [PERSON_NAME] outbound […" at bounding box center [920, 100] width 1182 height 40
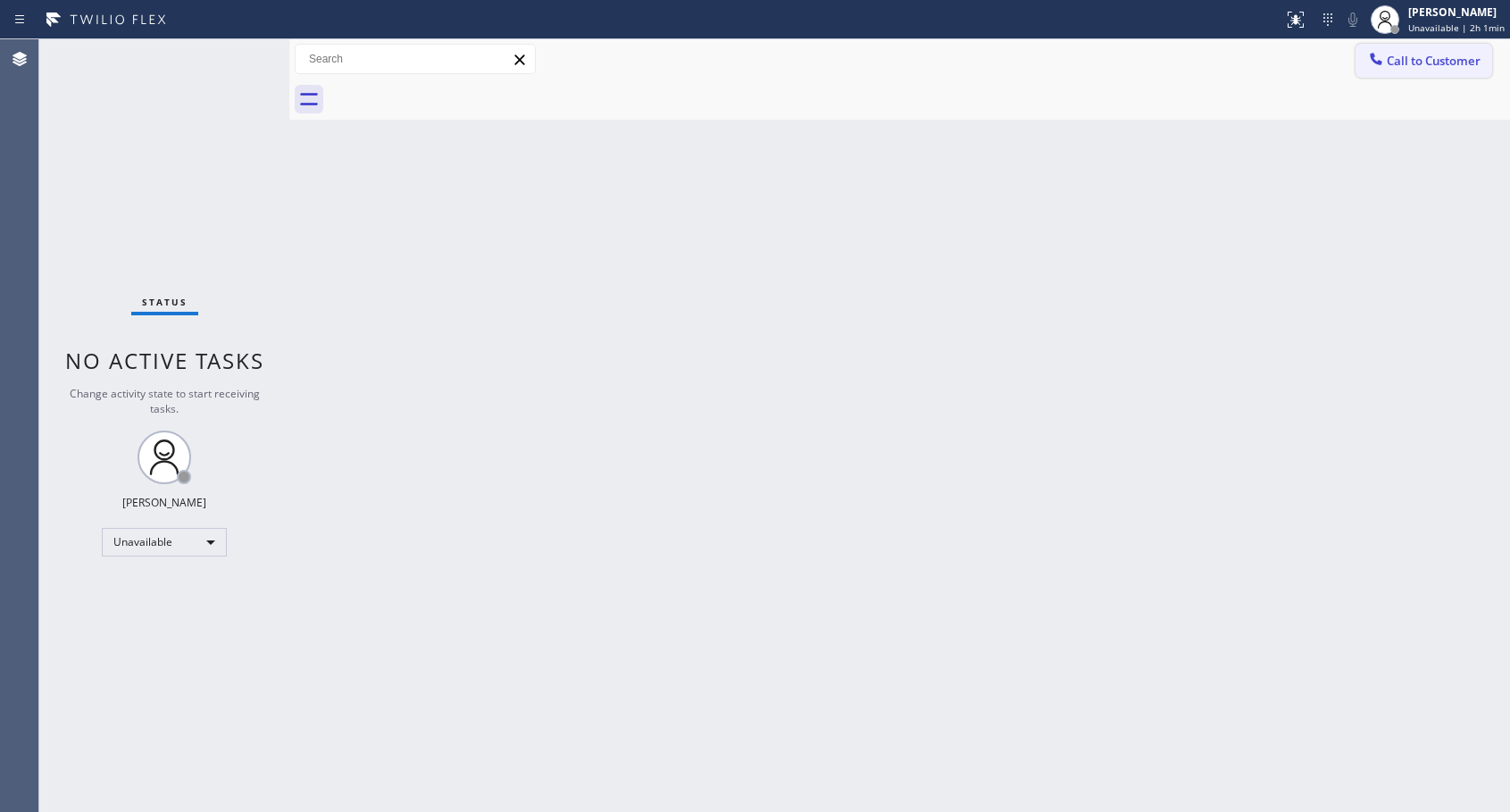
click at [1408, 56] on span "Call to Customer" at bounding box center [1433, 61] width 93 height 16
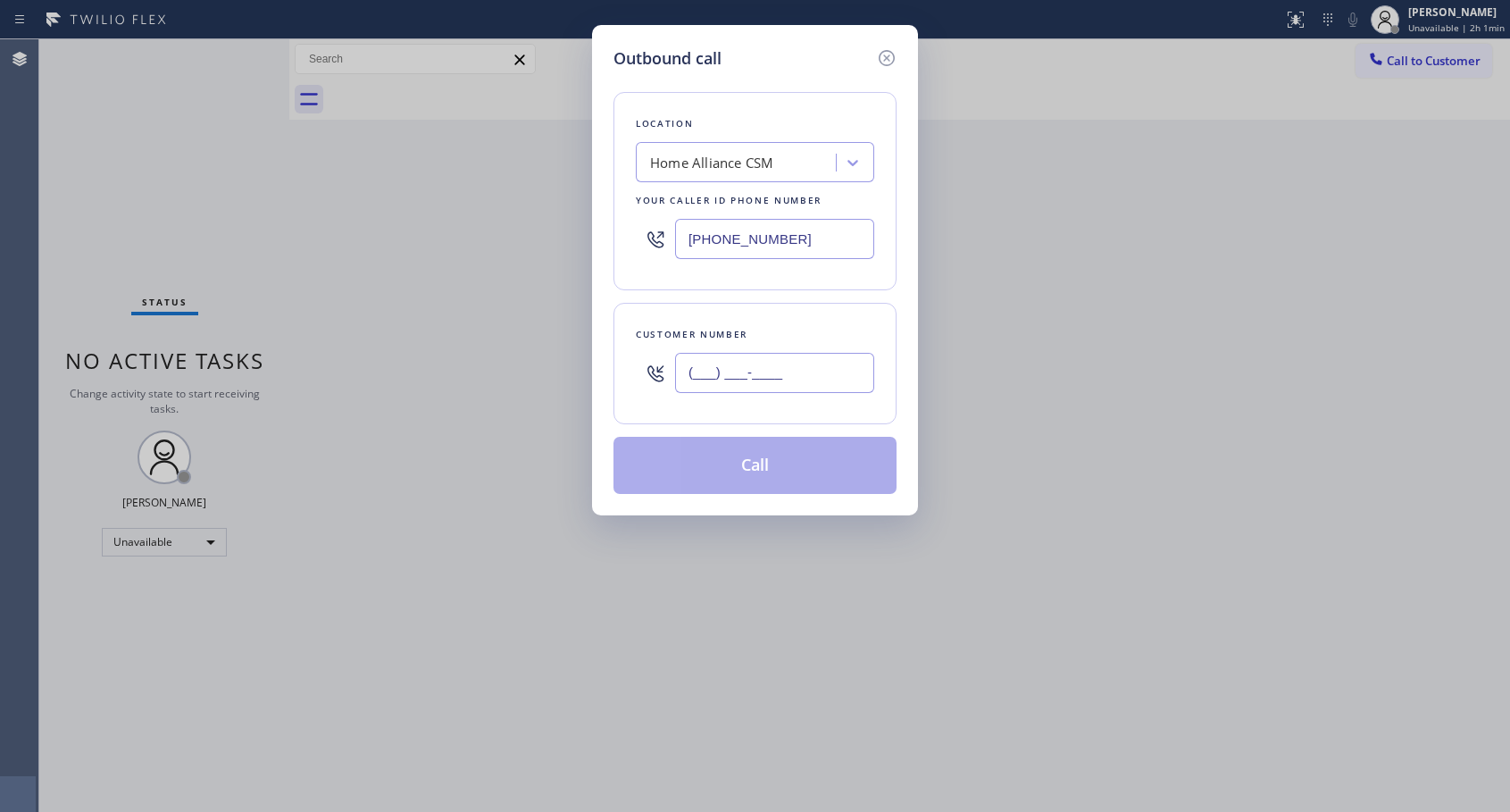
click at [688, 372] on input "(___) ___-____" at bounding box center [775, 373] width 199 height 40
paste input "305) 926-9715"
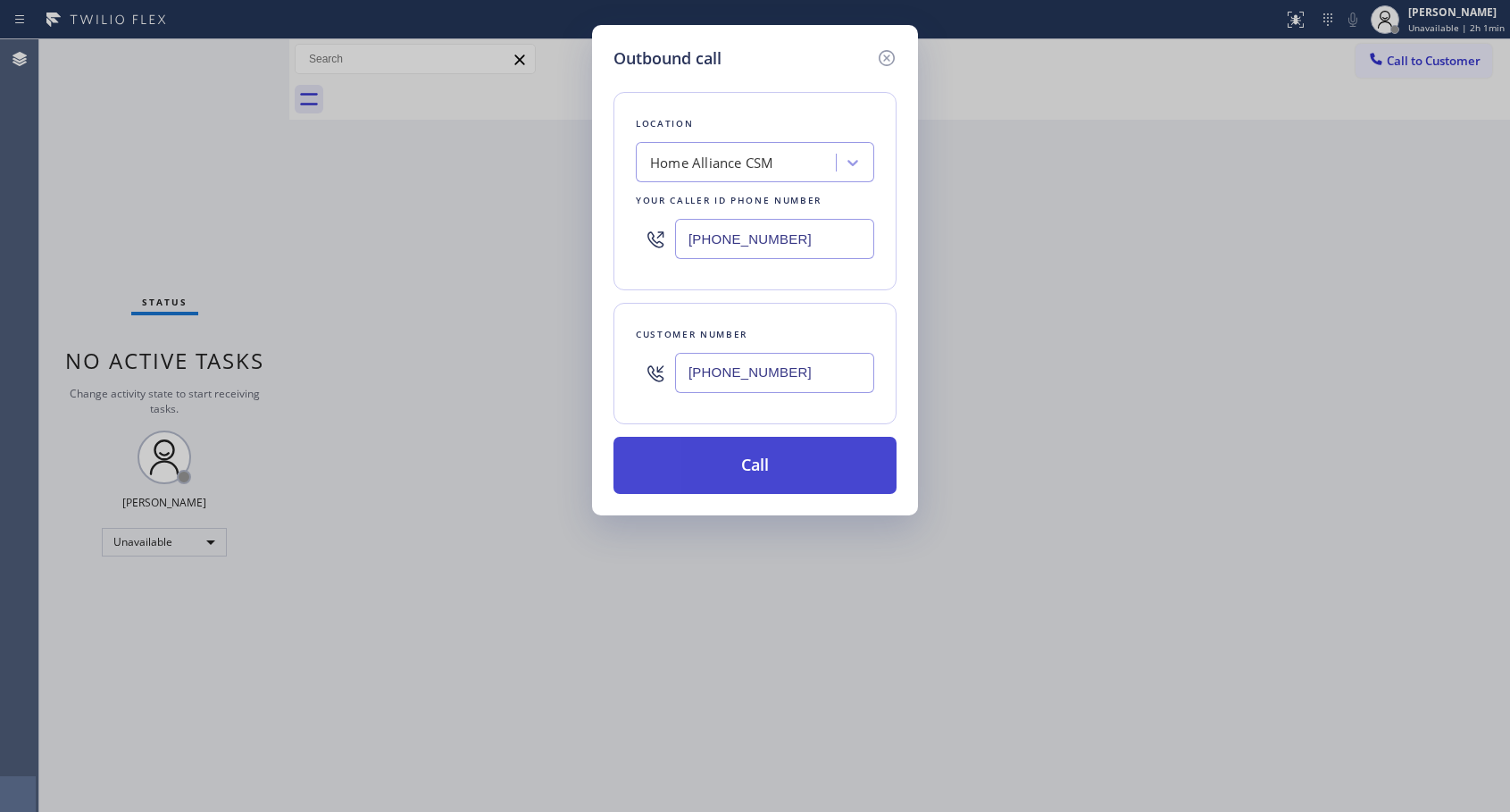
type input "[PHONE_NUMBER]"
click at [738, 471] on button "Call" at bounding box center [755, 465] width 283 height 57
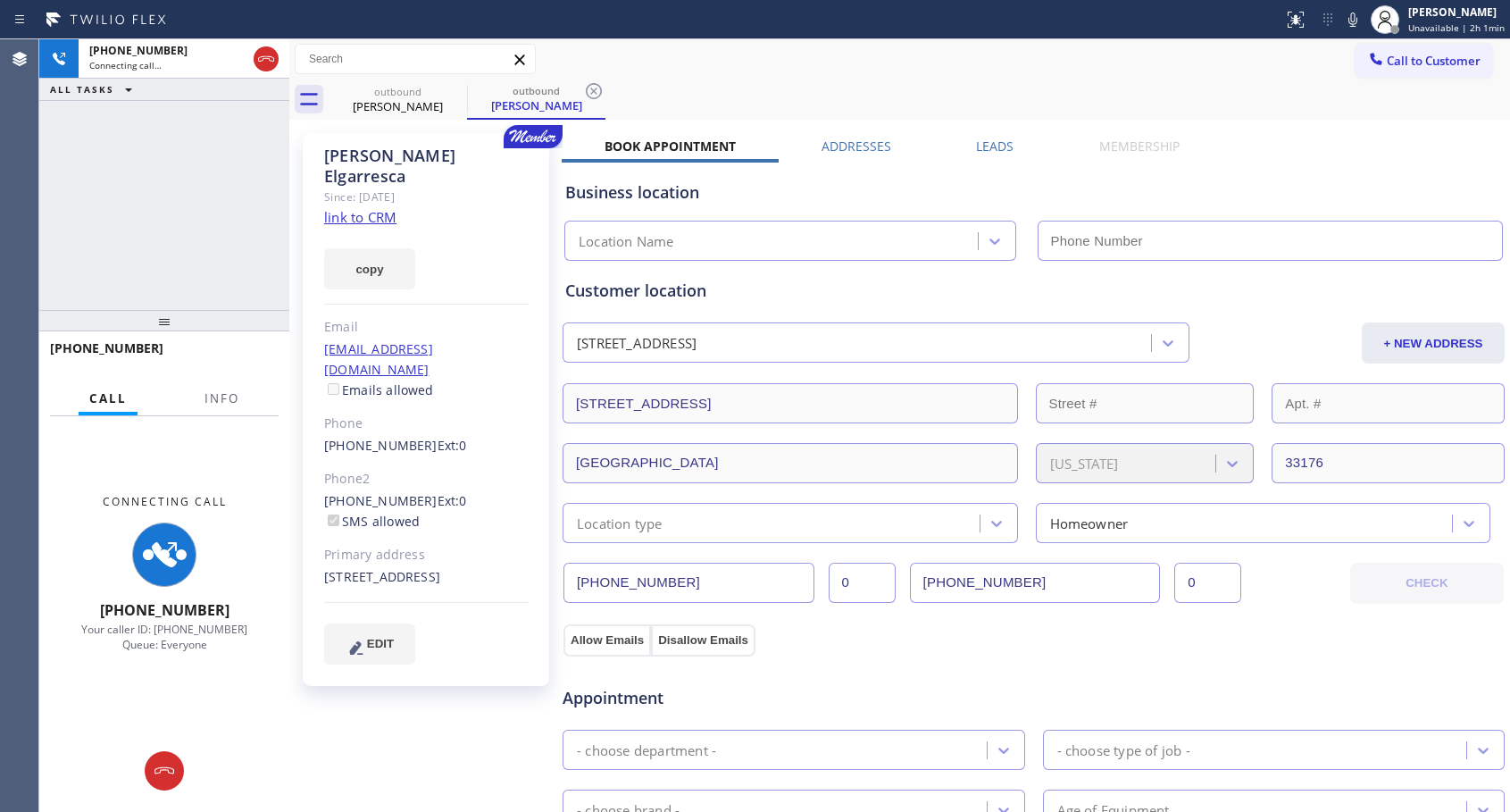
type input "[PHONE_NUMBER]"
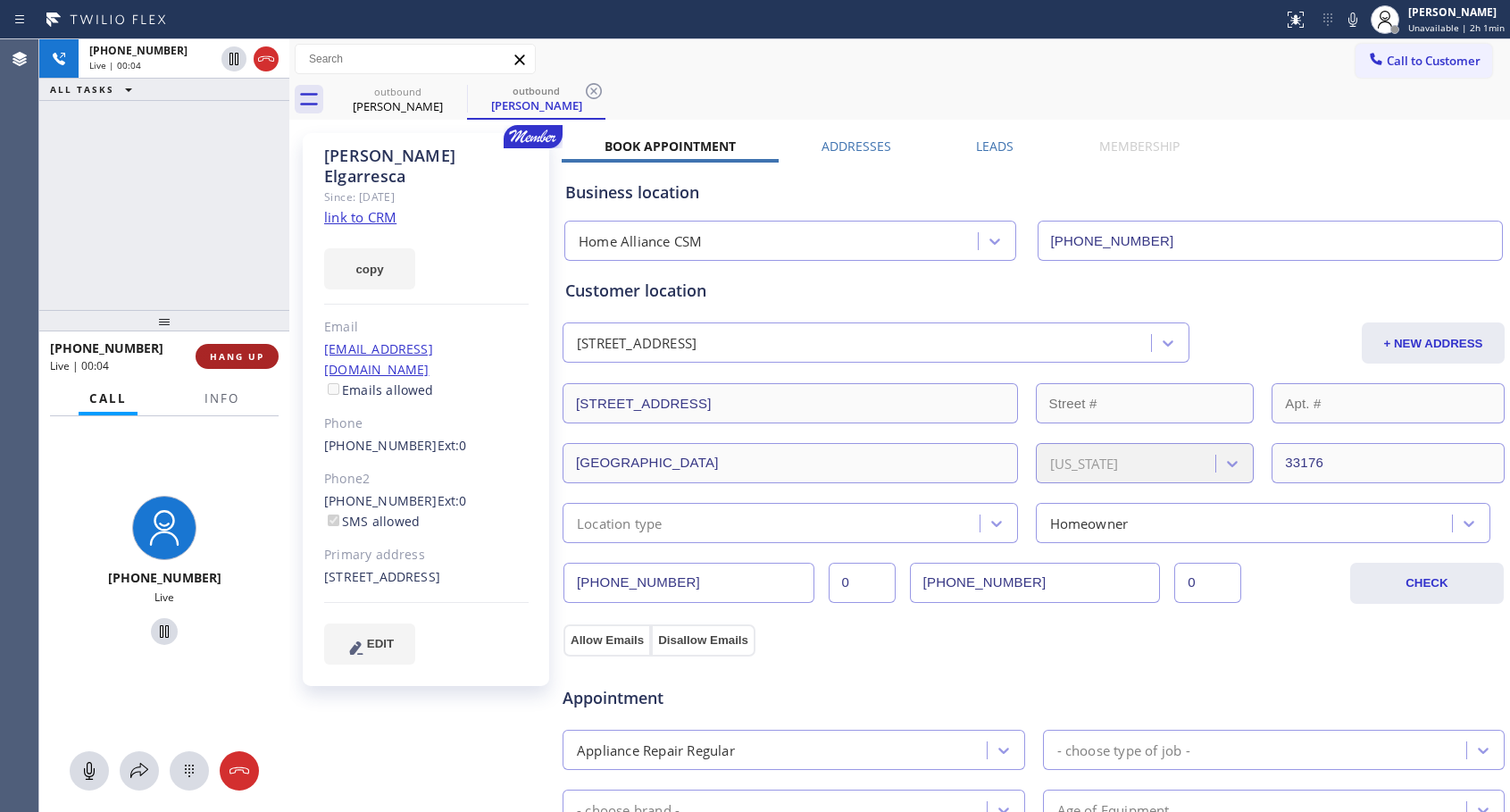
click at [218, 356] on span "HANG UP" at bounding box center [237, 356] width 55 height 13
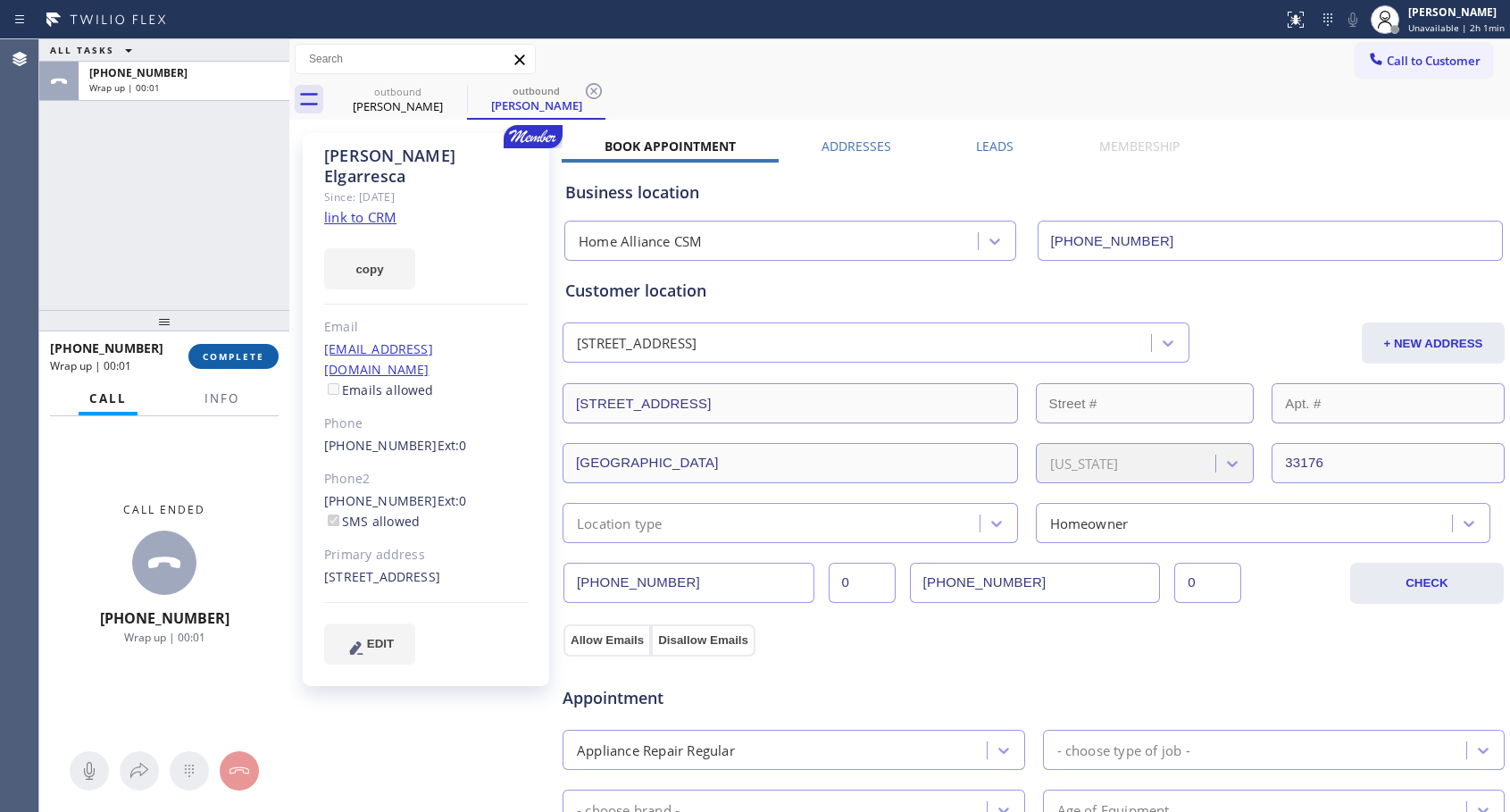
click at [218, 356] on span "COMPLETE" at bounding box center [234, 356] width 62 height 13
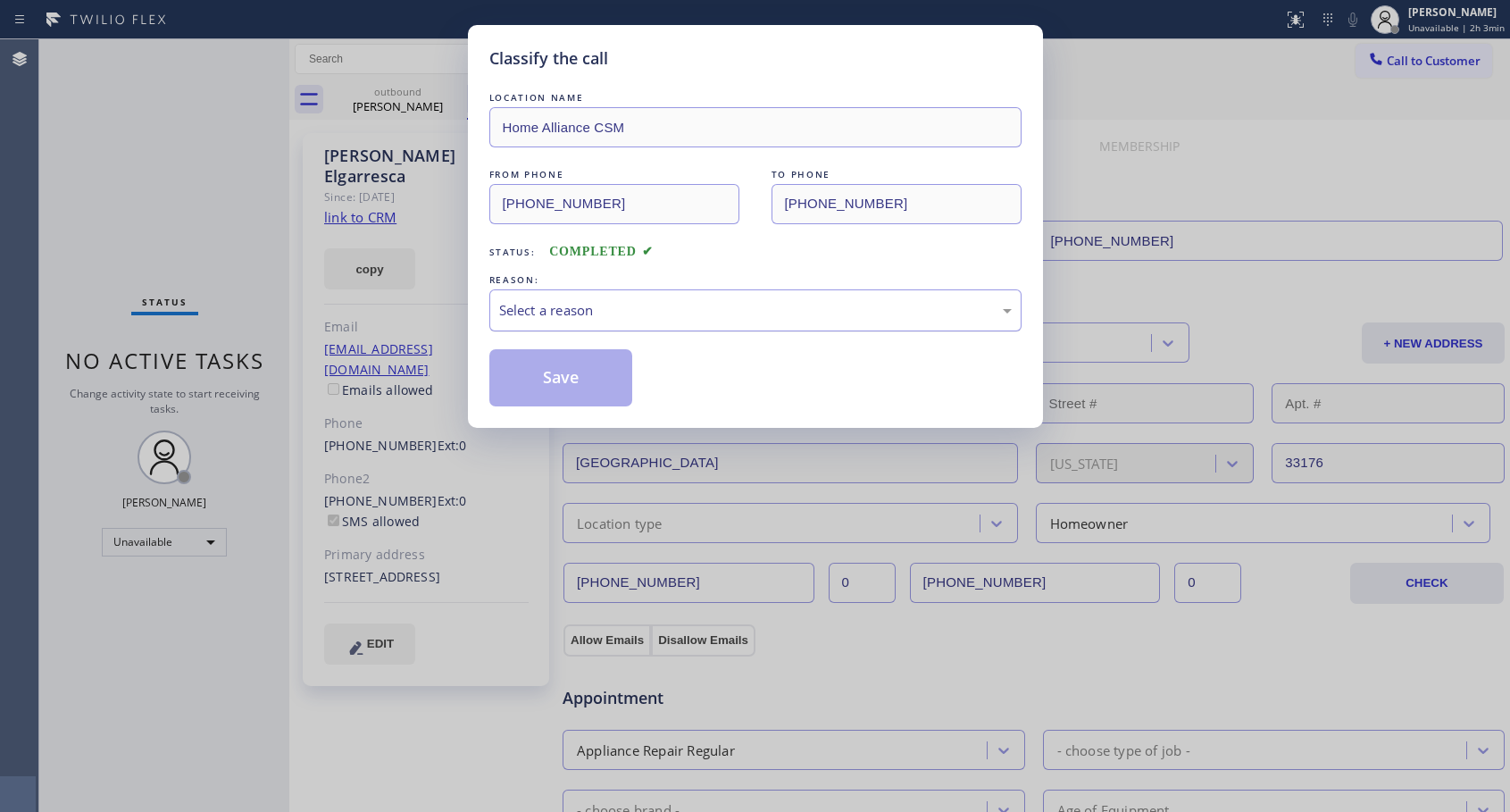
click at [549, 305] on div "Select a reason" at bounding box center [755, 310] width 513 height 20
click at [552, 379] on button "Save" at bounding box center [561, 377] width 143 height 57
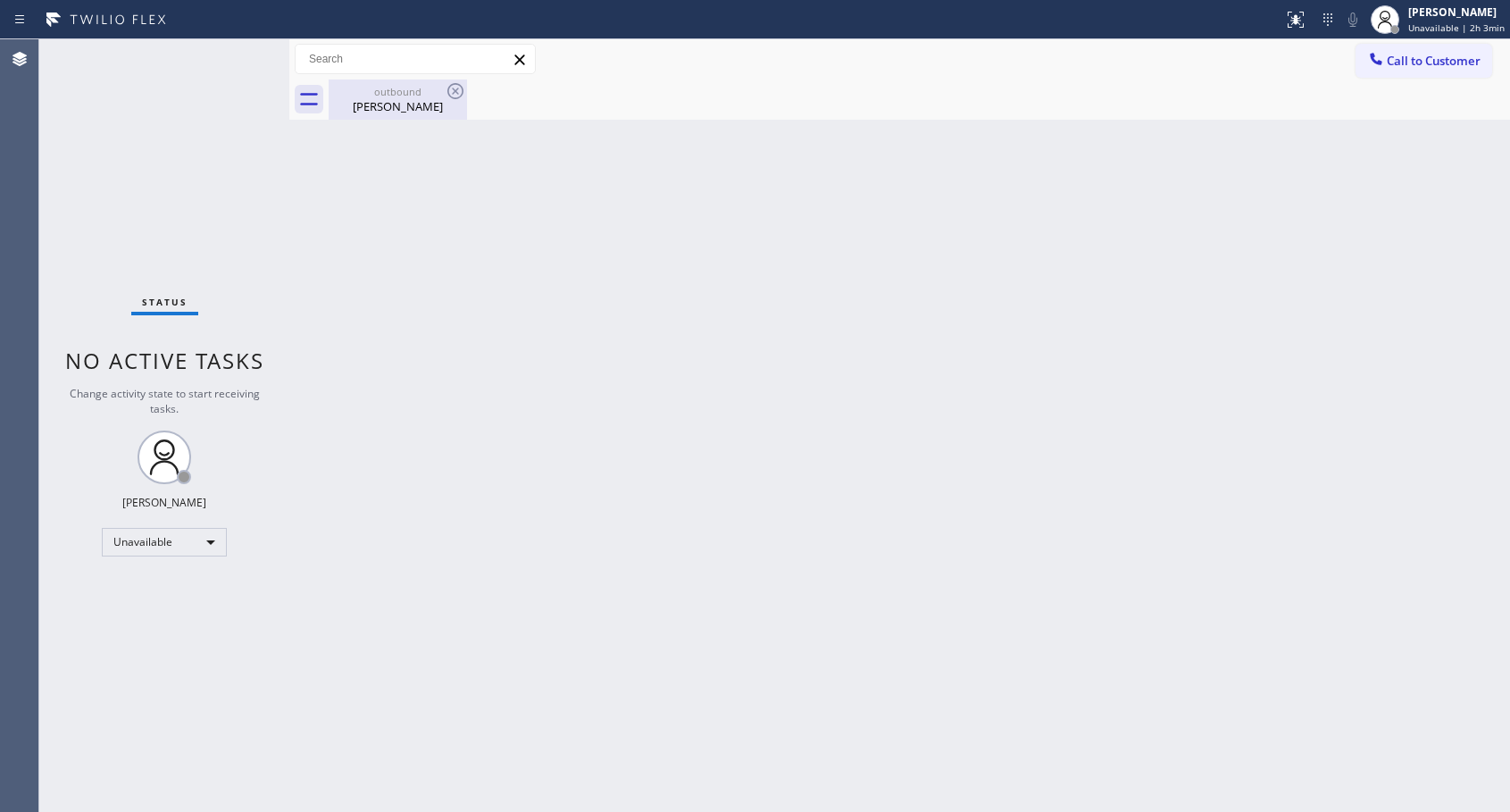
click at [408, 102] on div "[PERSON_NAME]" at bounding box center [397, 106] width 135 height 16
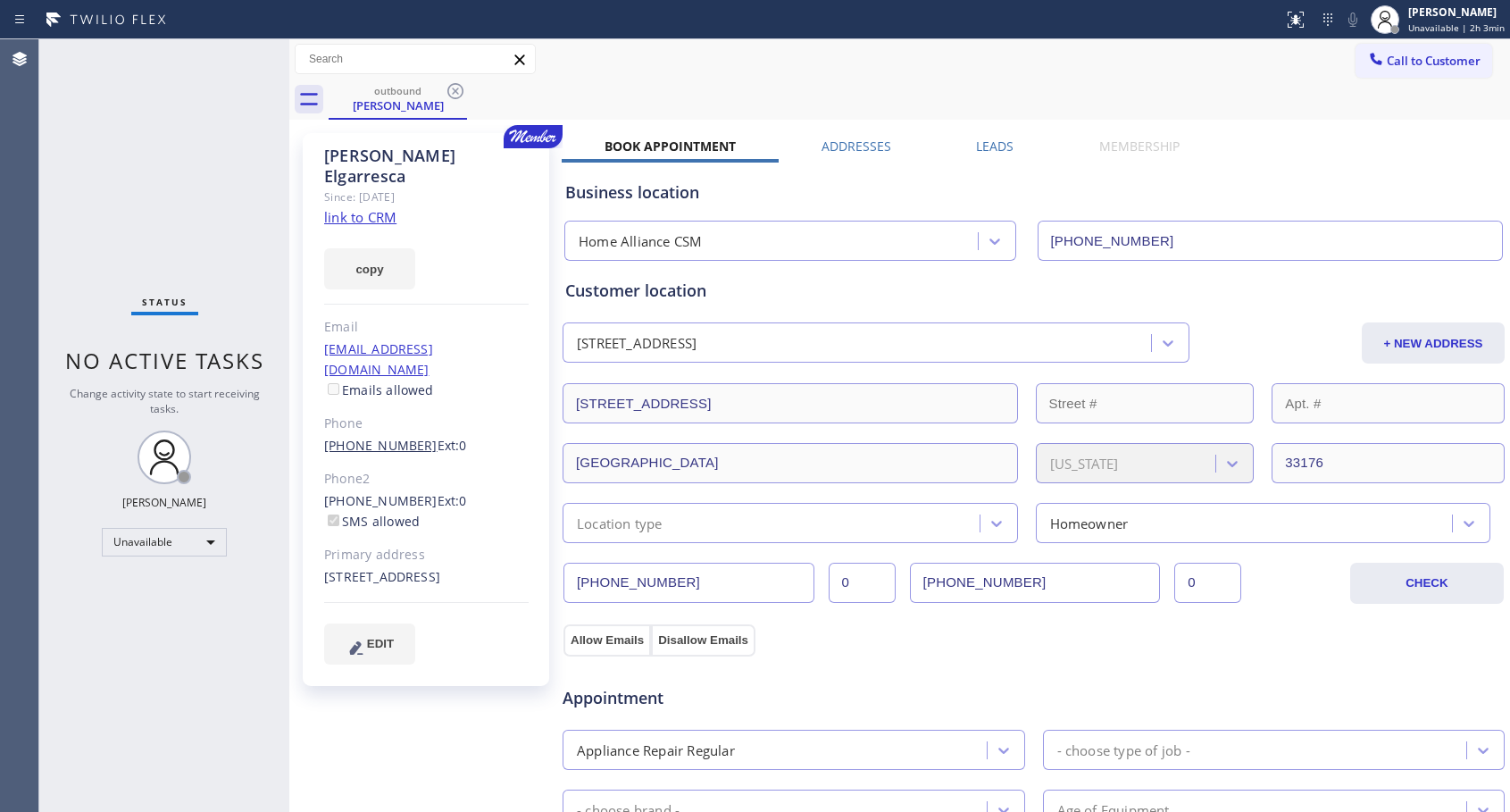
click at [355, 437] on link "[PHONE_NUMBER]" at bounding box center [381, 445] width 114 height 17
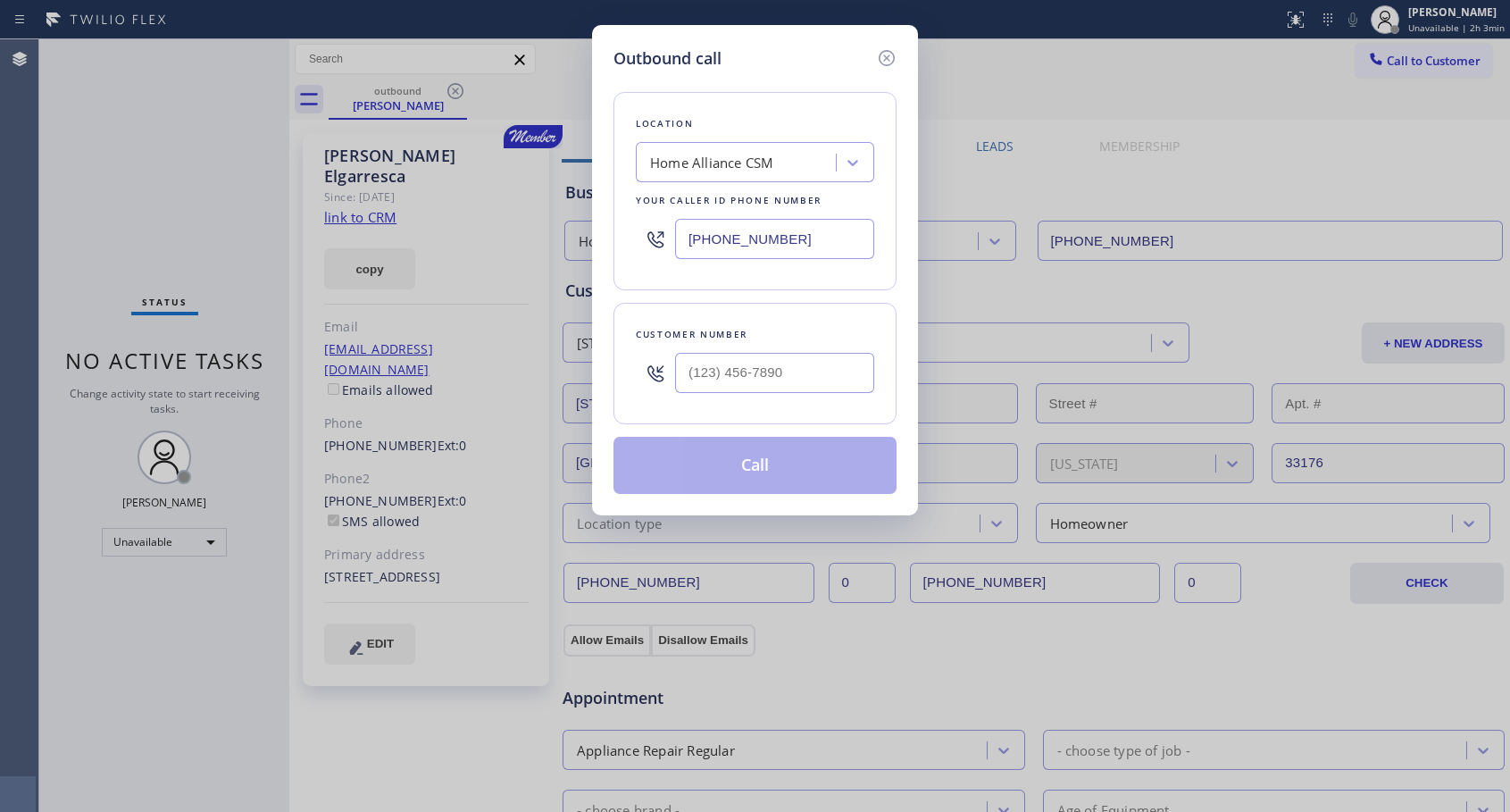
type input "[PHONE_NUMBER]"
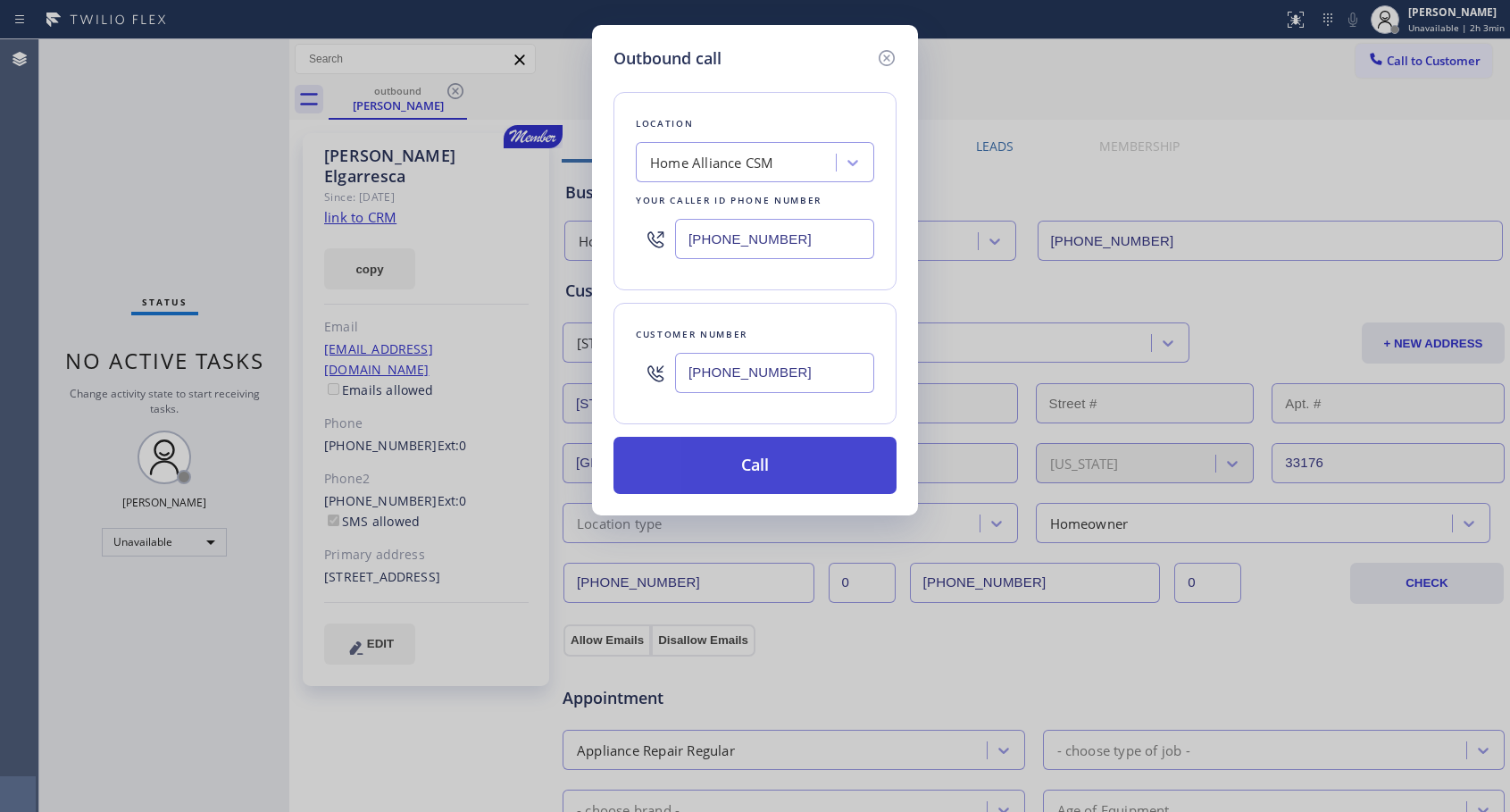
click at [772, 461] on button "Call" at bounding box center [755, 465] width 283 height 57
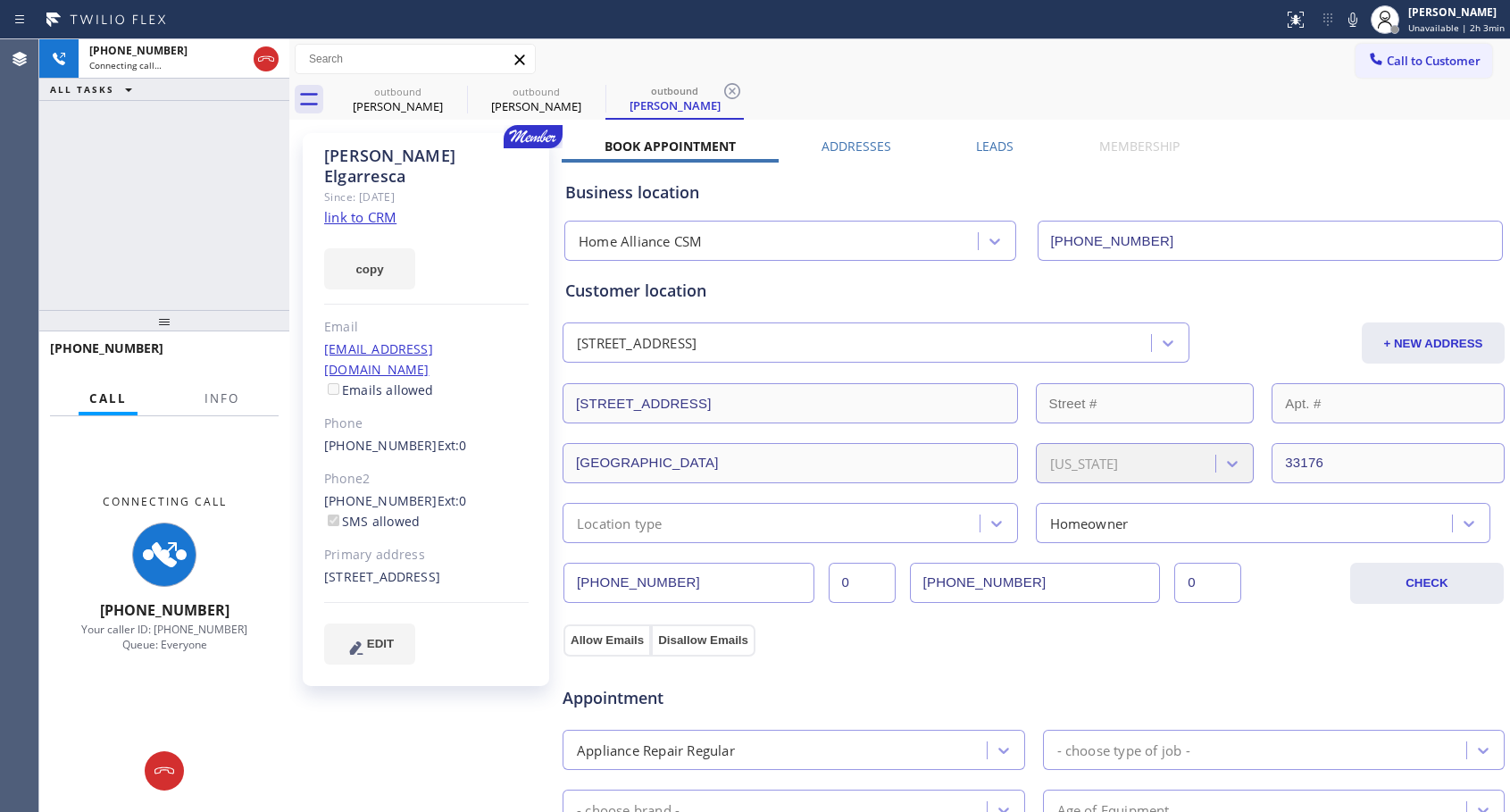
type input "[PHONE_NUMBER]"
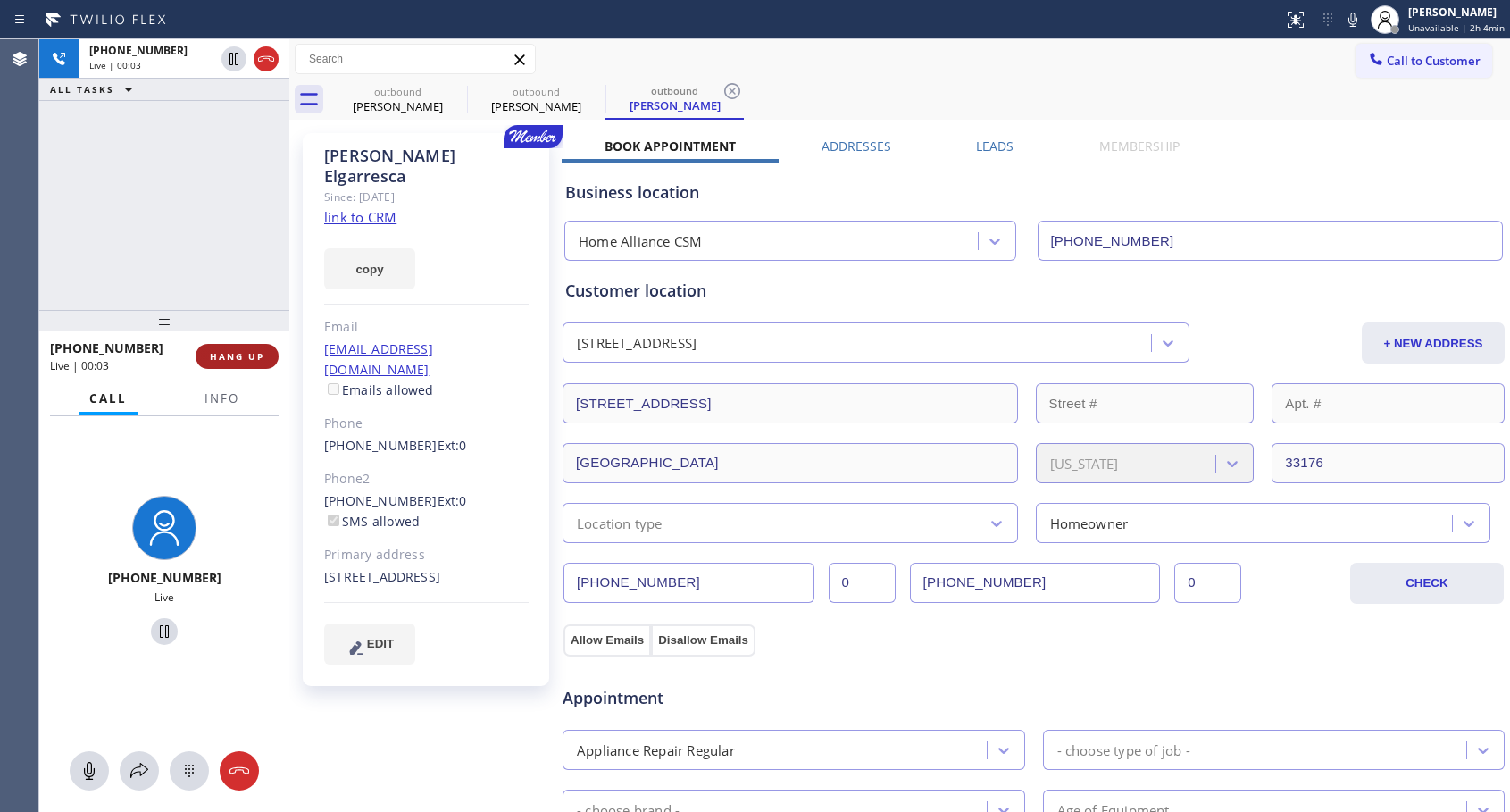
click at [243, 355] on span "HANG UP" at bounding box center [237, 356] width 55 height 13
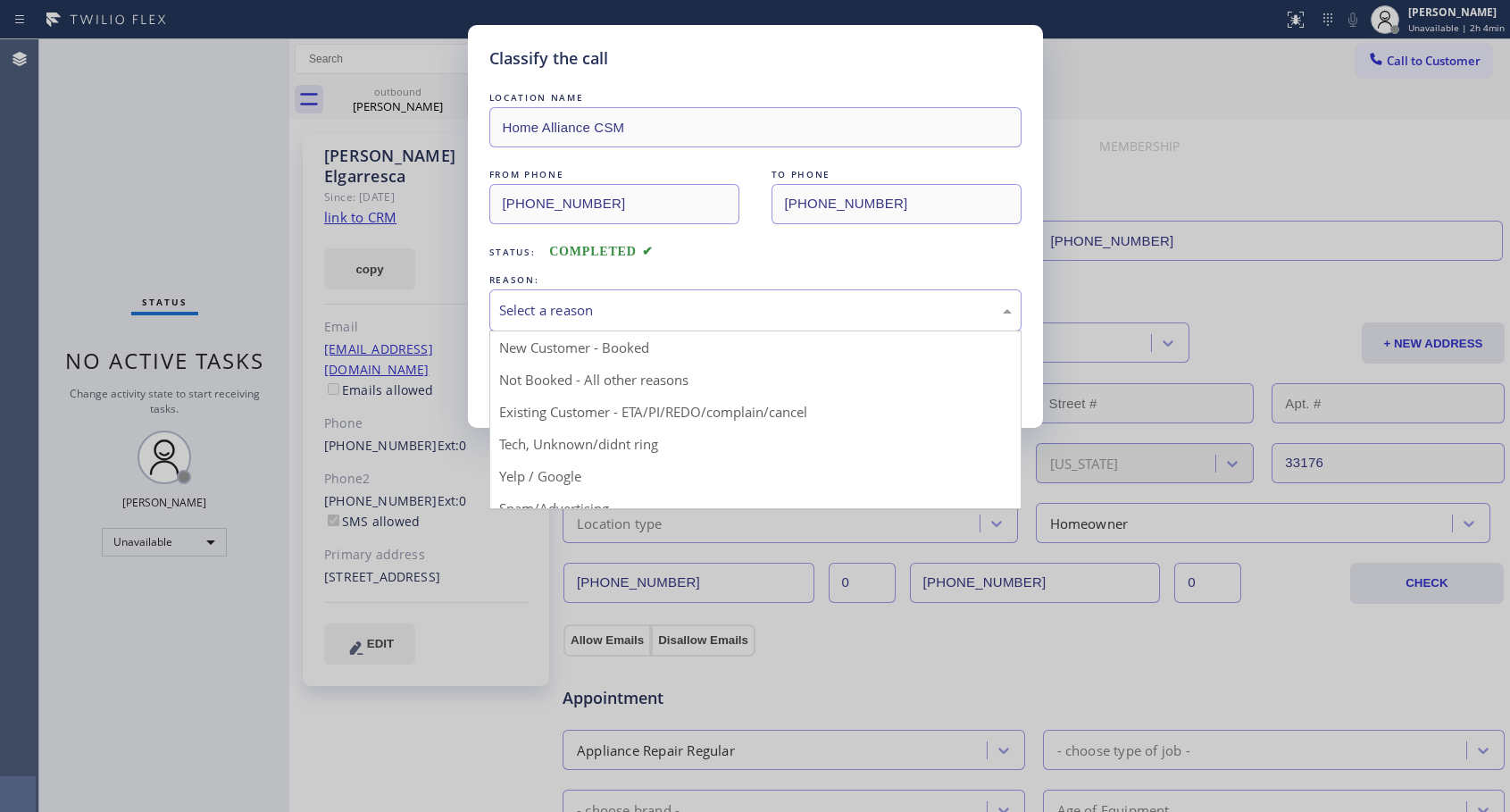
drag, startPoint x: 778, startPoint y: 315, endPoint x: 592, endPoint y: 360, distance: 191.4
click at [775, 315] on div "Select a reason" at bounding box center [755, 310] width 513 height 20
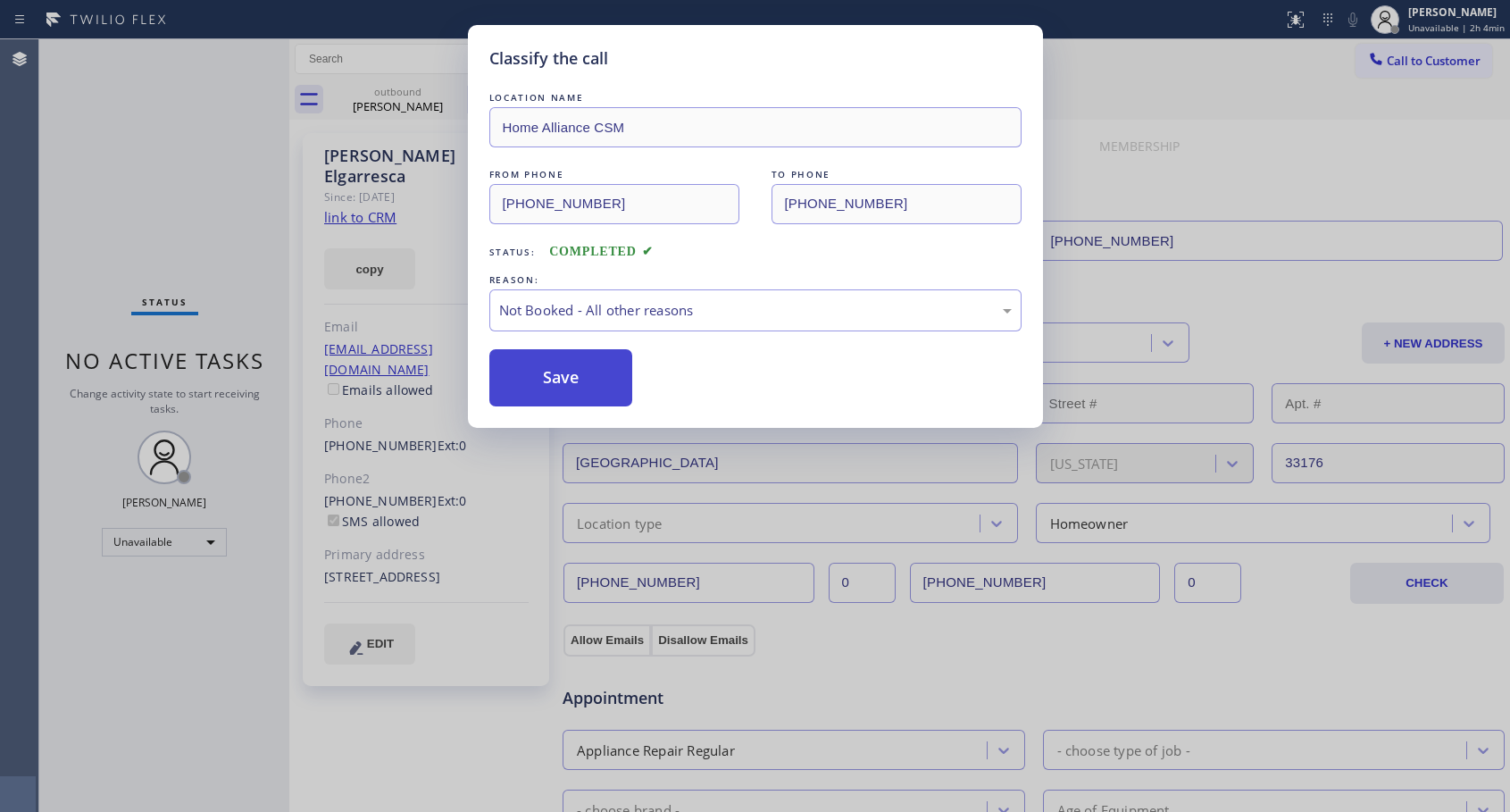
click at [587, 376] on button "Save" at bounding box center [561, 377] width 143 height 57
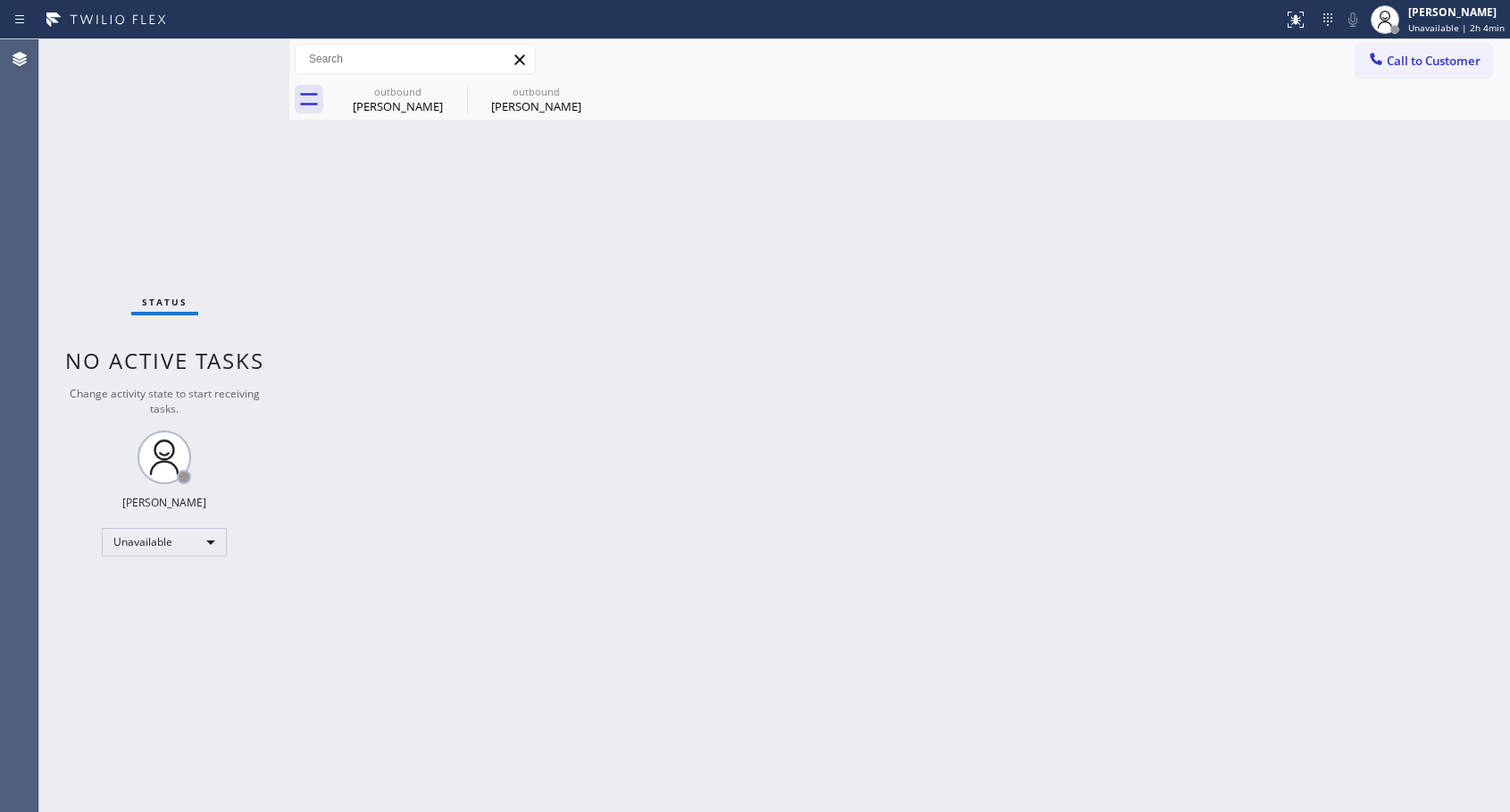
click at [531, 93] on div "outbound" at bounding box center [536, 91] width 135 height 13
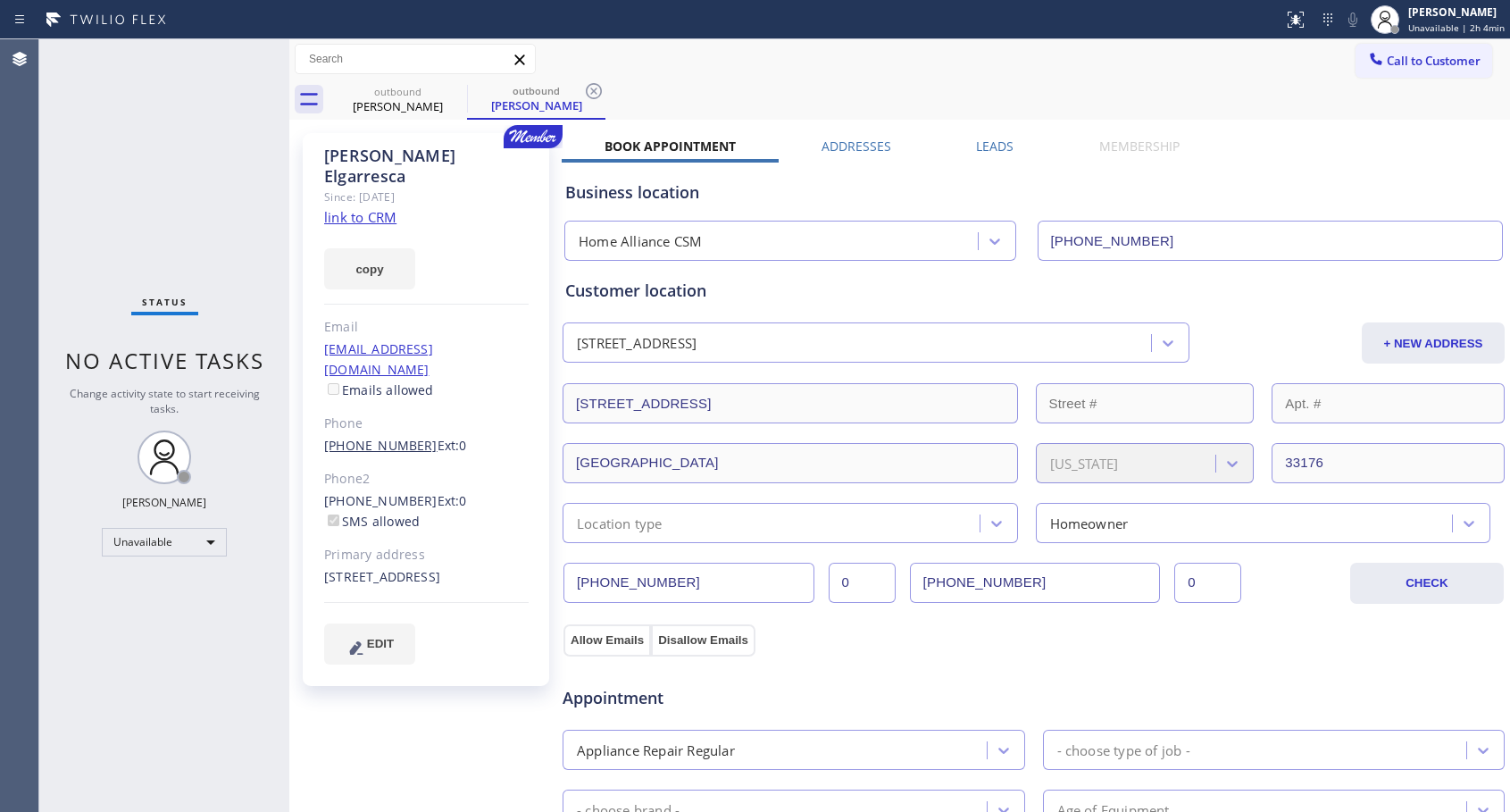
click at [384, 437] on link "[PHONE_NUMBER]" at bounding box center [381, 445] width 114 height 17
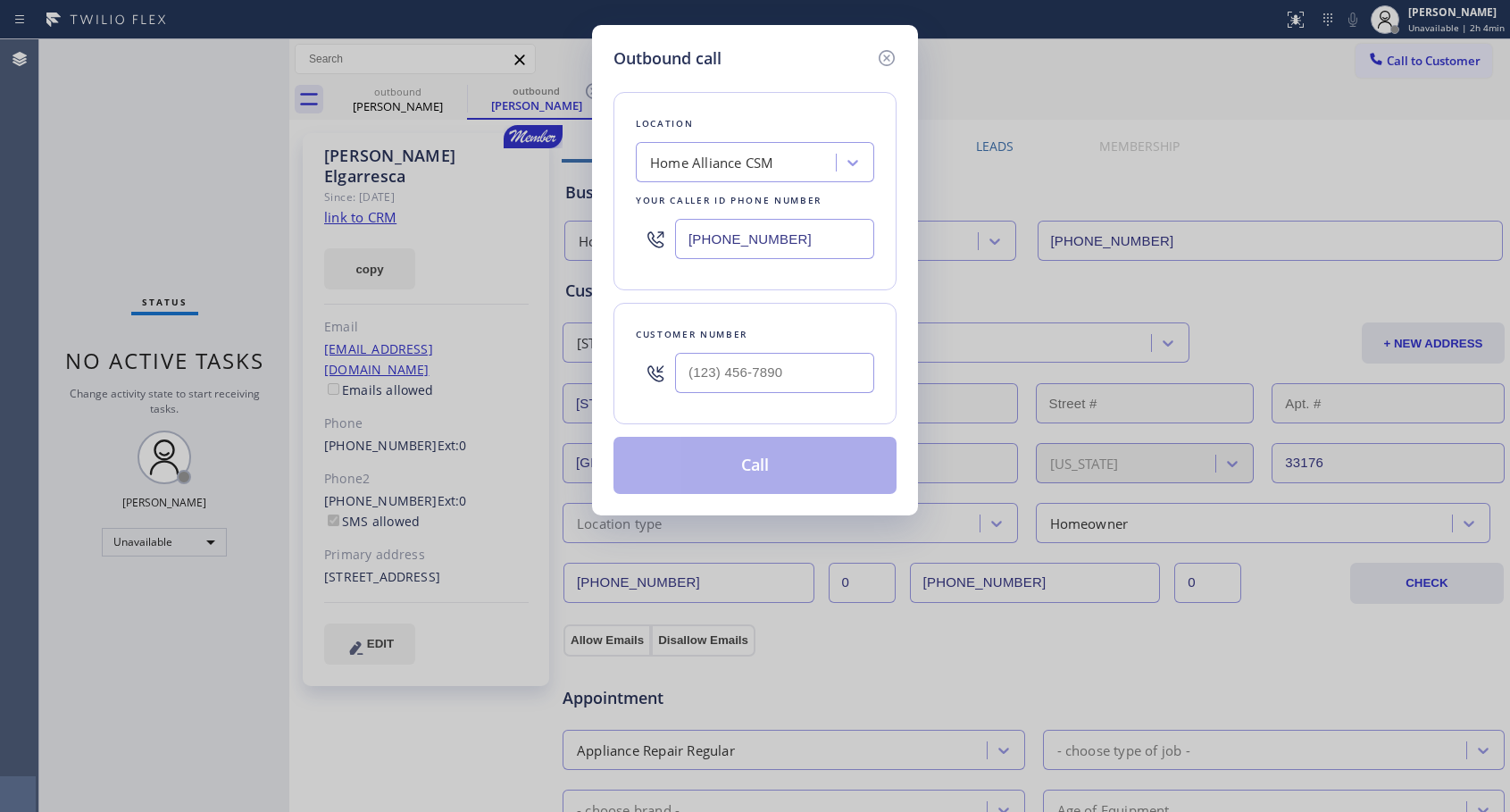
type input "[PHONE_NUMBER]"
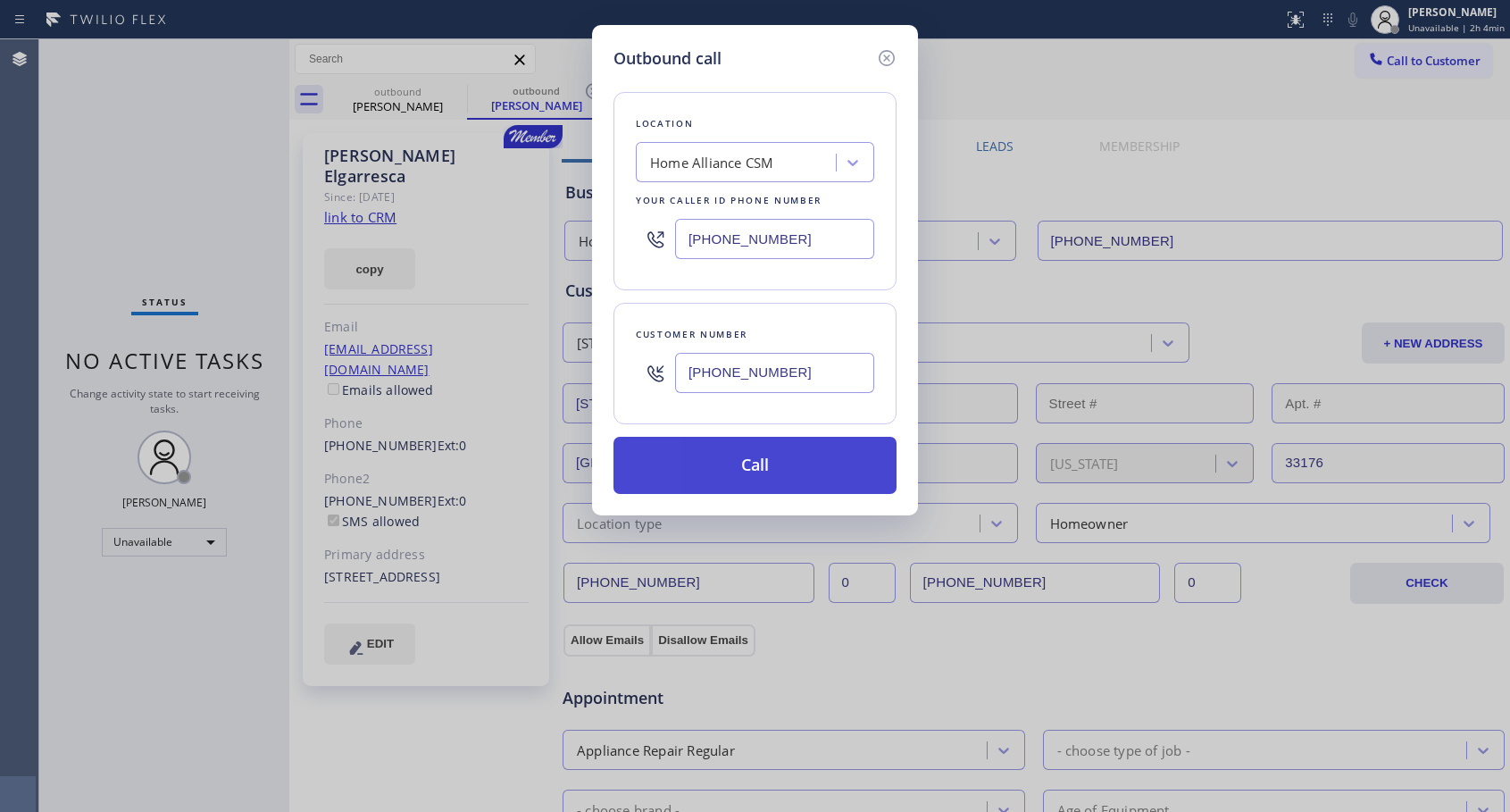
click at [744, 468] on button "Call" at bounding box center [755, 465] width 283 height 57
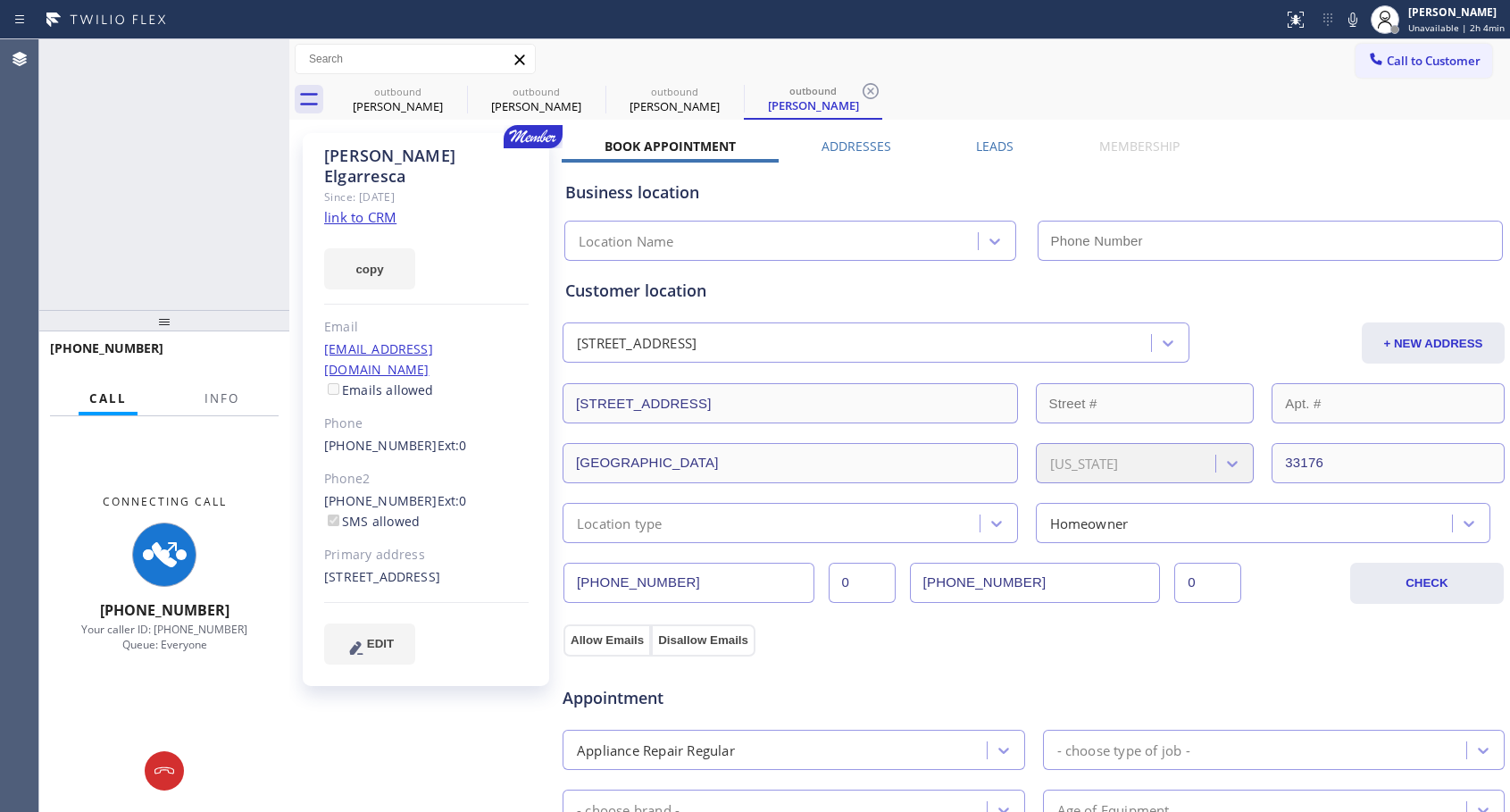
type input "[PHONE_NUMBER]"
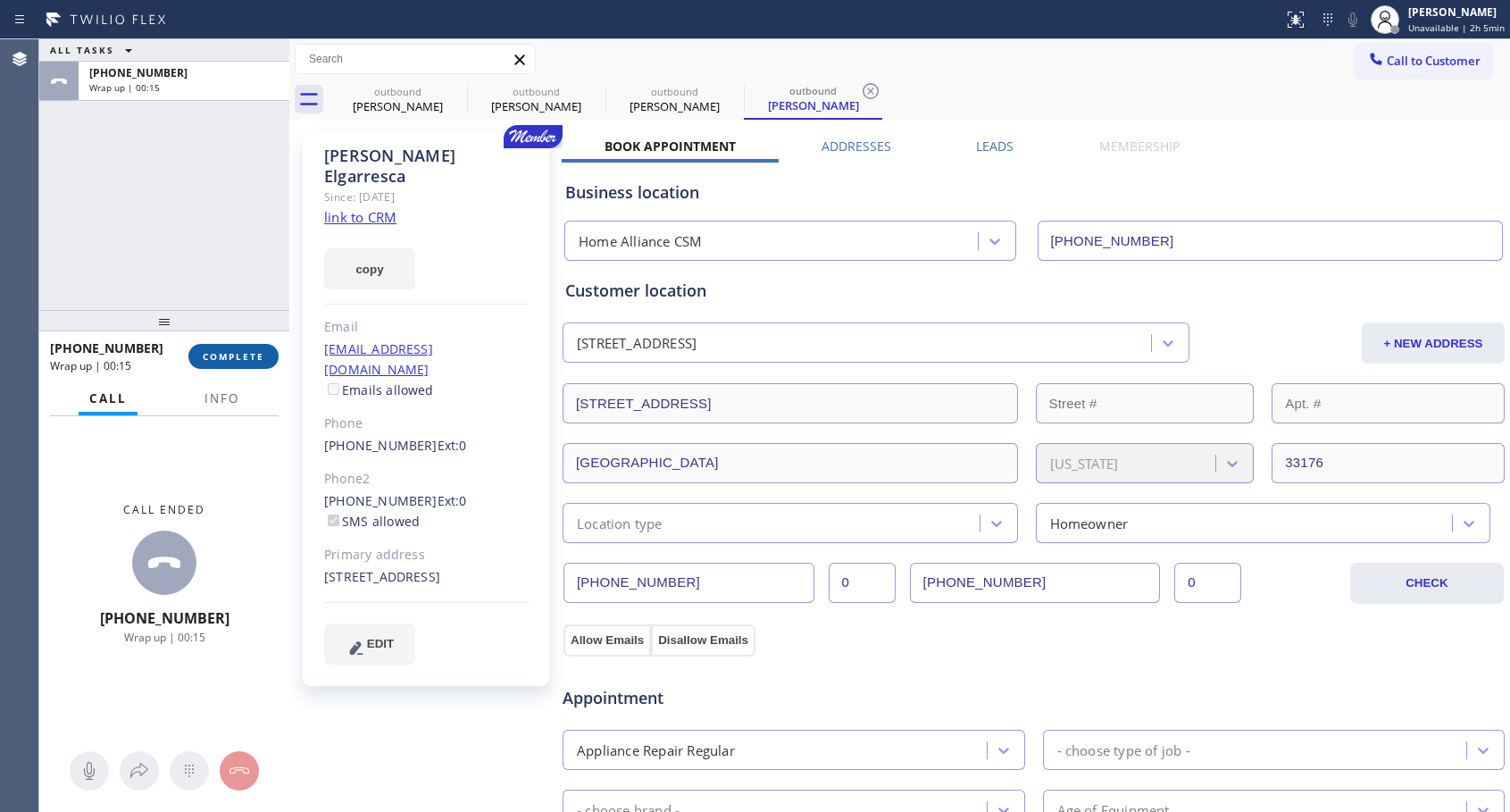
click at [248, 348] on button "COMPLETE" at bounding box center [234, 356] width 90 height 25
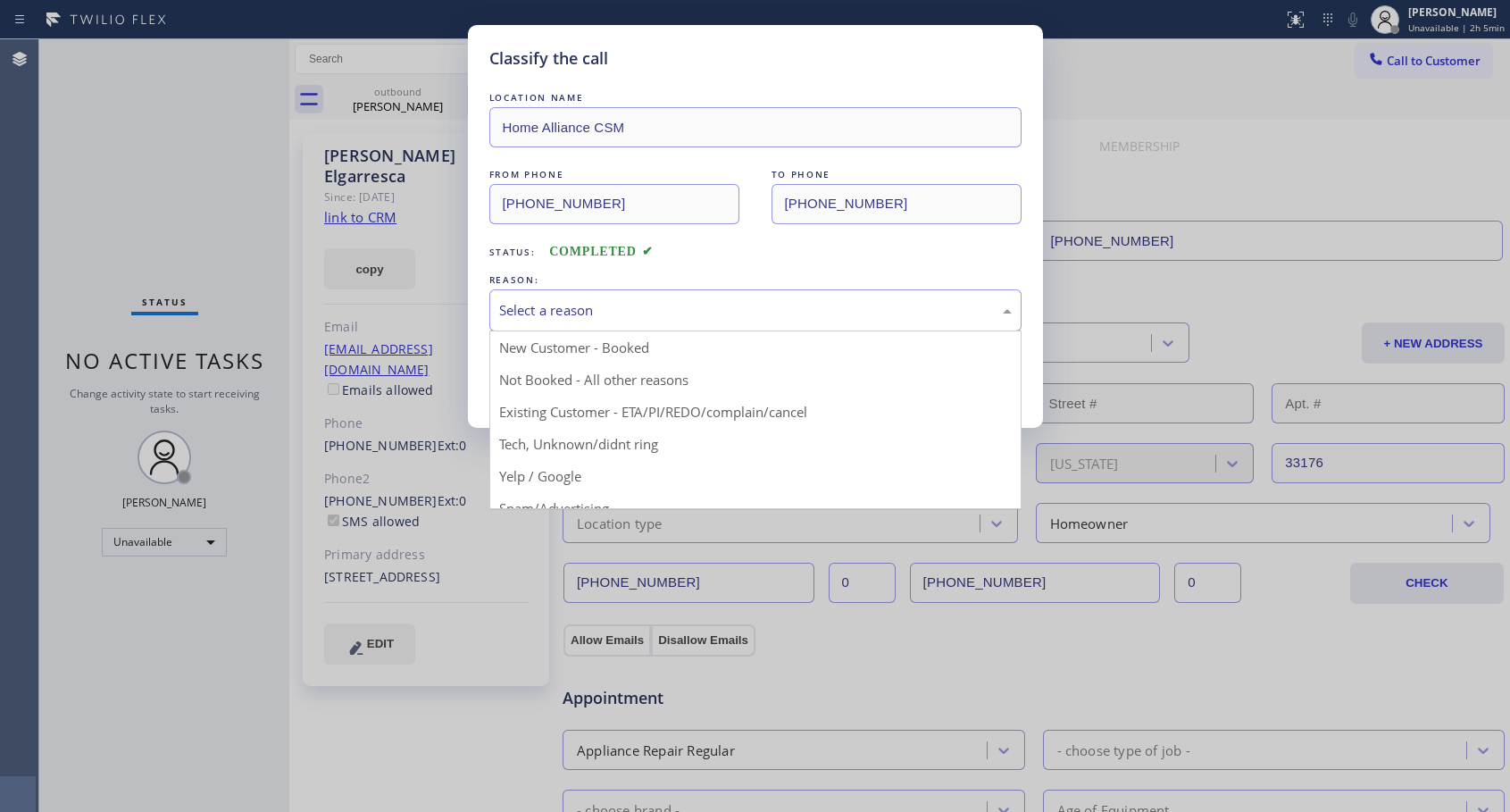
click at [669, 301] on div "Select a reason" at bounding box center [755, 310] width 513 height 20
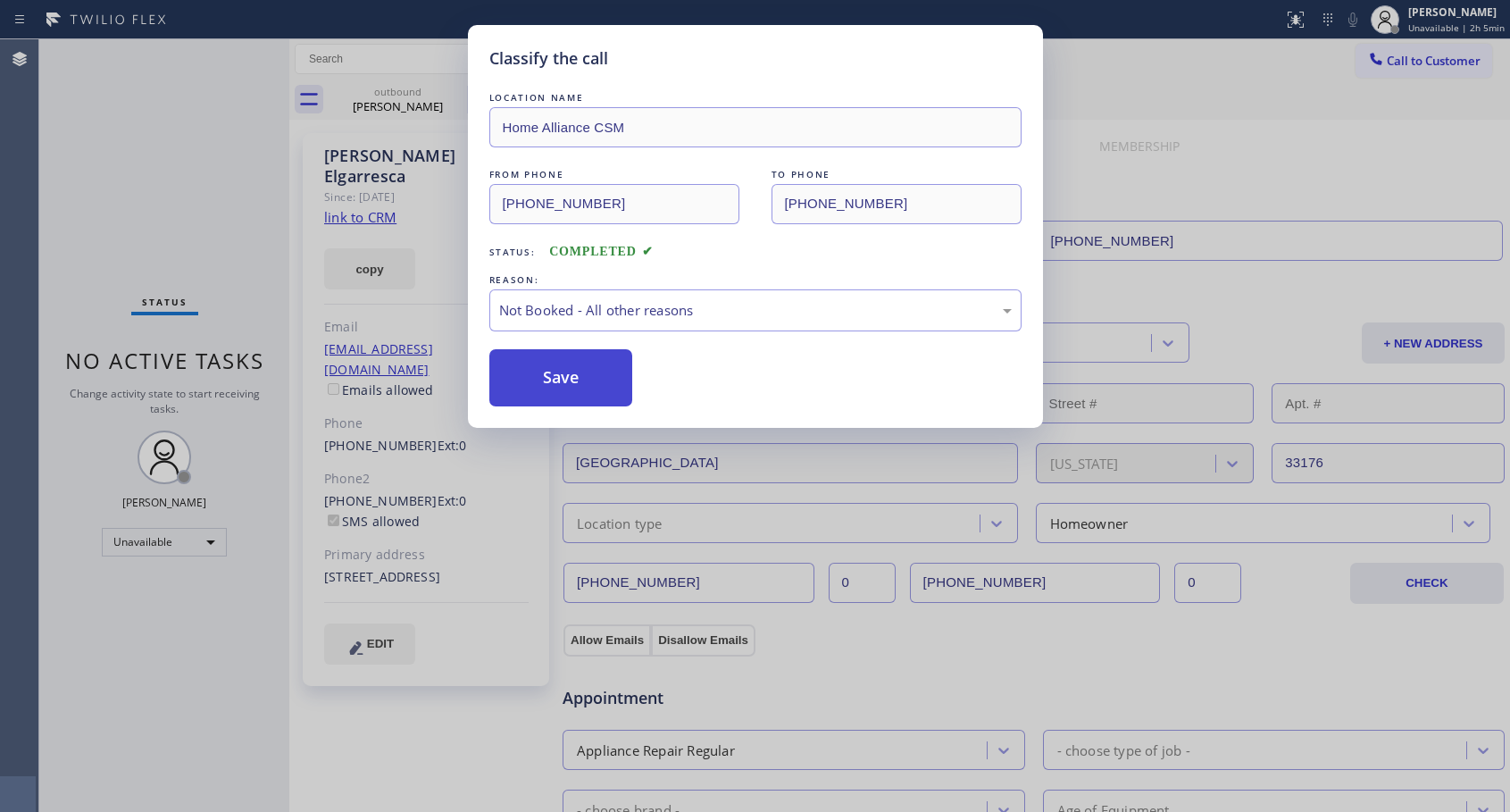
click at [567, 383] on button "Save" at bounding box center [561, 377] width 143 height 57
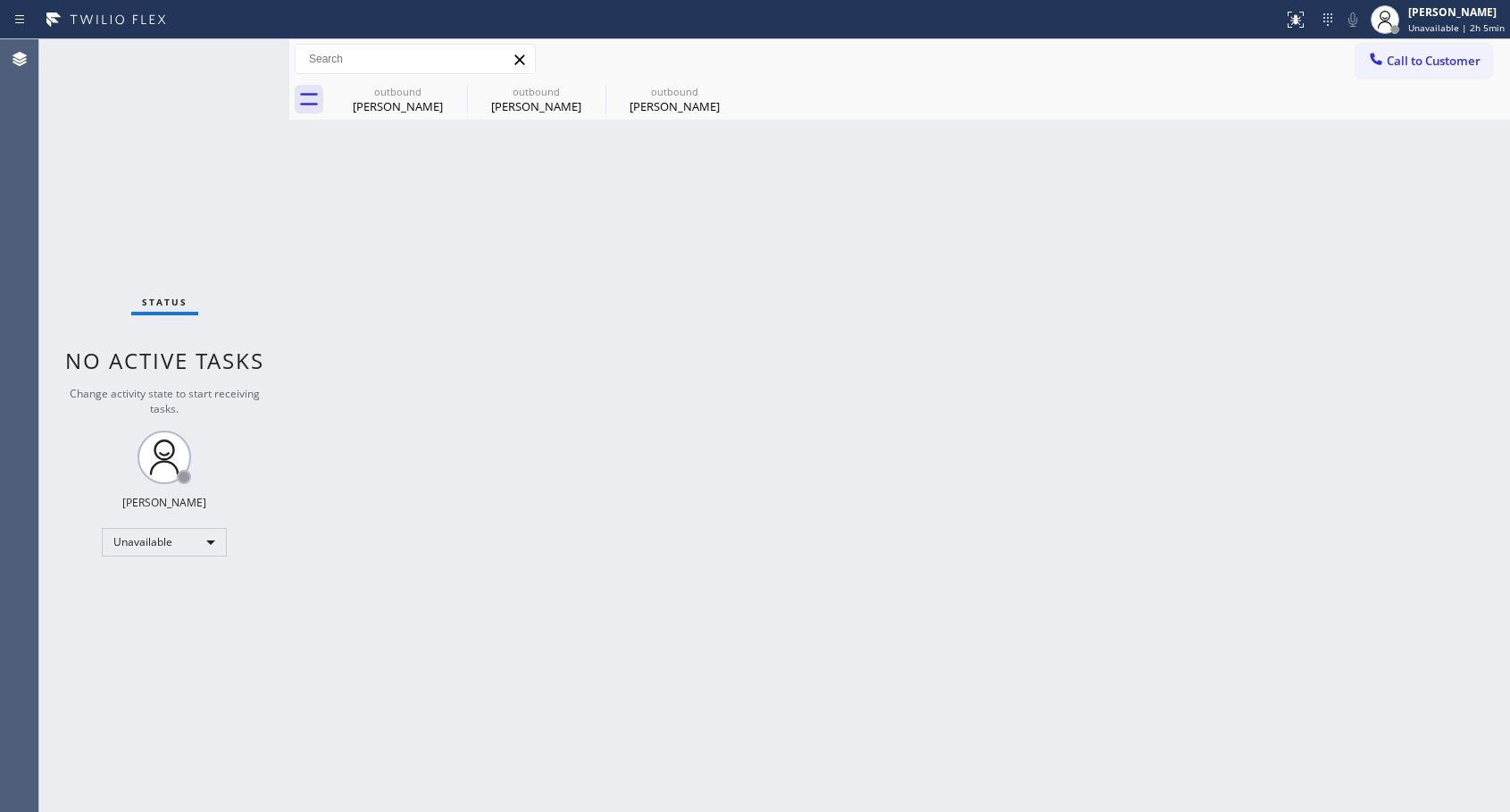
drag, startPoint x: 659, startPoint y: 112, endPoint x: 441, endPoint y: 364, distance: 333.2
click at [659, 113] on div "[PERSON_NAME]" at bounding box center [675, 106] width 135 height 16
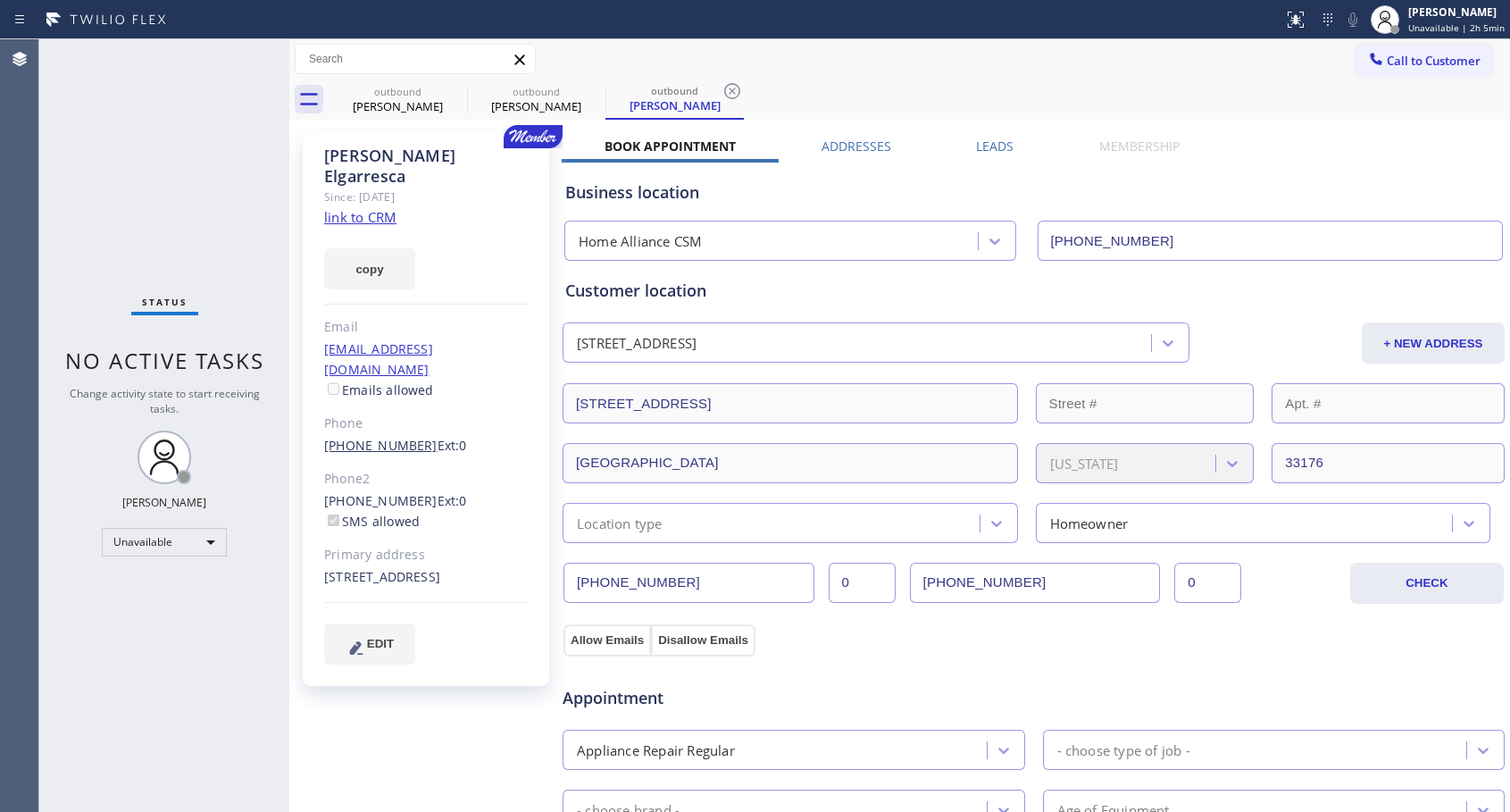
click at [393, 437] on link "[PHONE_NUMBER]" at bounding box center [381, 445] width 114 height 17
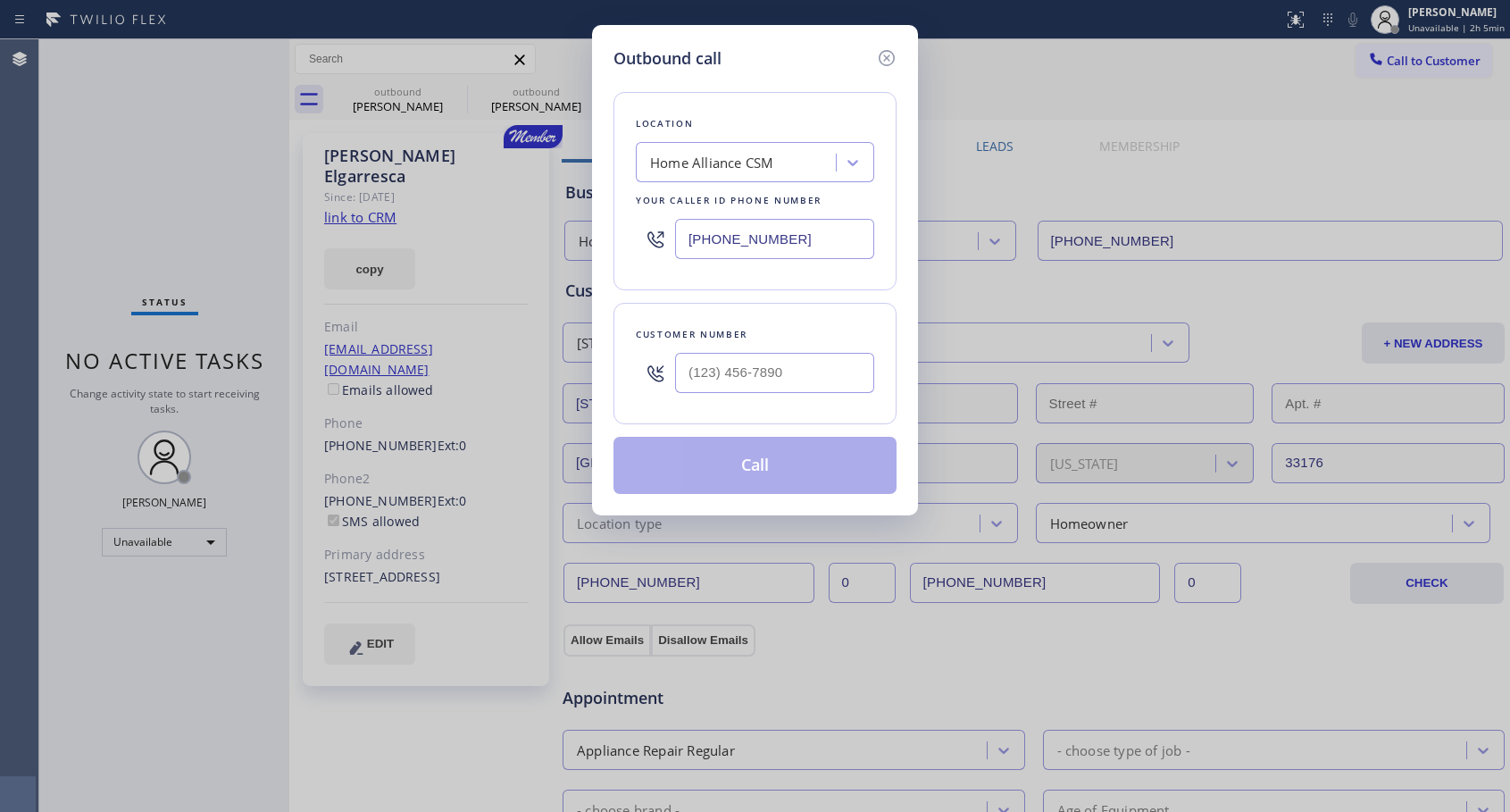
type input "[PHONE_NUMBER]"
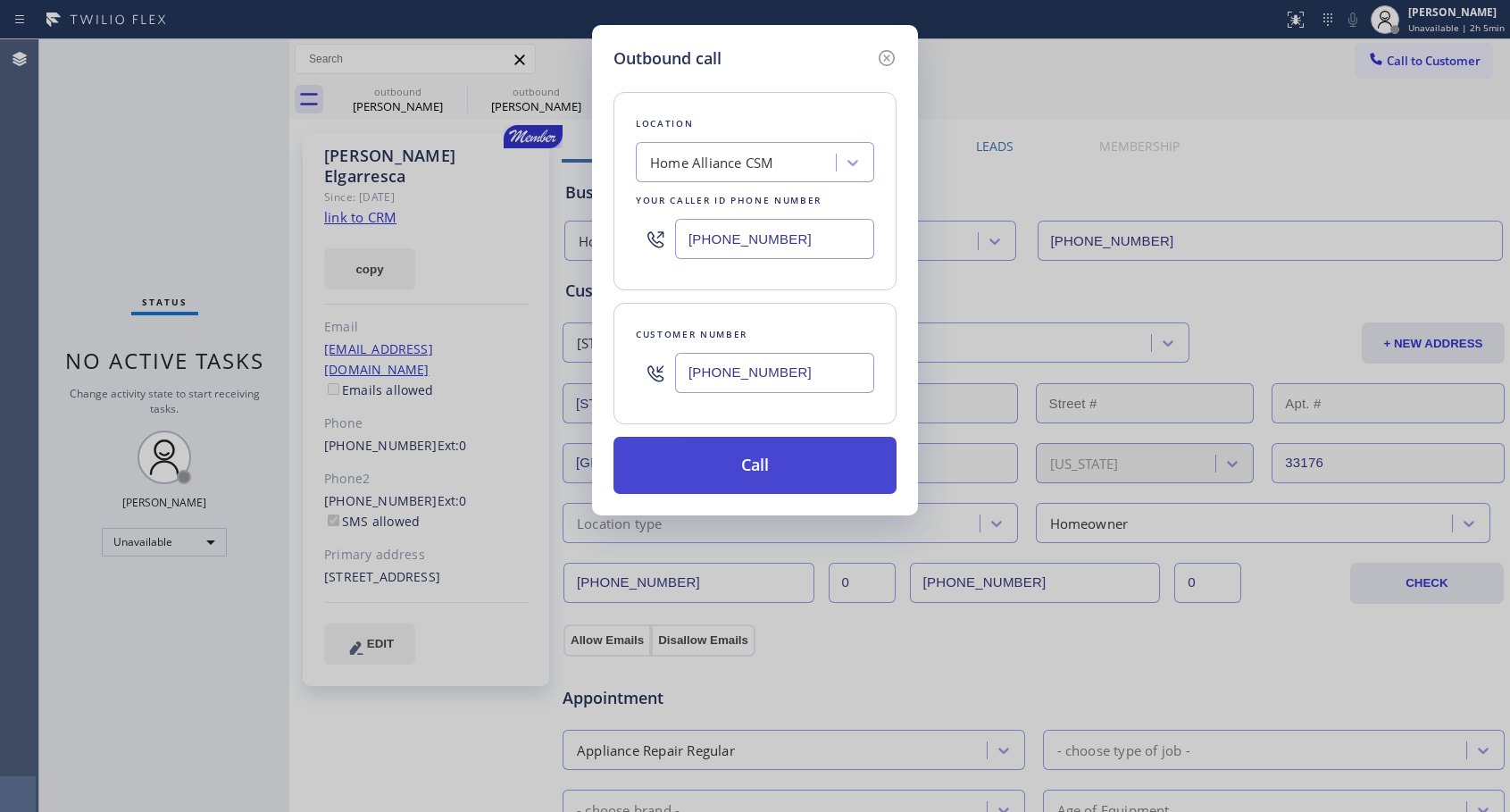
click at [776, 469] on button "Call" at bounding box center [755, 465] width 283 height 57
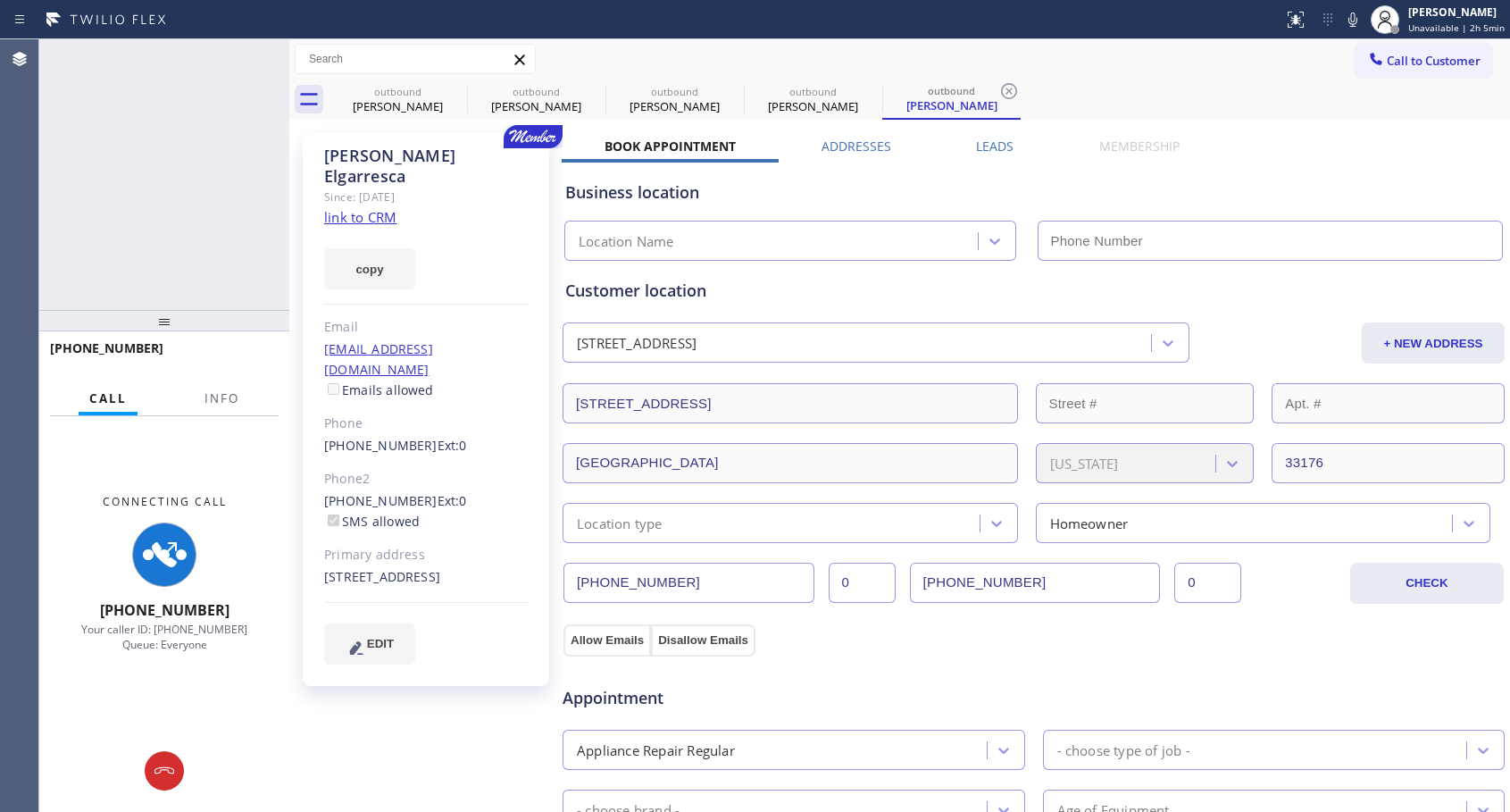
type input "[PHONE_NUMBER]"
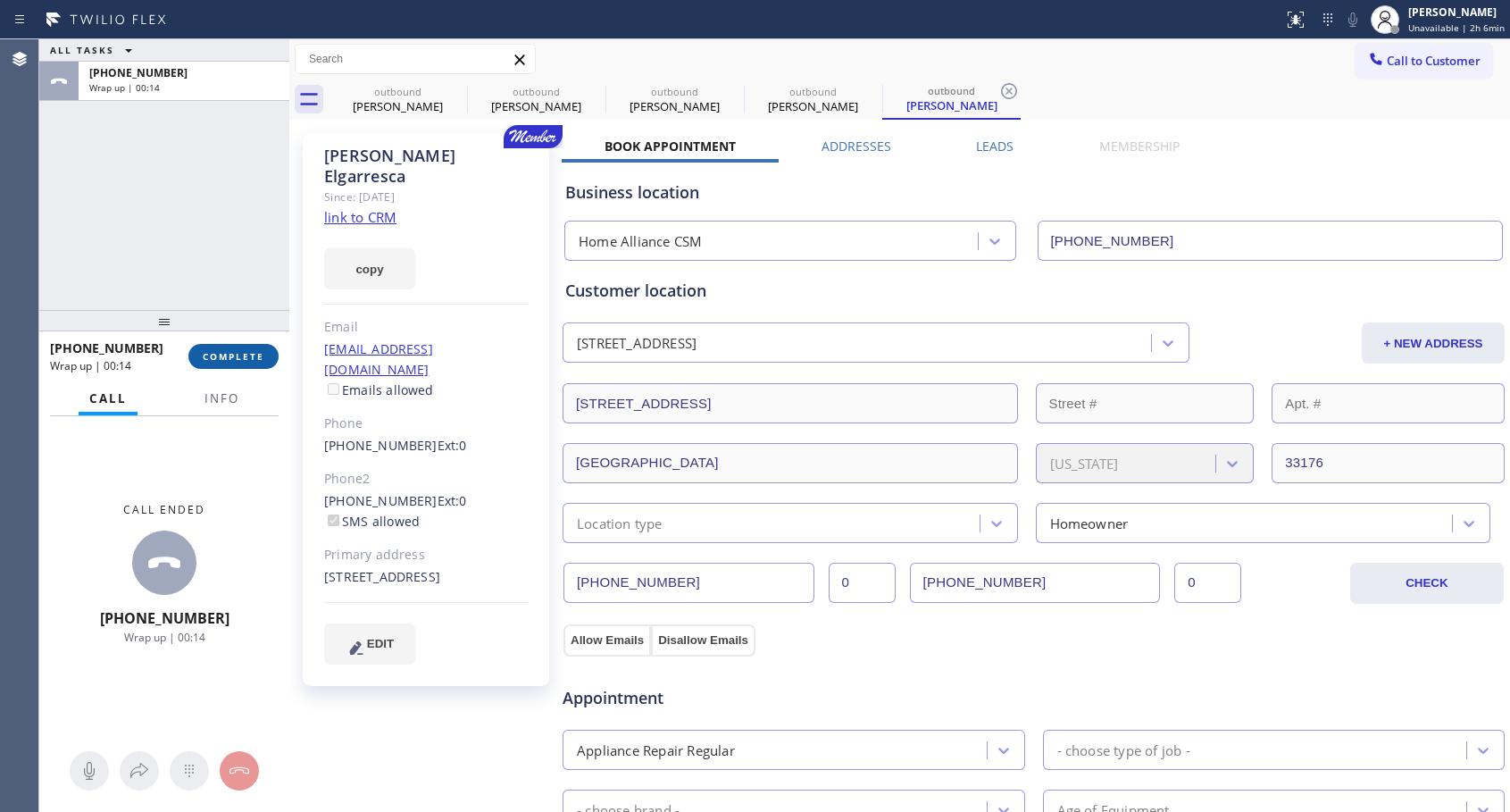
click at [220, 359] on span "COMPLETE" at bounding box center [234, 356] width 62 height 13
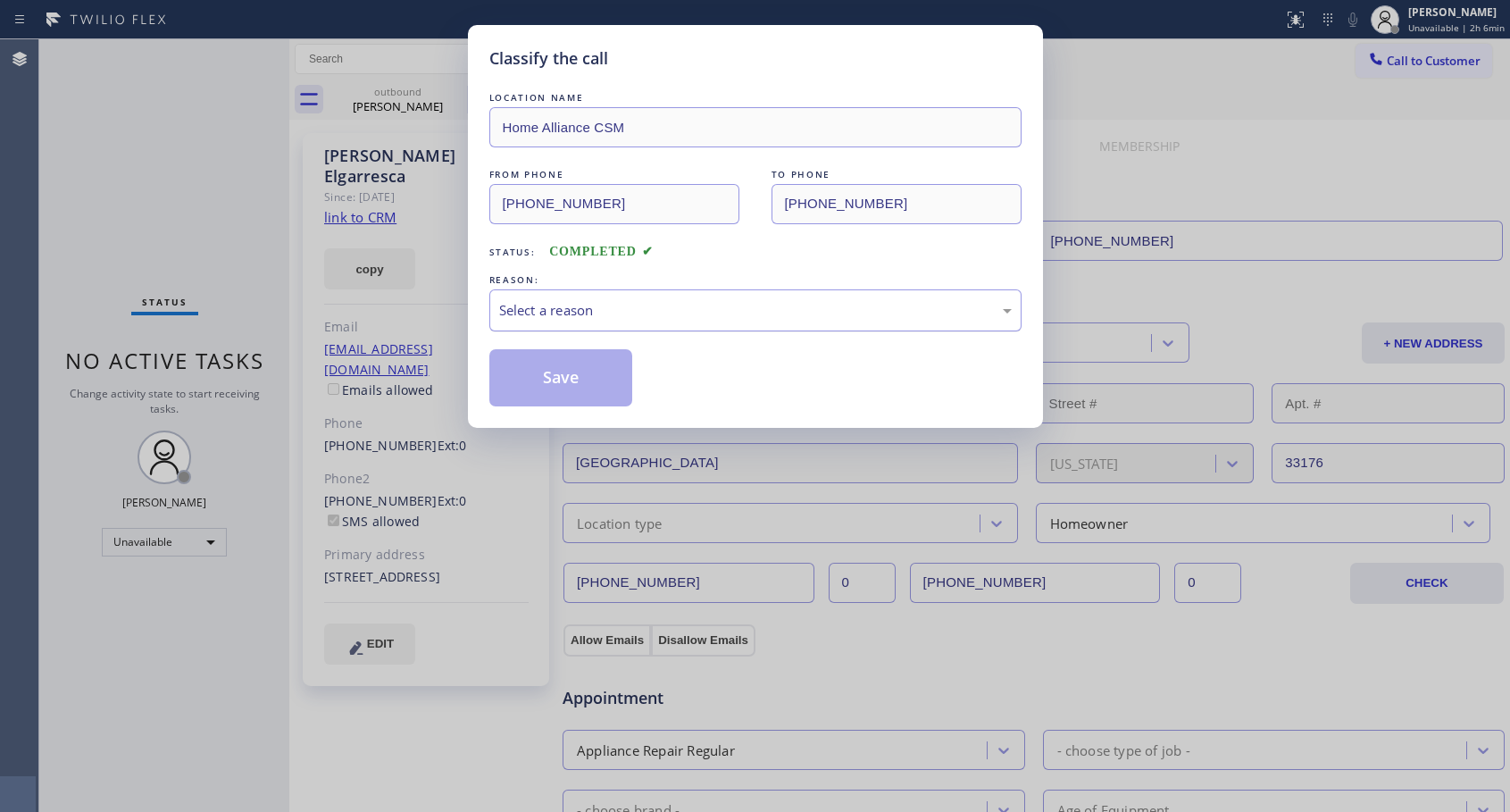
click at [649, 320] on div "Select a reason" at bounding box center [755, 311] width 532 height 42
click at [577, 379] on button "Save" at bounding box center [561, 377] width 143 height 57
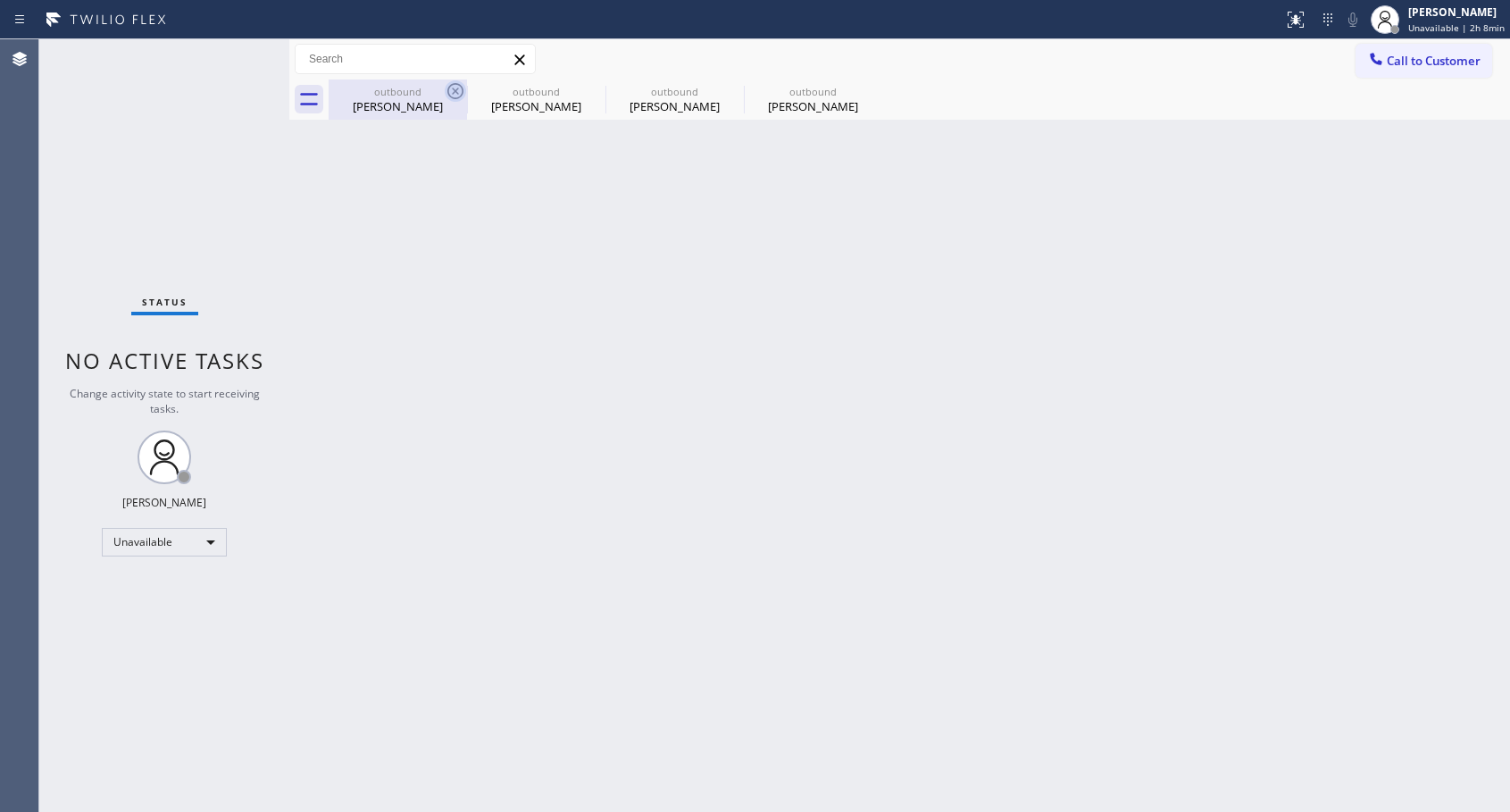
click at [462, 85] on icon at bounding box center [455, 91] width 21 height 21
click at [0, 0] on icon at bounding box center [0, 0] width 0 height 0
click at [461, 85] on div "outbound [PERSON_NAME] outbound [PERSON_NAME] outbound [PERSON_NAME] outbound […" at bounding box center [920, 100] width 1182 height 40
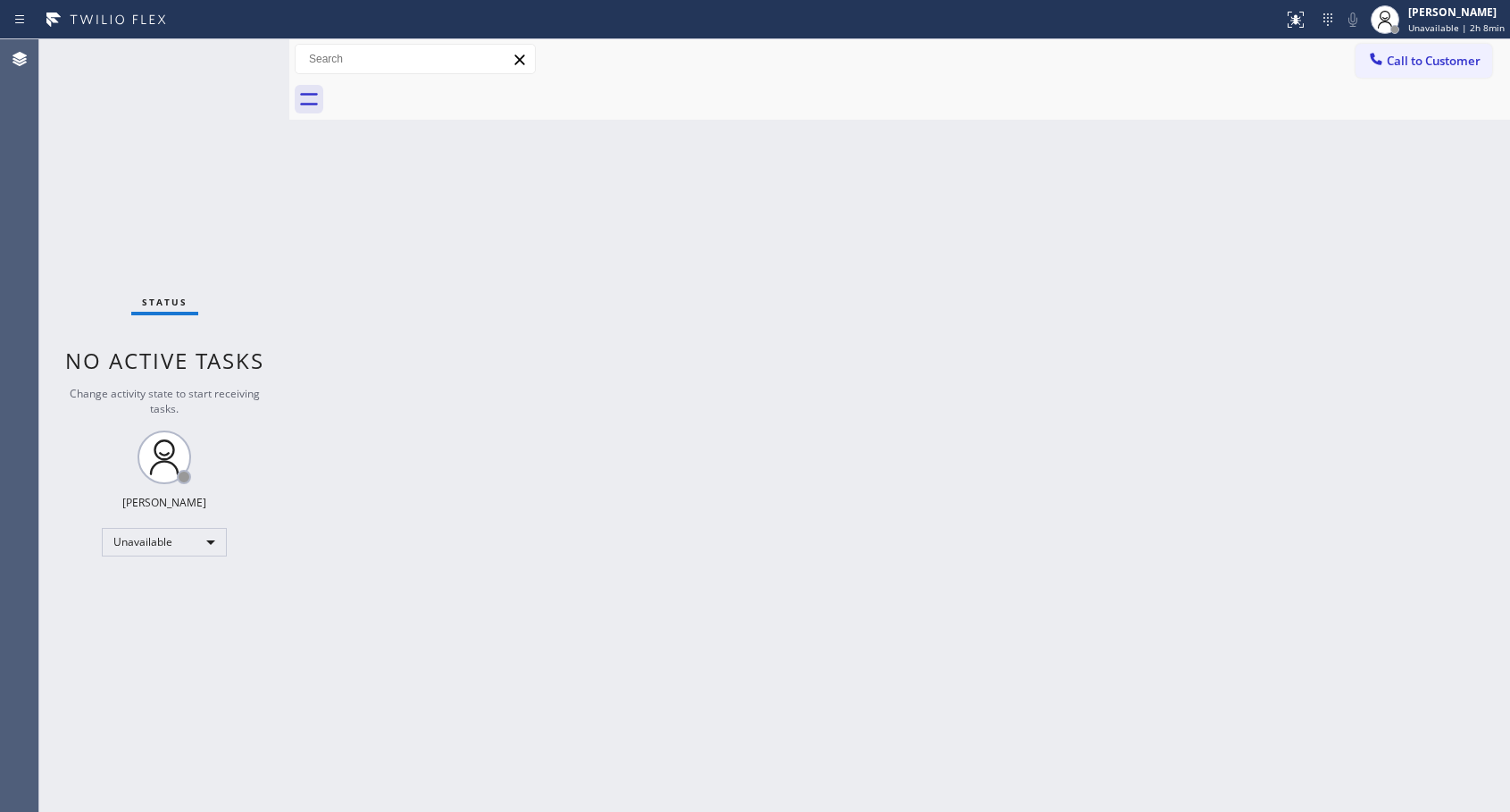
click at [449, 92] on div at bounding box center [920, 100] width 1182 height 40
click at [1390, 56] on span "Call to Customer" at bounding box center [1433, 61] width 93 height 16
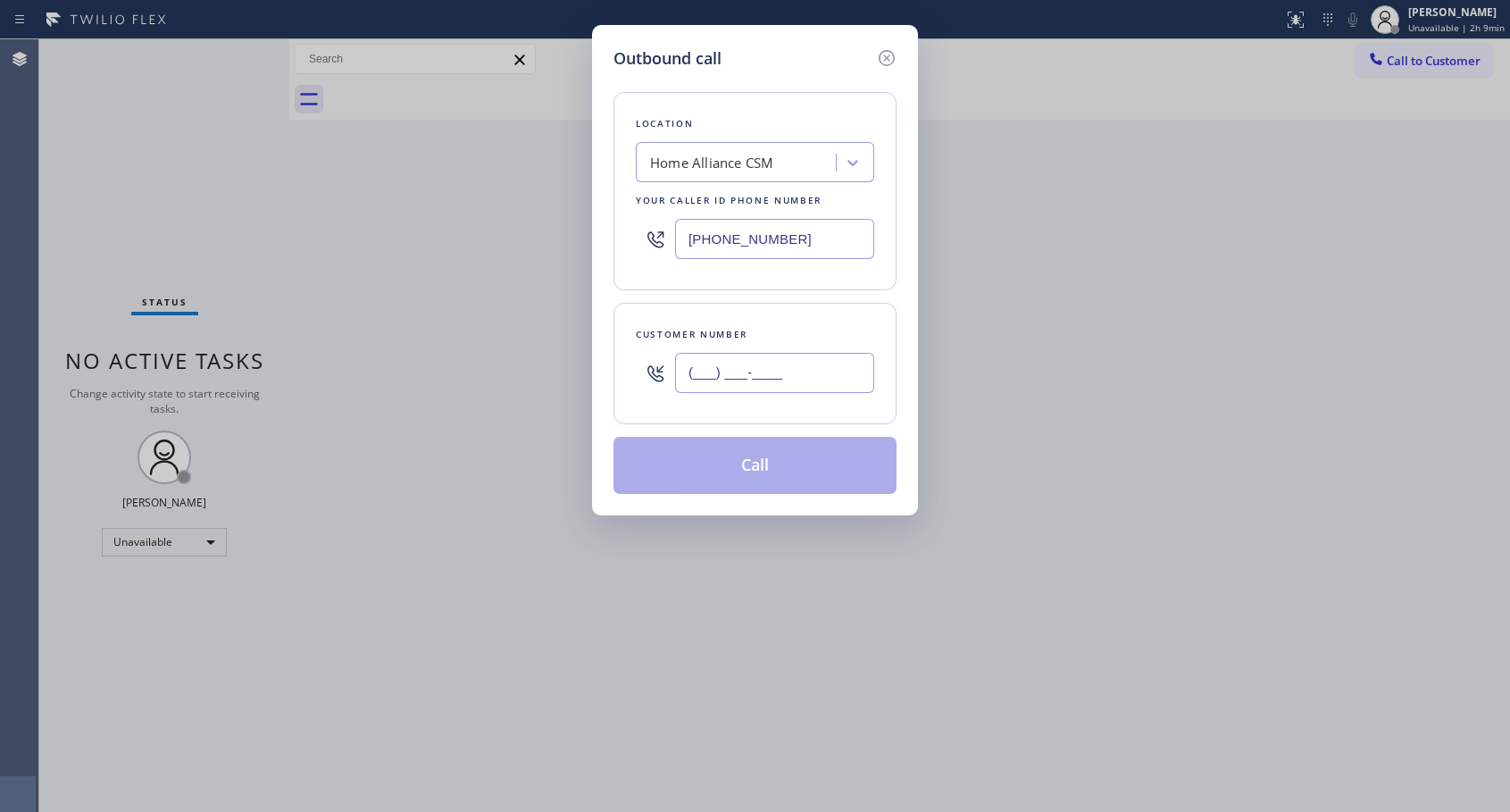
click at [728, 365] on input "(___) ___-____" at bounding box center [775, 373] width 199 height 40
paste input "305) 510-5666"
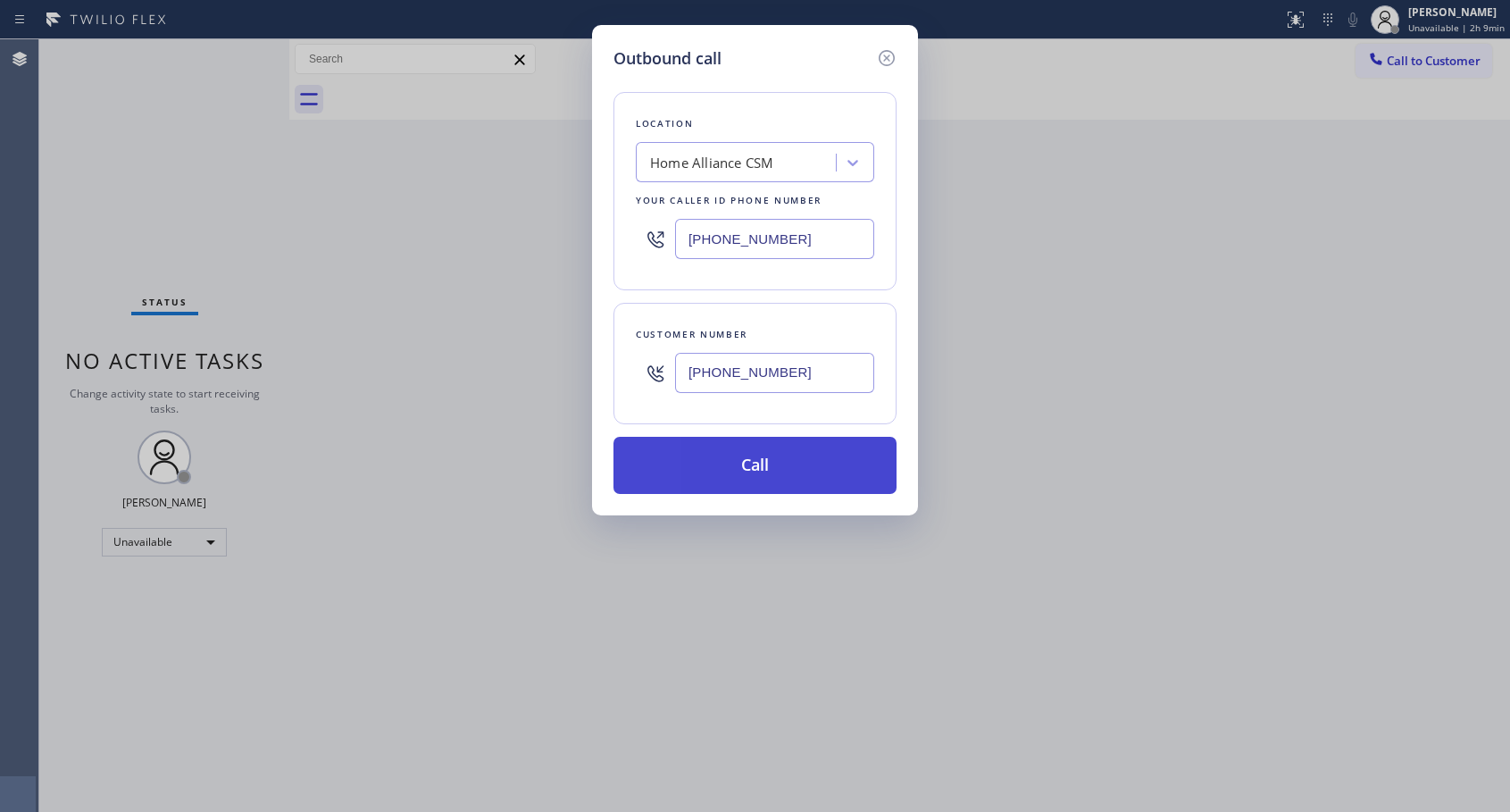
type input "[PHONE_NUMBER]"
click at [763, 457] on button "Call" at bounding box center [755, 465] width 283 height 57
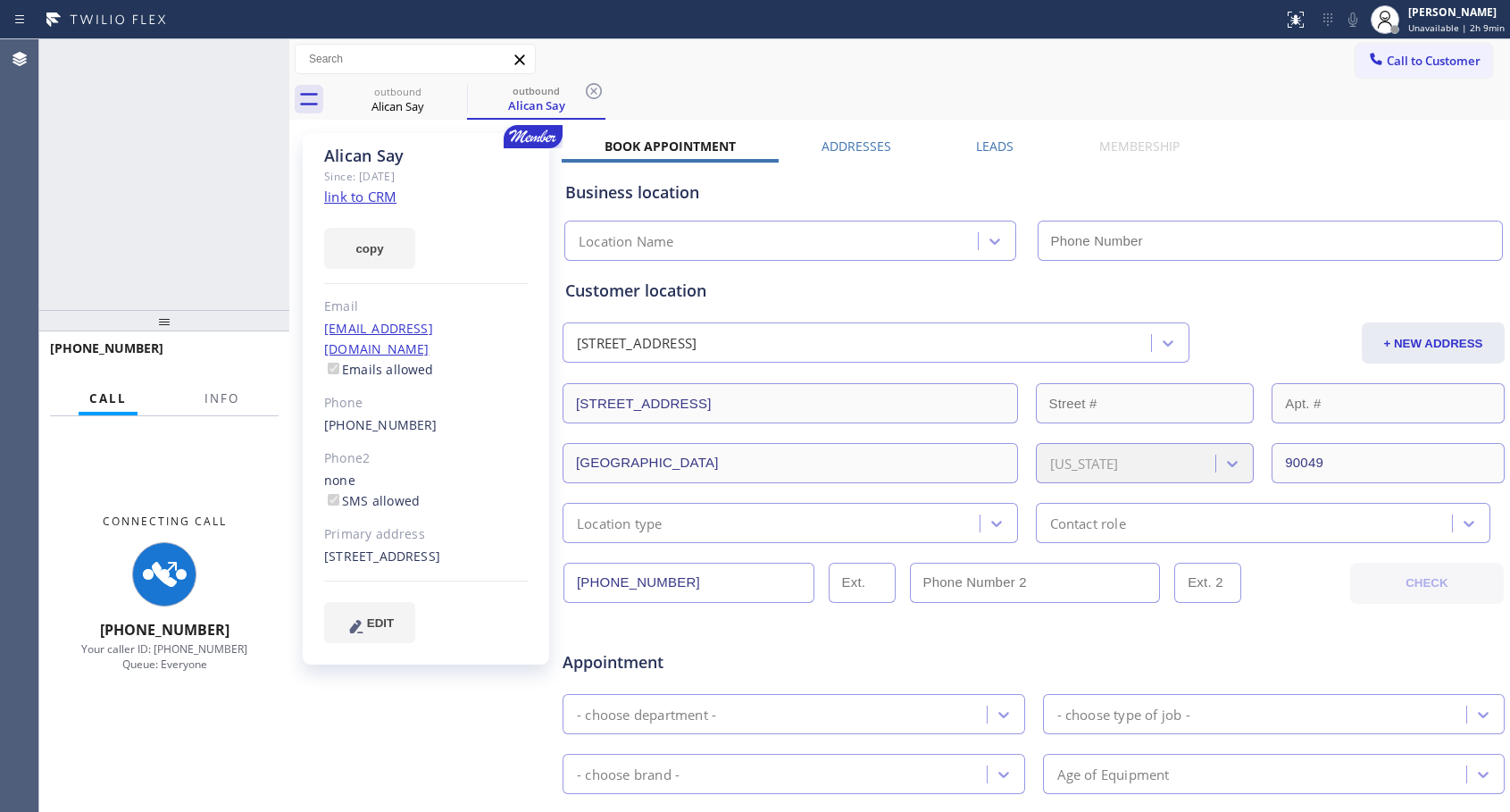
type input "[PHONE_NUMBER]"
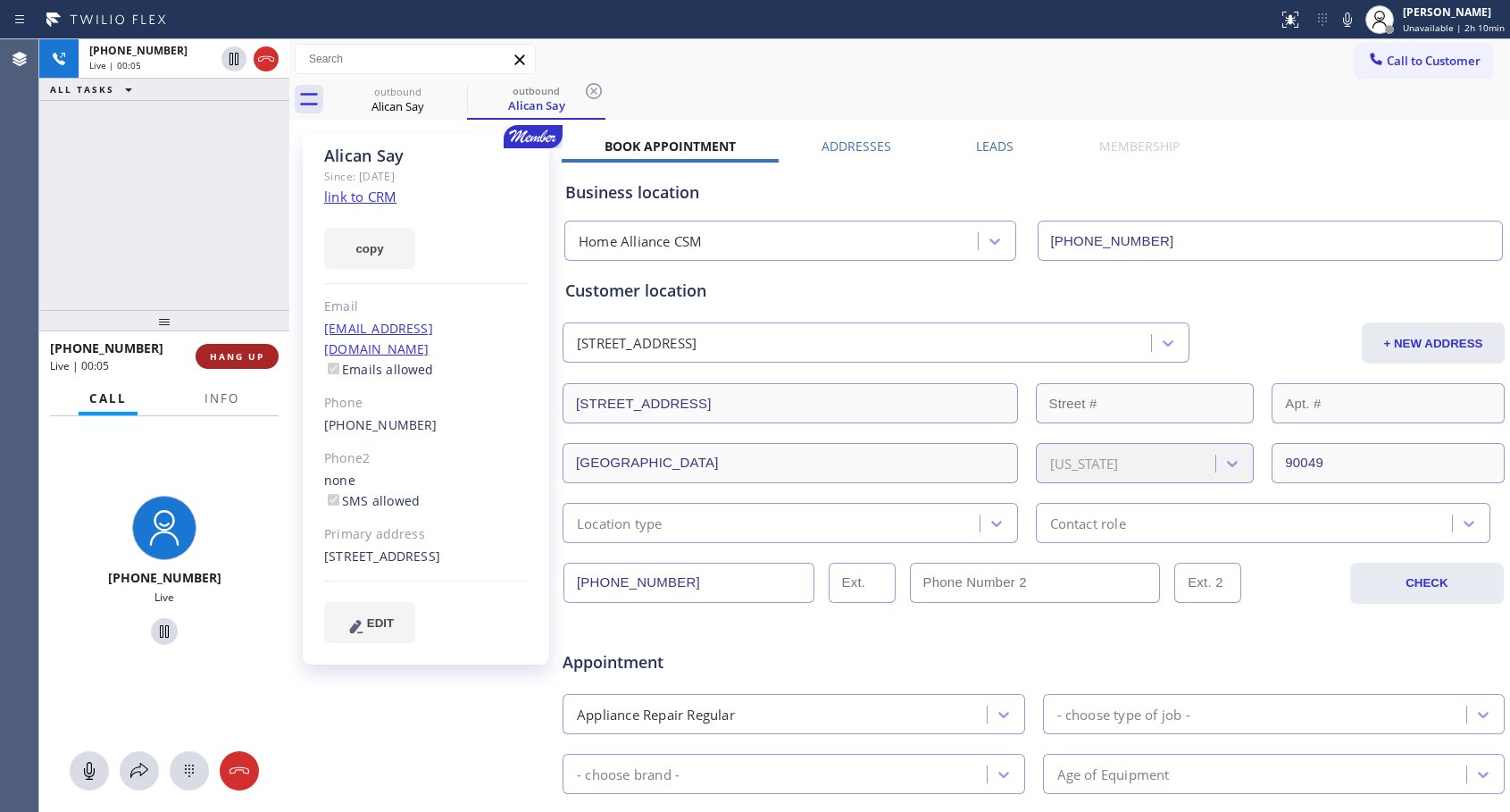
click at [261, 361] on span "HANG UP" at bounding box center [237, 356] width 55 height 13
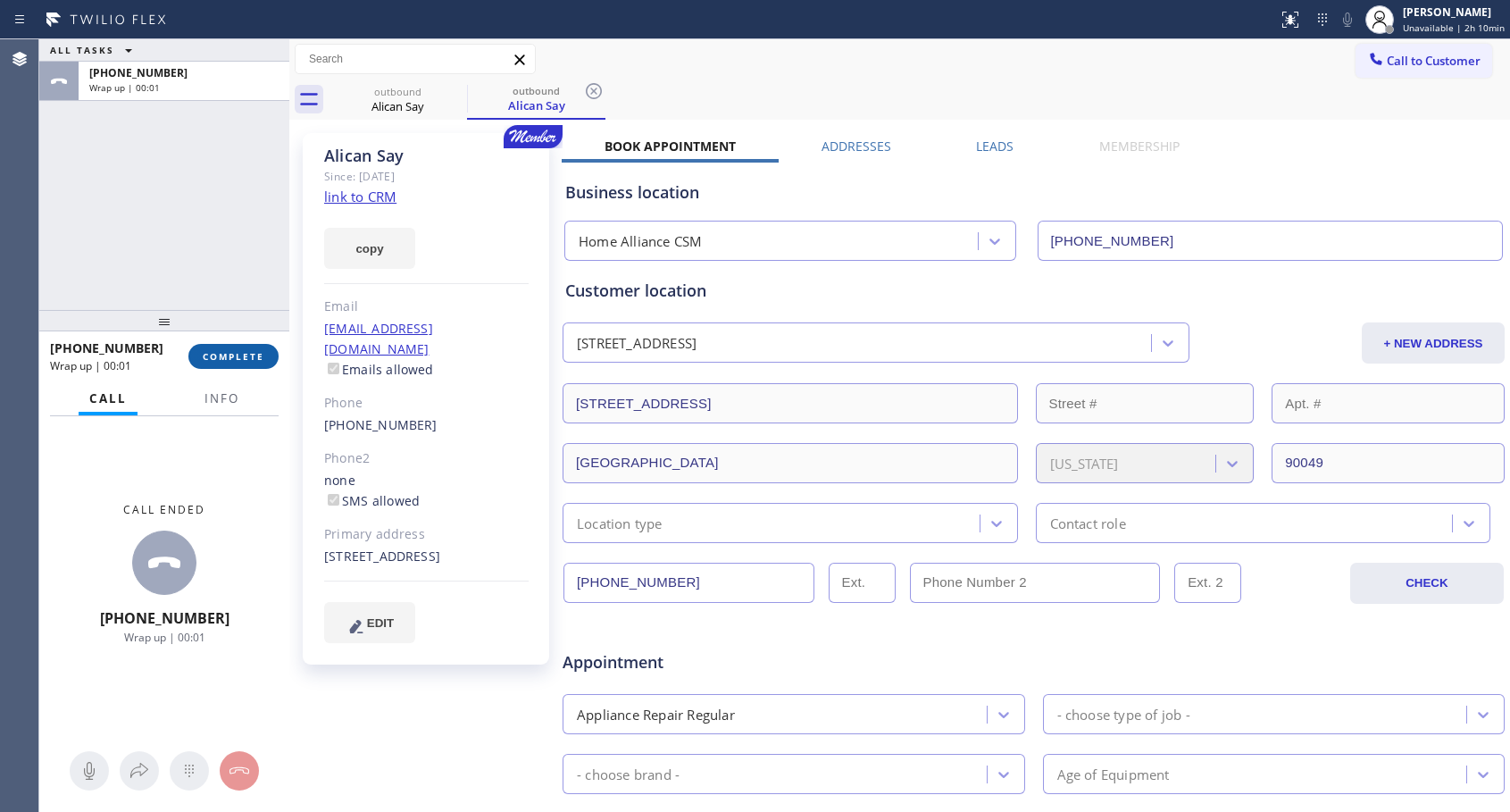
click at [261, 356] on span "COMPLETE" at bounding box center [234, 356] width 62 height 13
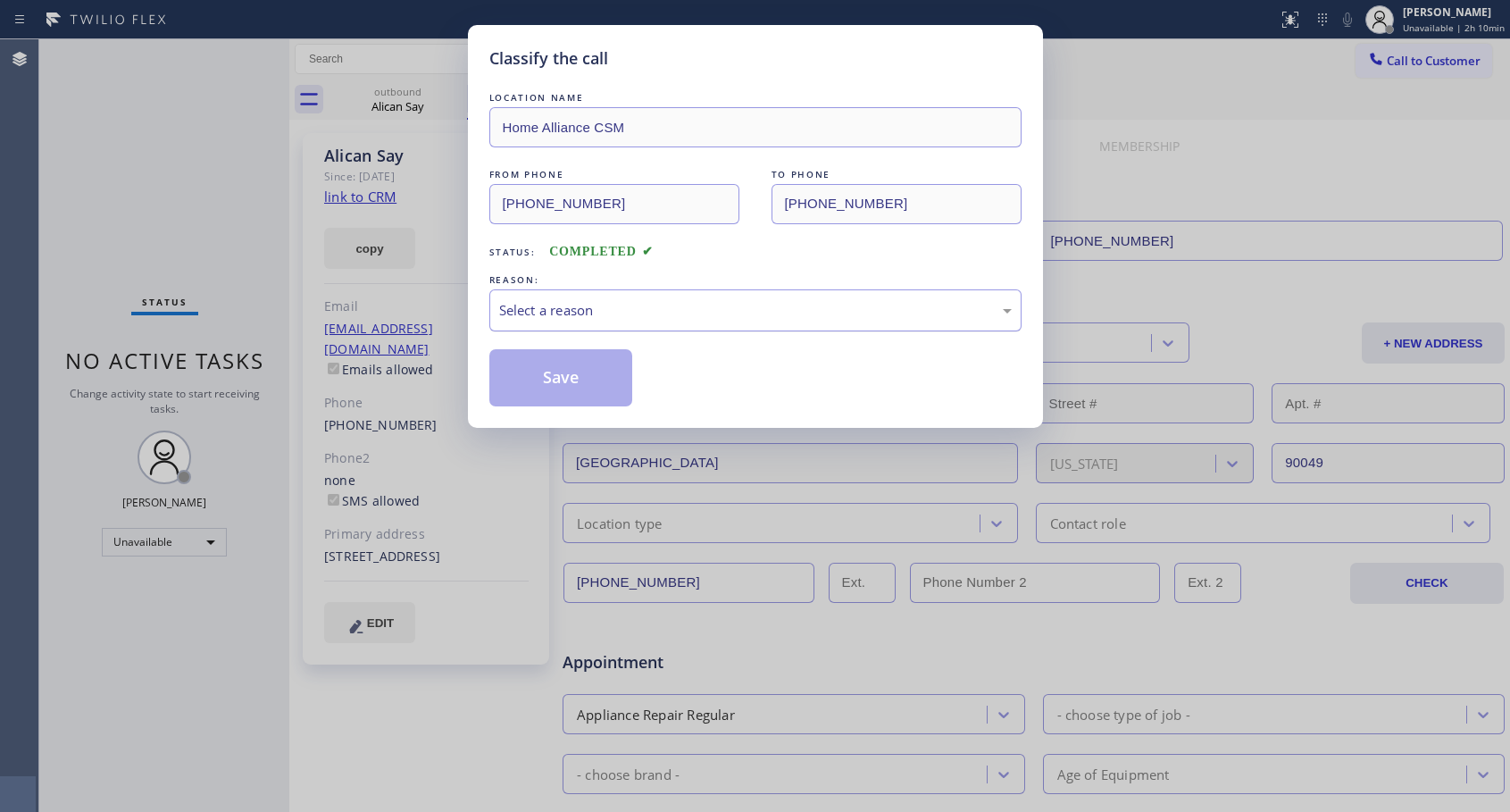
click at [605, 316] on div "Select a reason" at bounding box center [755, 310] width 513 height 20
click at [552, 382] on button "Save" at bounding box center [561, 377] width 143 height 57
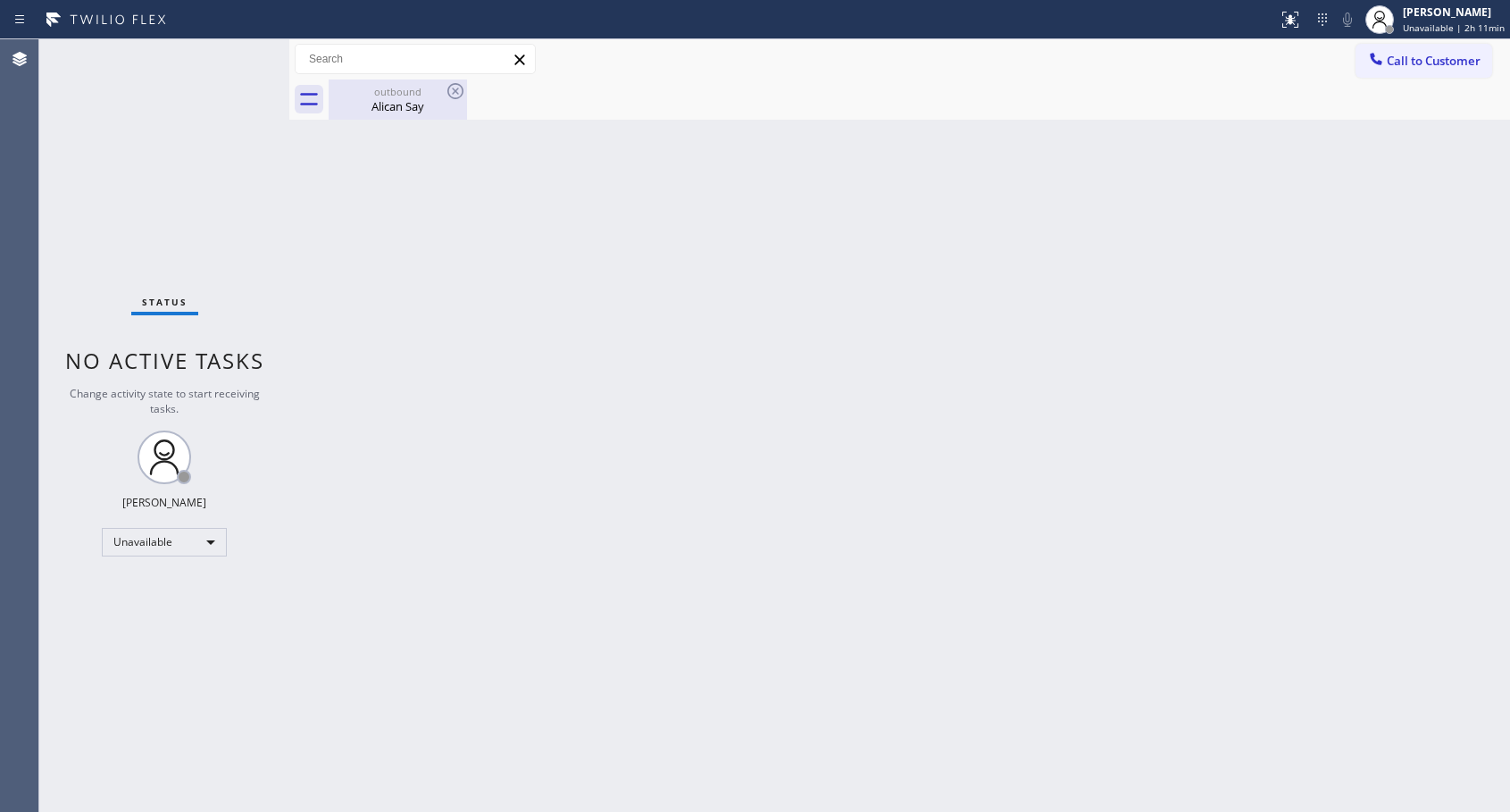
click at [396, 89] on div "outbound" at bounding box center [397, 91] width 135 height 13
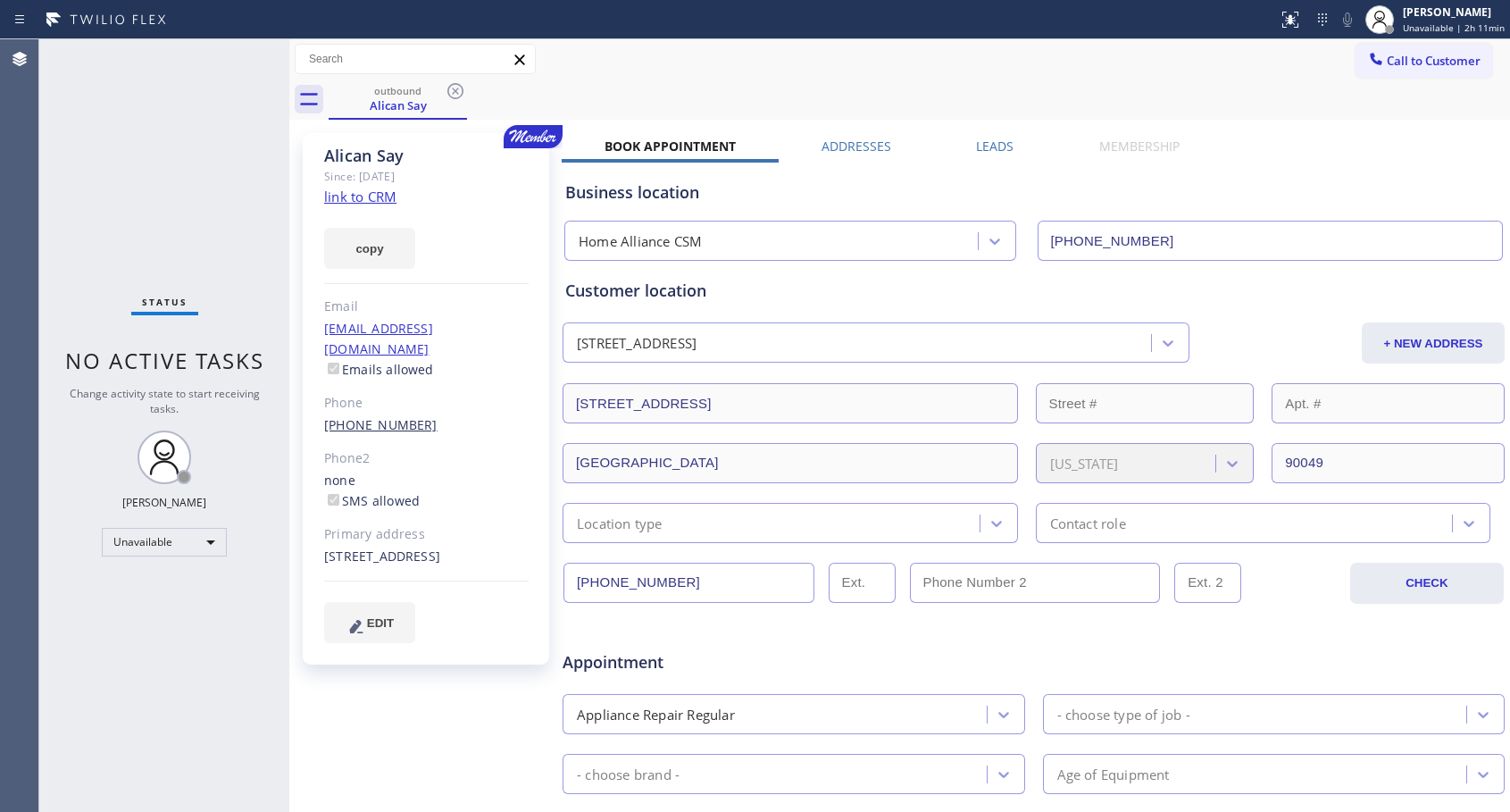
click at [380, 416] on link "[PHONE_NUMBER]" at bounding box center [381, 424] width 114 height 17
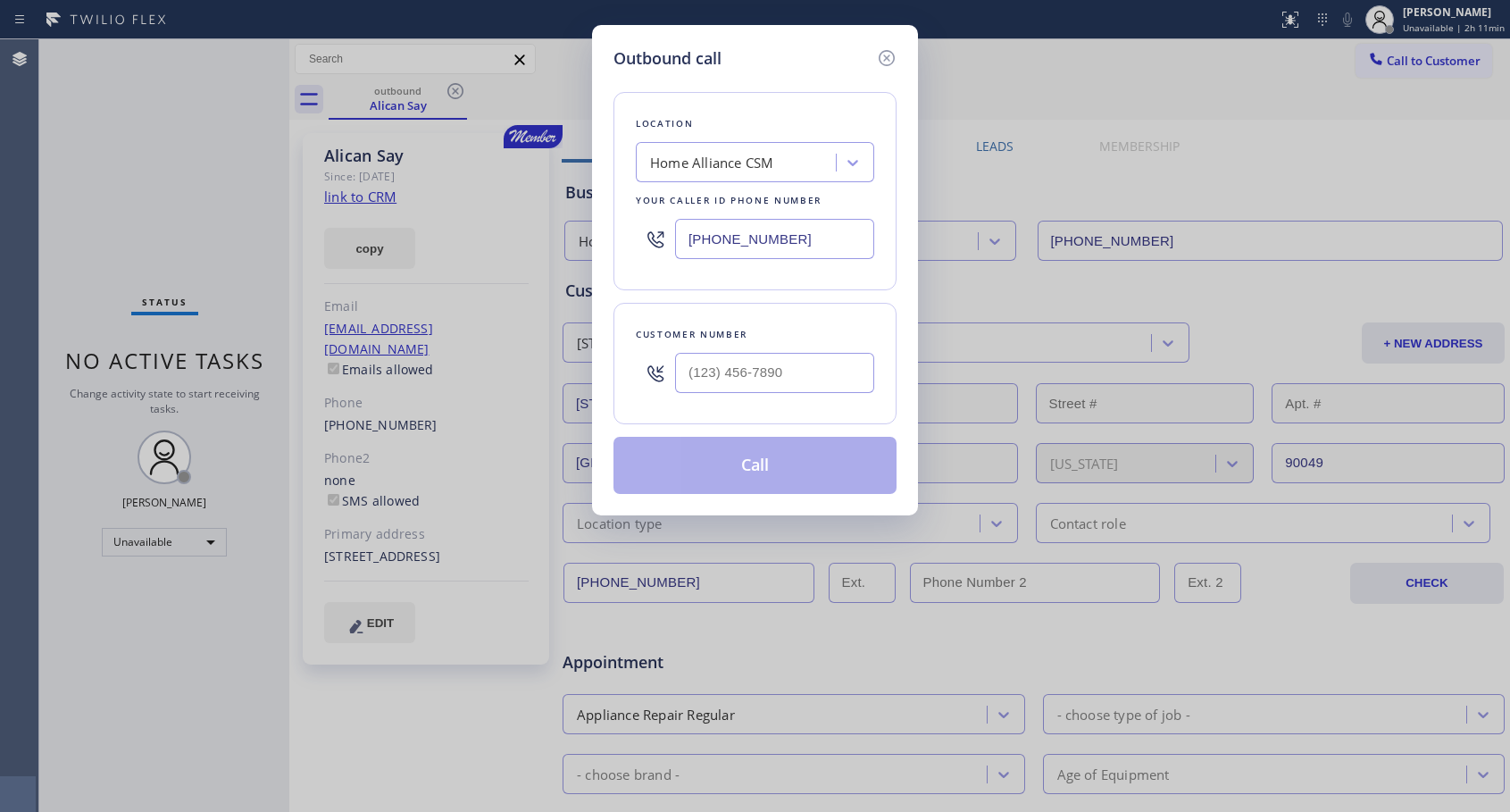
type input "[PHONE_NUMBER]"
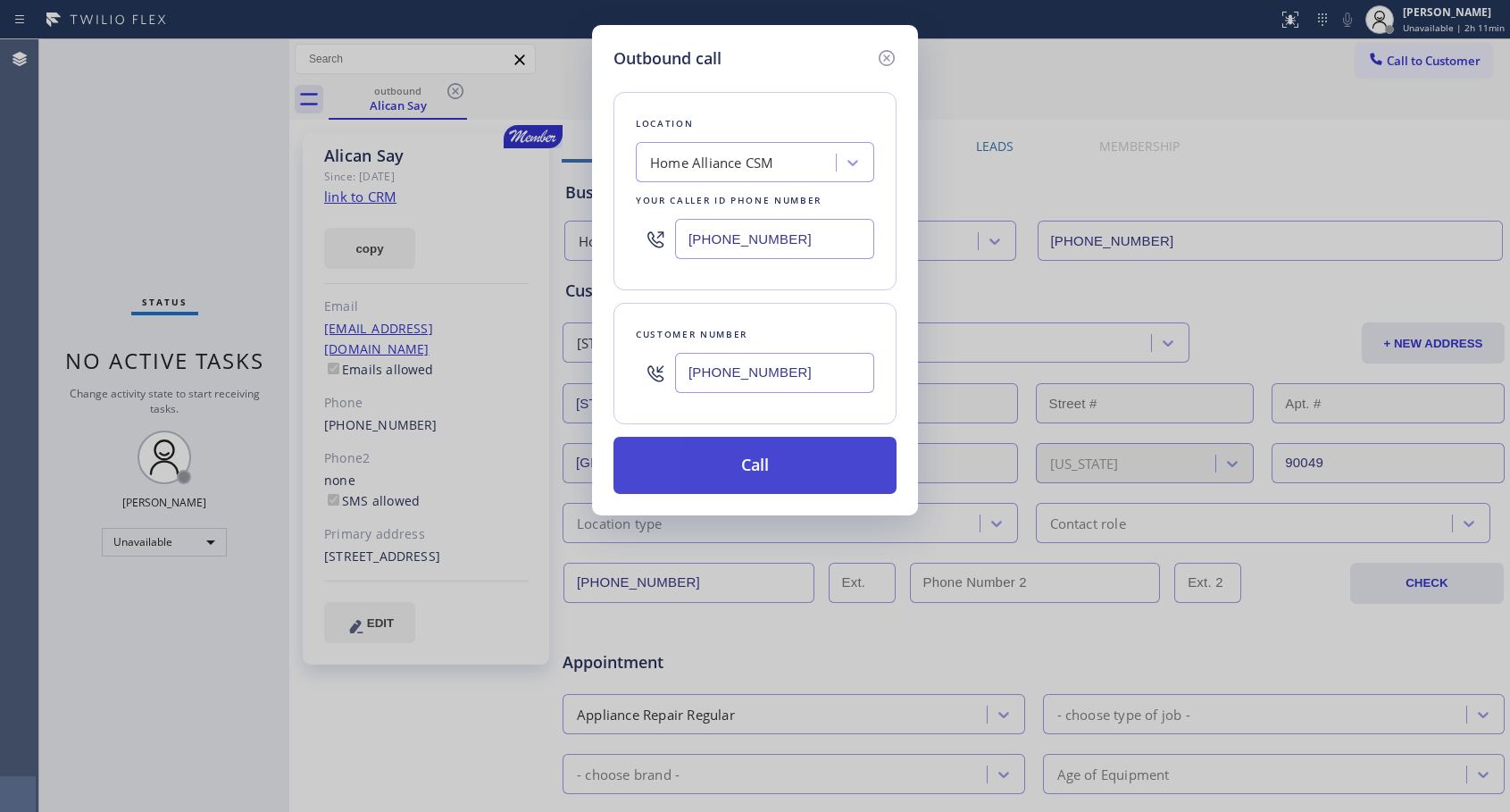
click at [726, 463] on button "Call" at bounding box center [755, 465] width 283 height 57
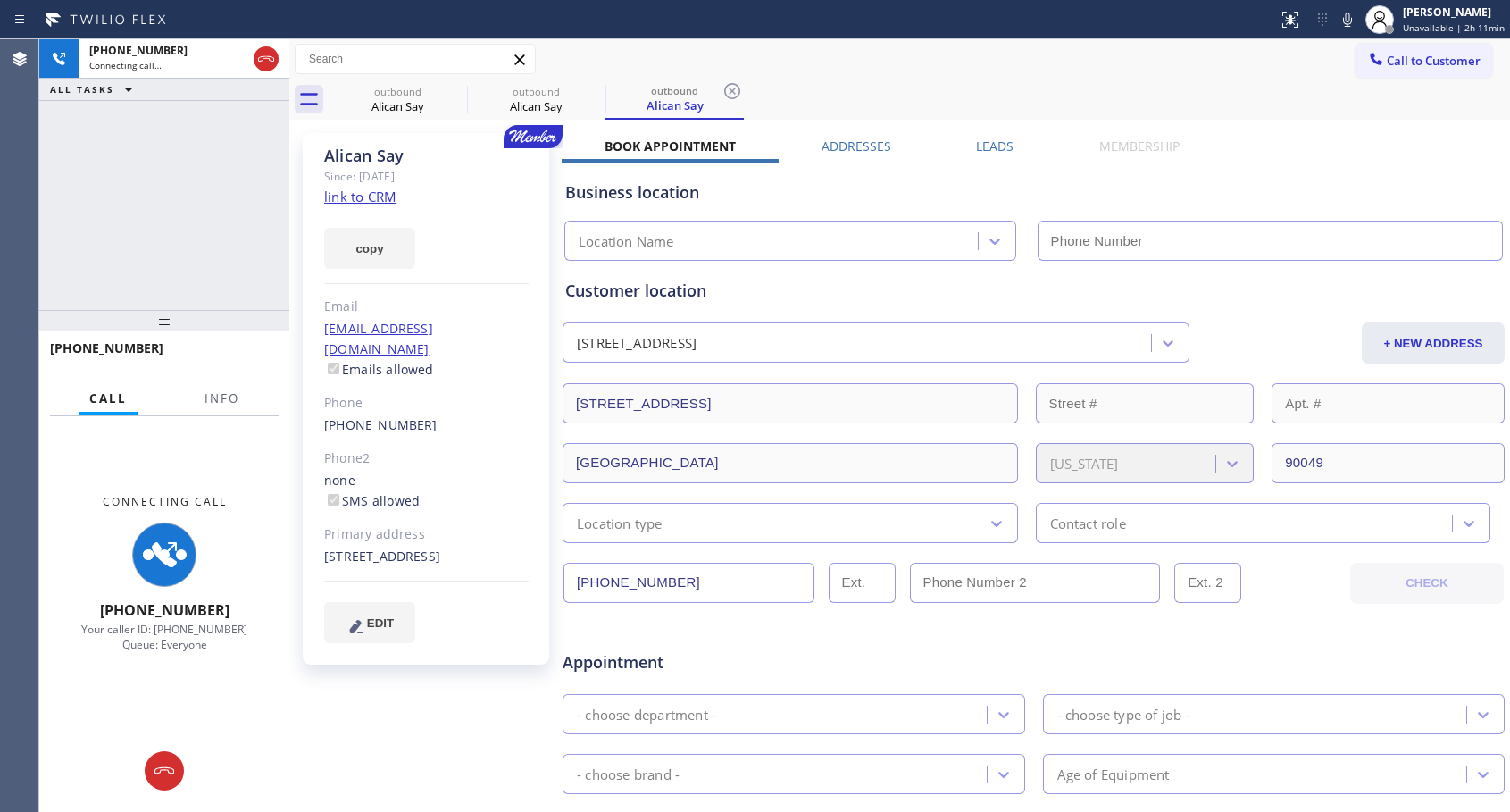
type input "[PHONE_NUMBER]"
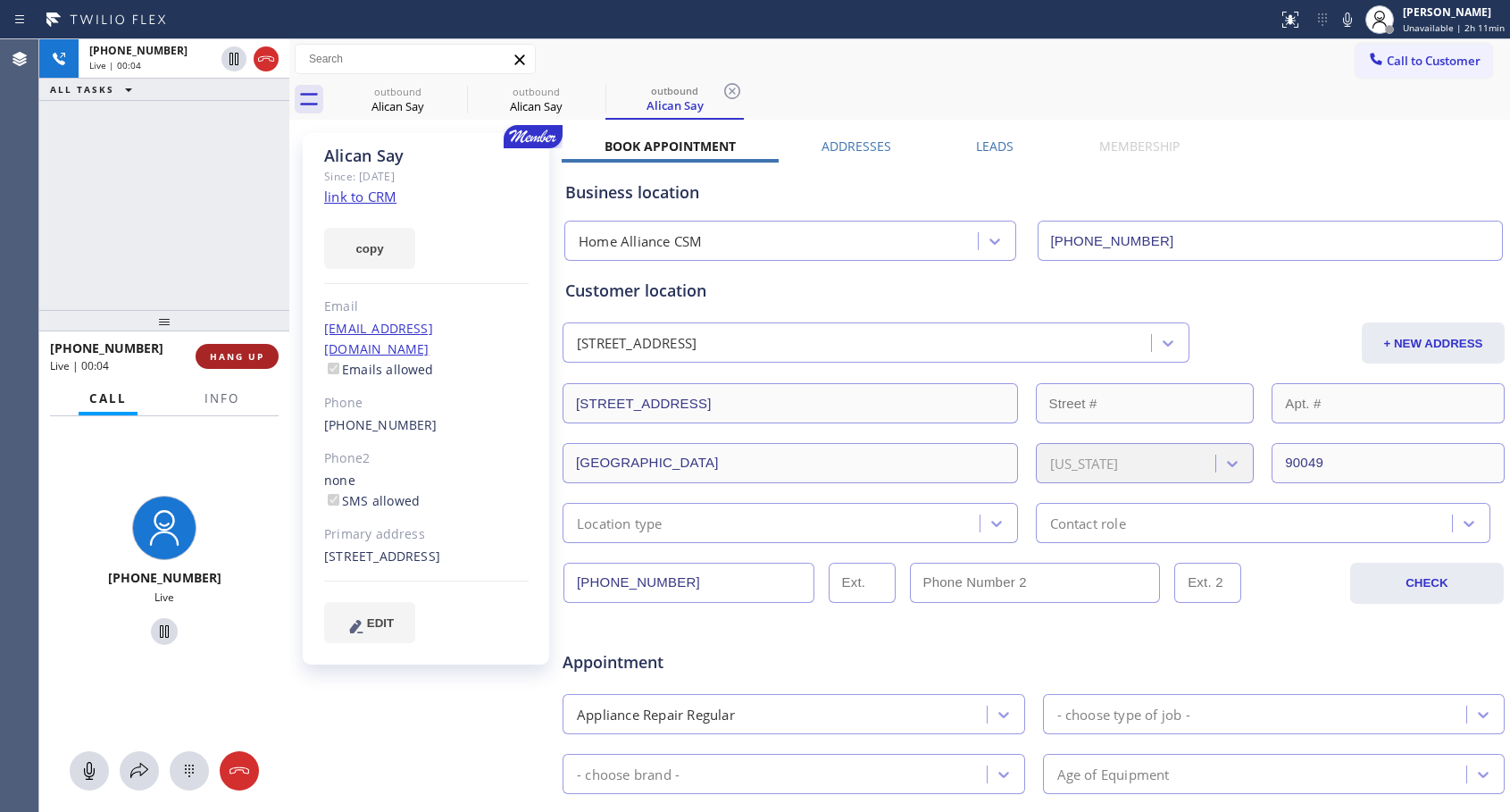
click at [231, 354] on span "HANG UP" at bounding box center [237, 356] width 55 height 13
click at [231, 356] on span "HANG UP" at bounding box center [237, 356] width 55 height 13
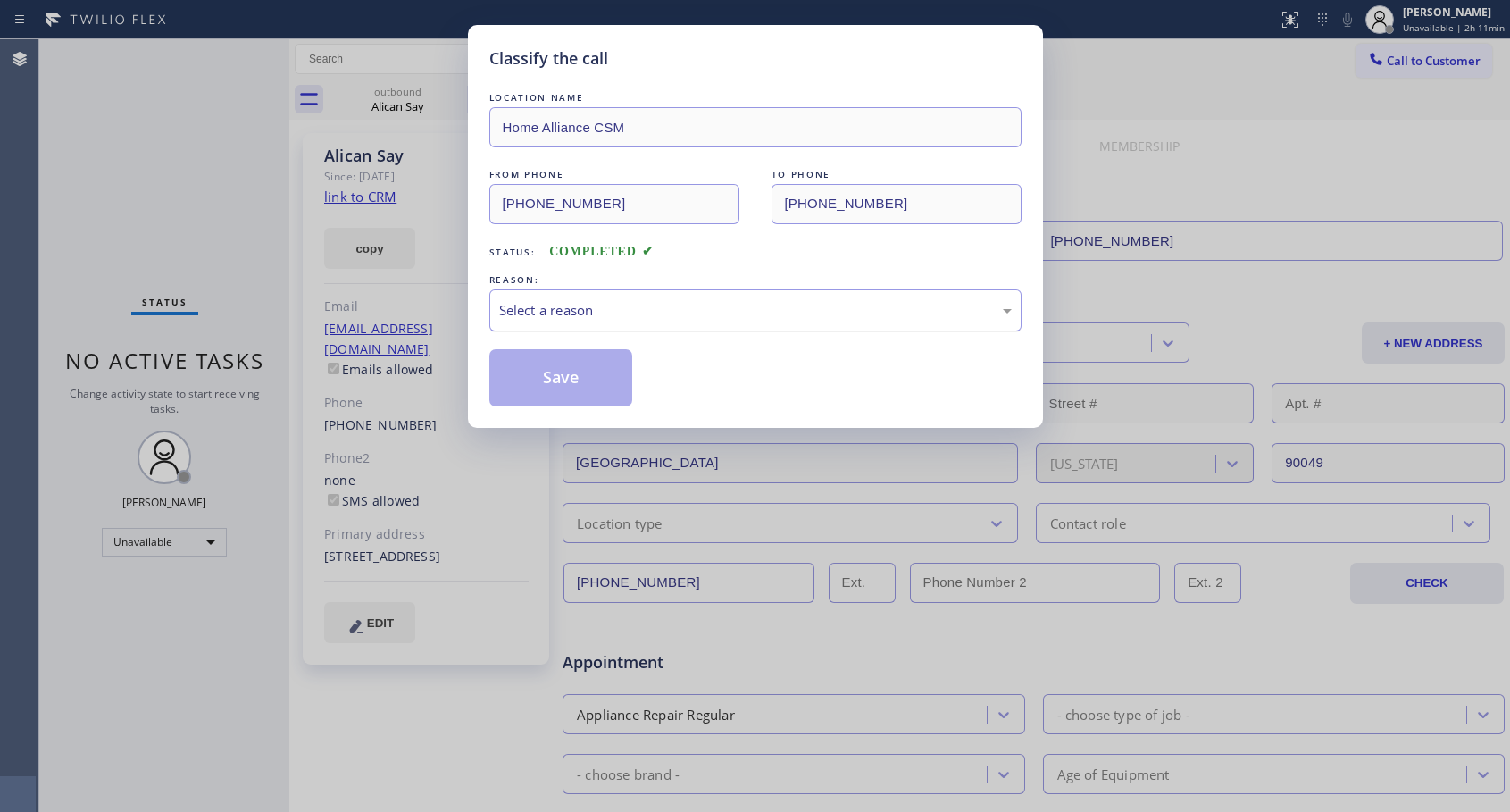
drag, startPoint x: 685, startPoint y: 305, endPoint x: 664, endPoint y: 326, distance: 29.7
click at [685, 308] on div "Select a reason" at bounding box center [755, 310] width 513 height 20
click at [567, 380] on button "Save" at bounding box center [561, 377] width 143 height 57
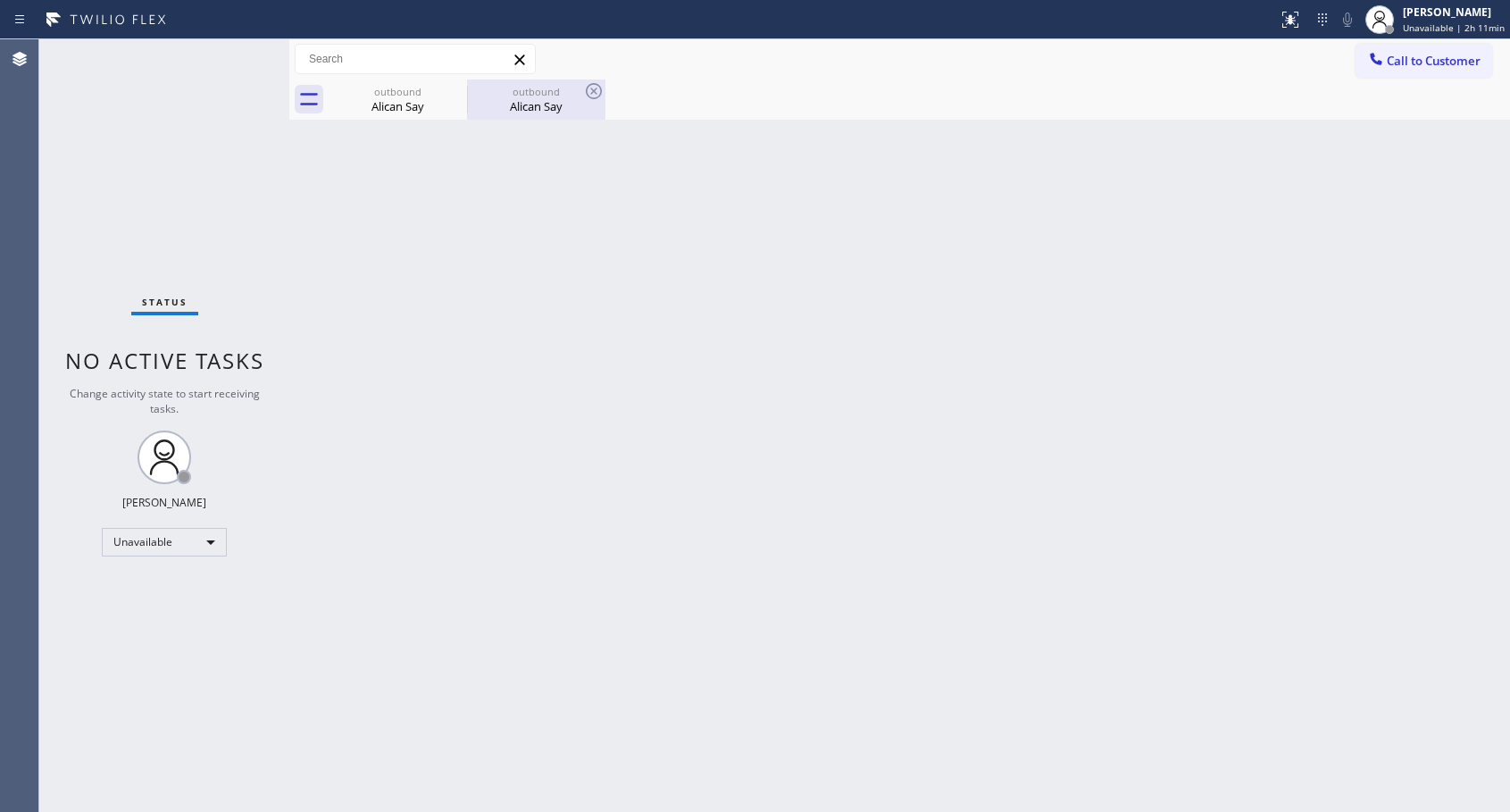
click at [532, 108] on div "Alican Say" at bounding box center [536, 106] width 135 height 16
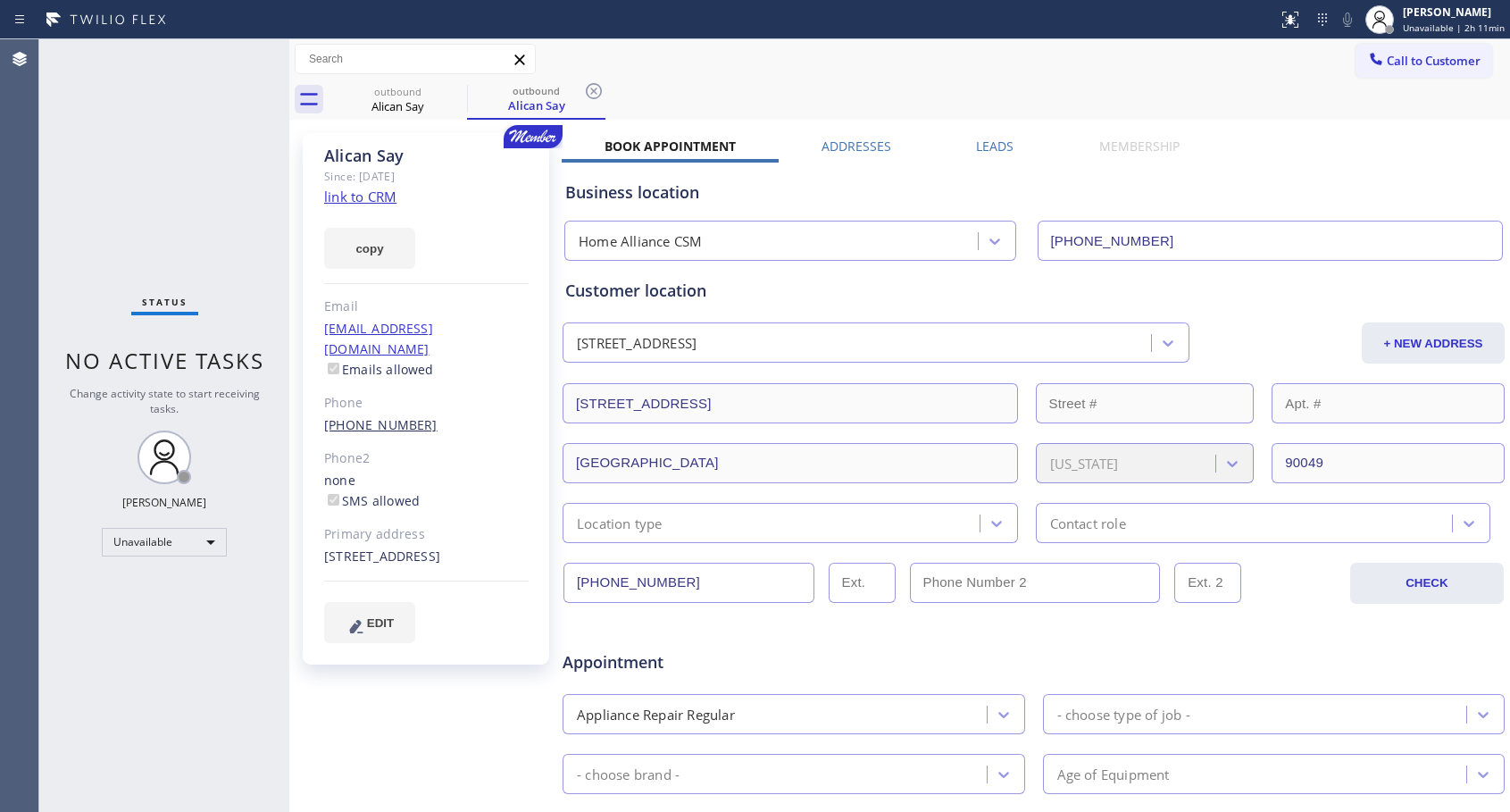
click at [367, 416] on link "[PHONE_NUMBER]" at bounding box center [381, 424] width 114 height 17
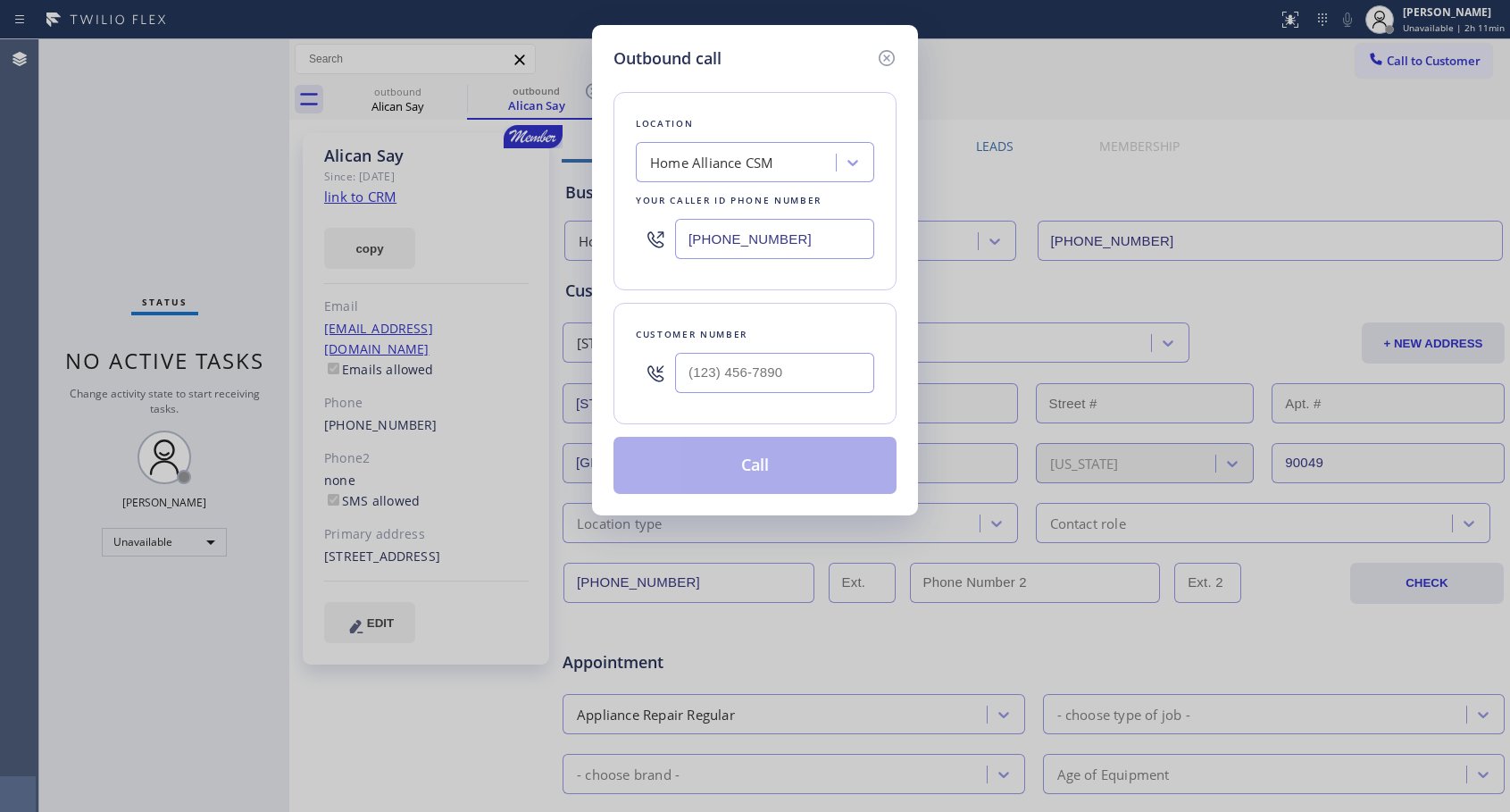
type input "[PHONE_NUMBER]"
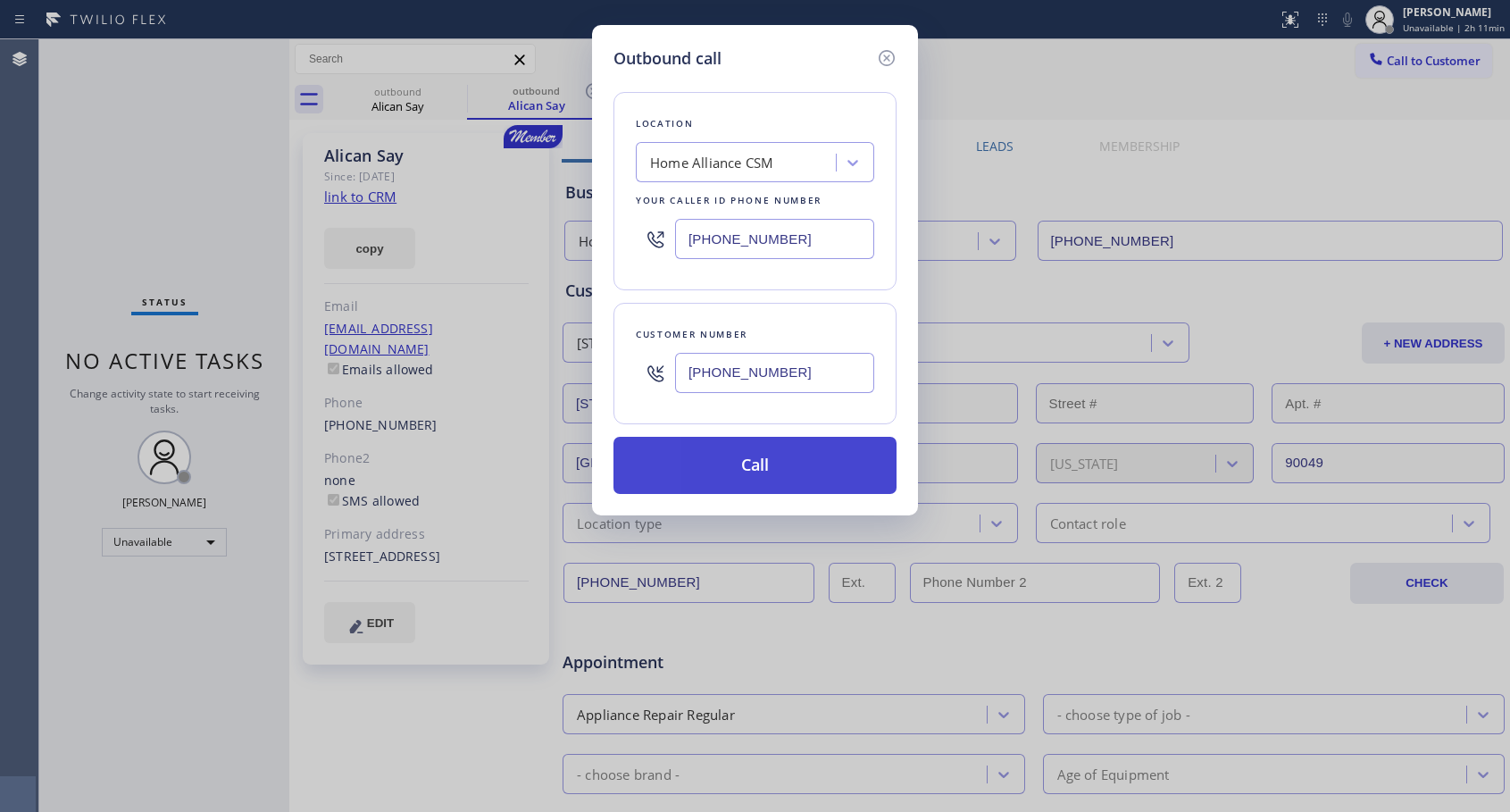
click at [710, 469] on button "Call" at bounding box center [755, 465] width 283 height 57
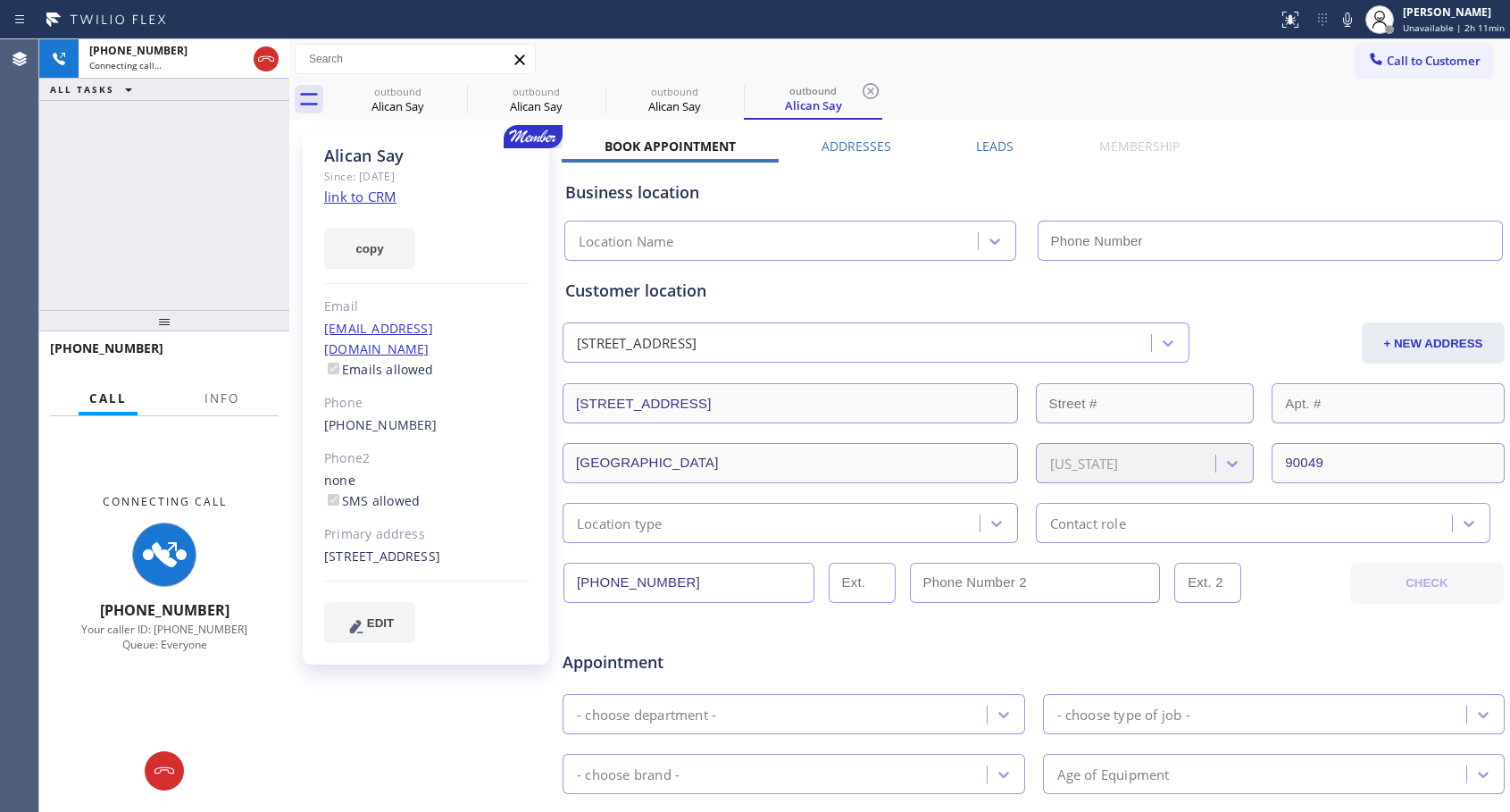
type input "[PHONE_NUMBER]"
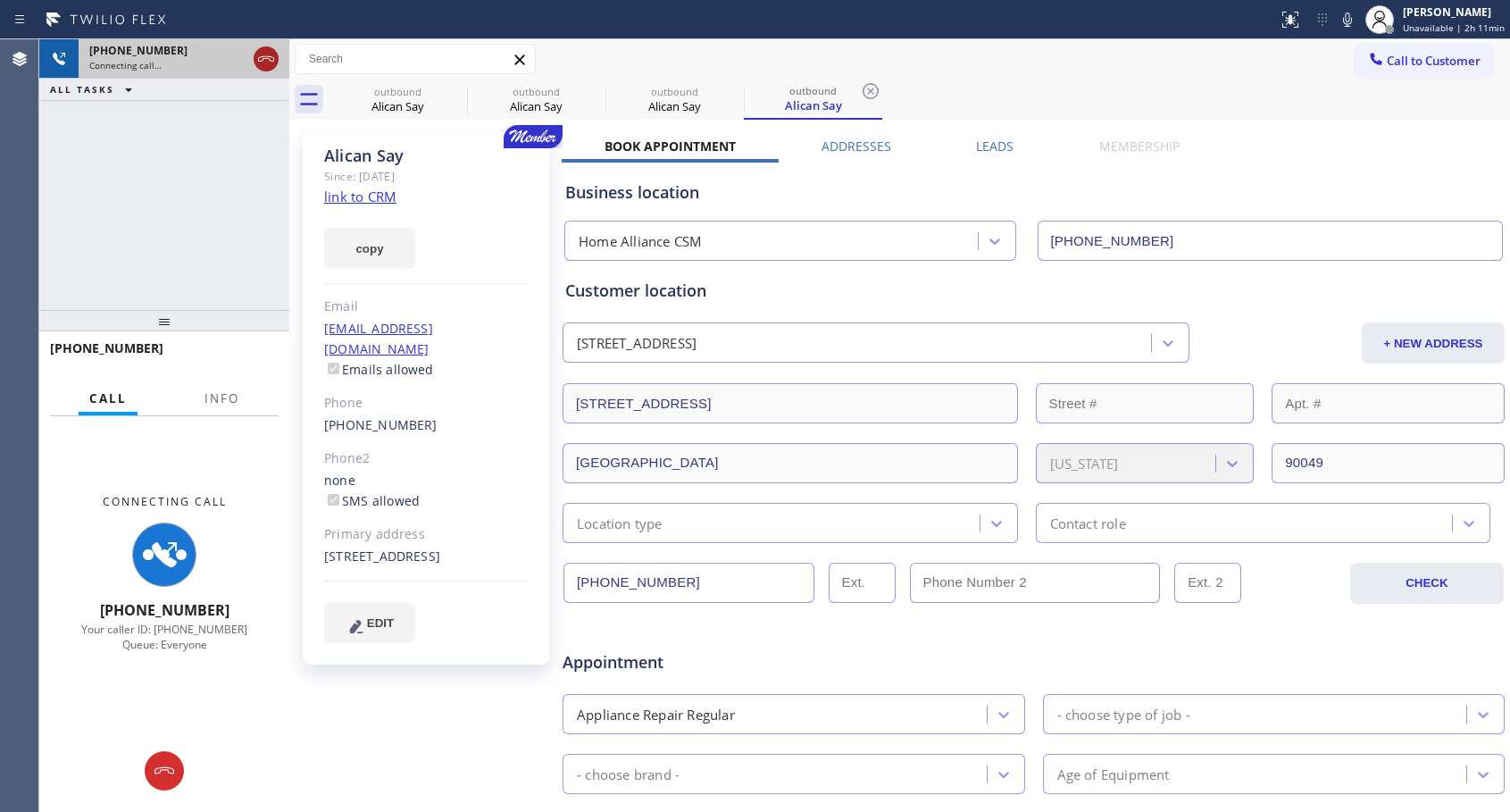
click at [267, 56] on icon at bounding box center [266, 59] width 21 height 21
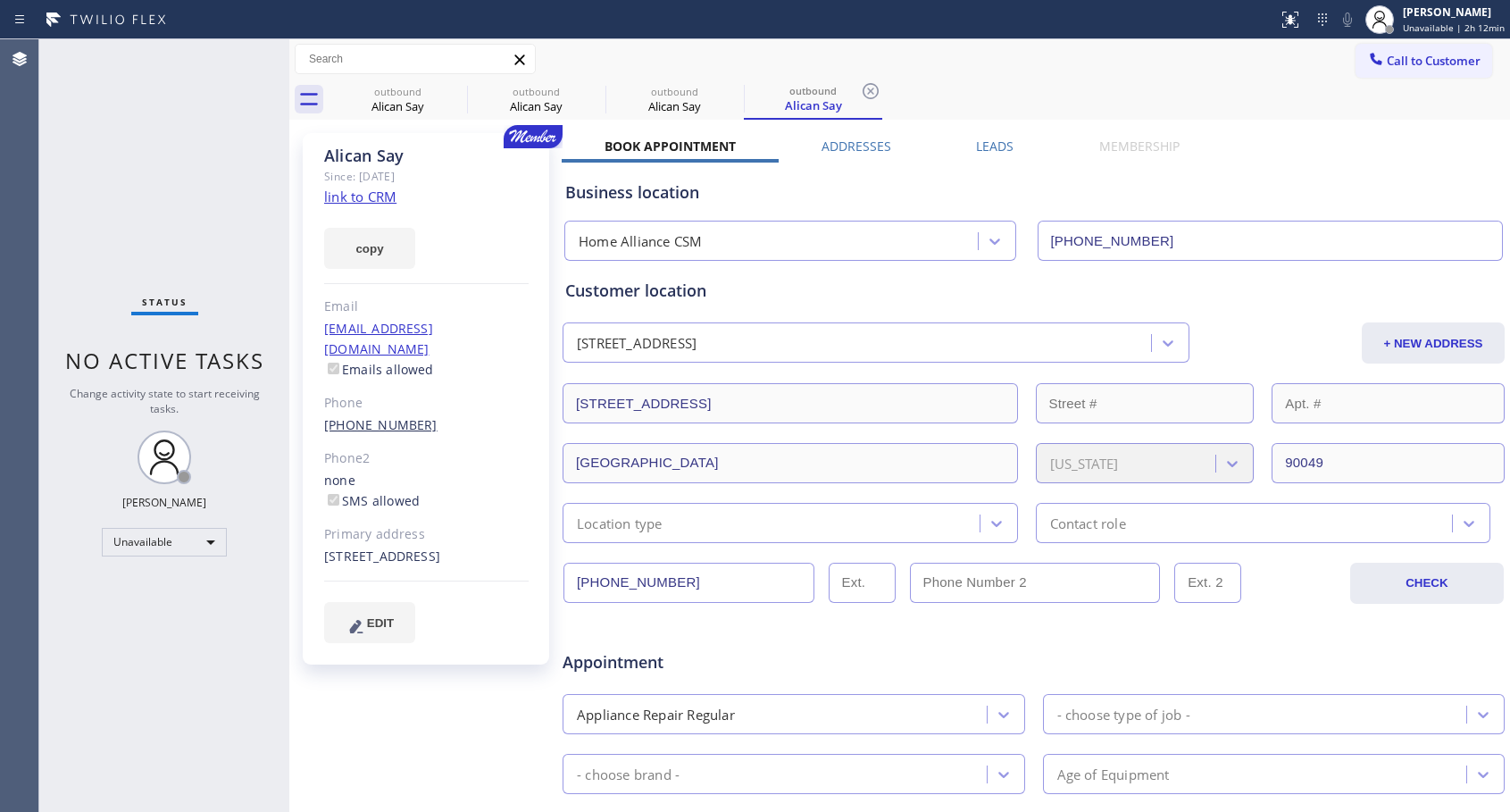
click at [387, 416] on link "[PHONE_NUMBER]" at bounding box center [381, 424] width 114 height 17
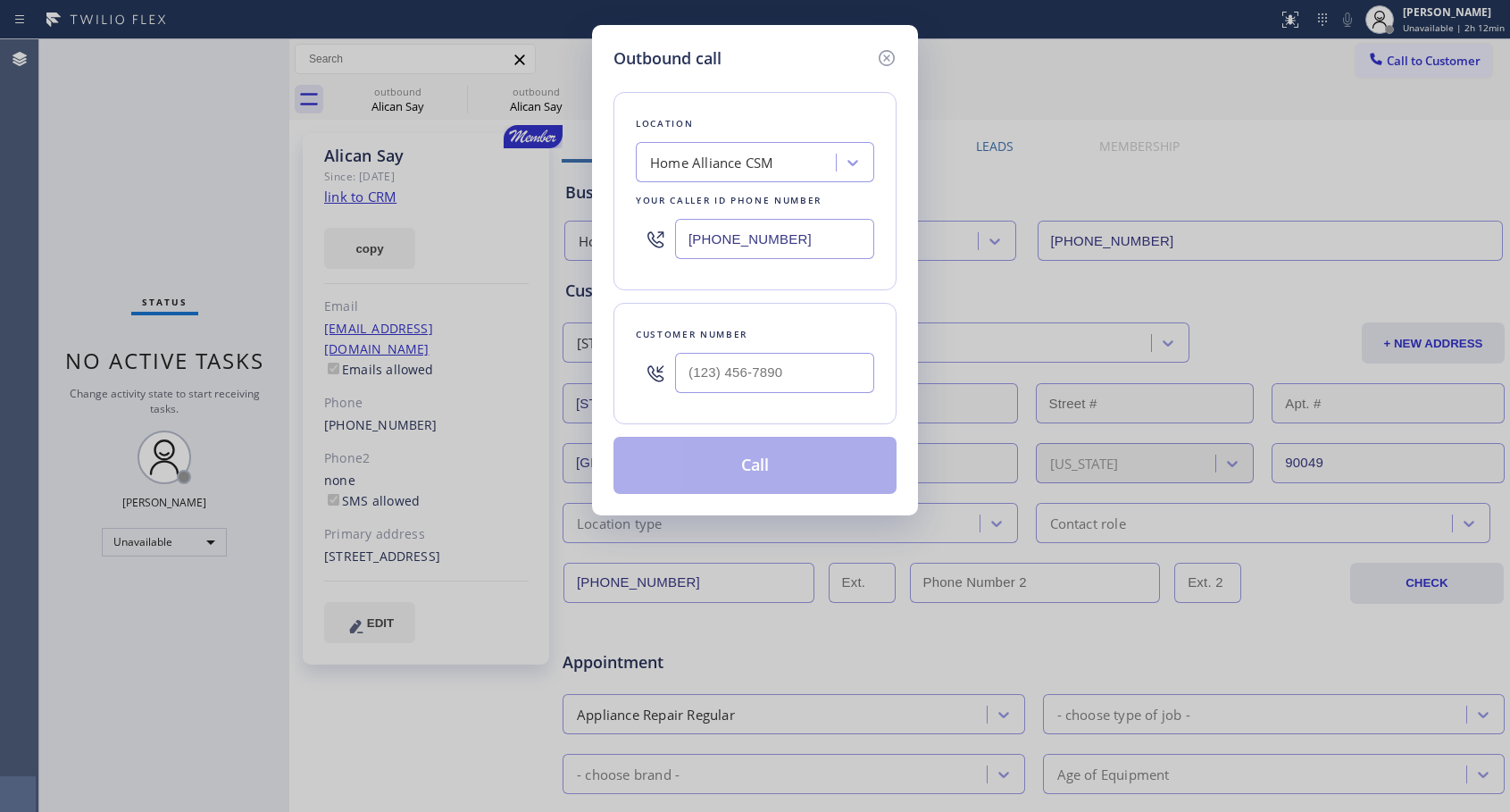
type input "[PHONE_NUMBER]"
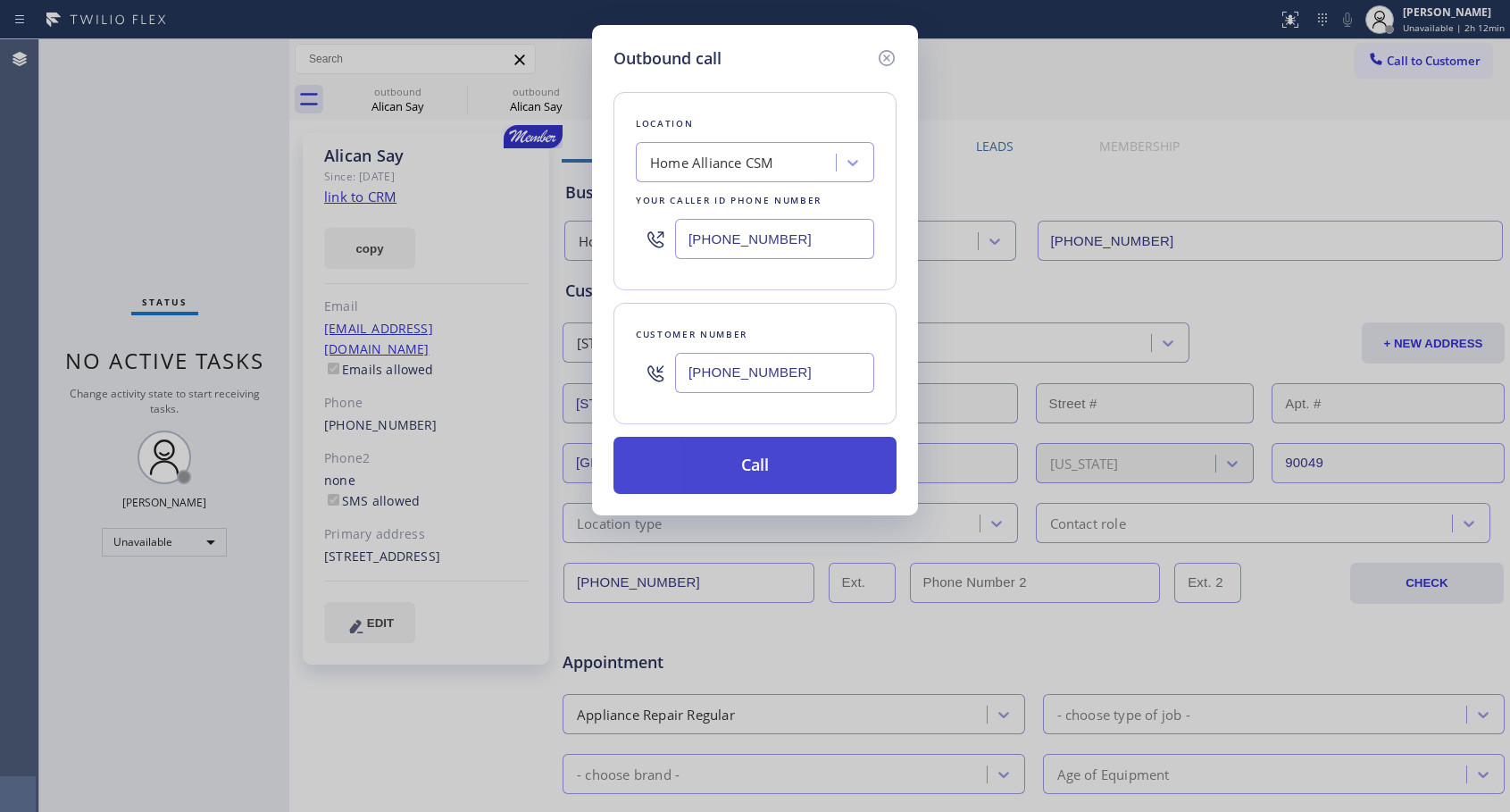
click at [708, 452] on button "Call" at bounding box center [755, 465] width 283 height 57
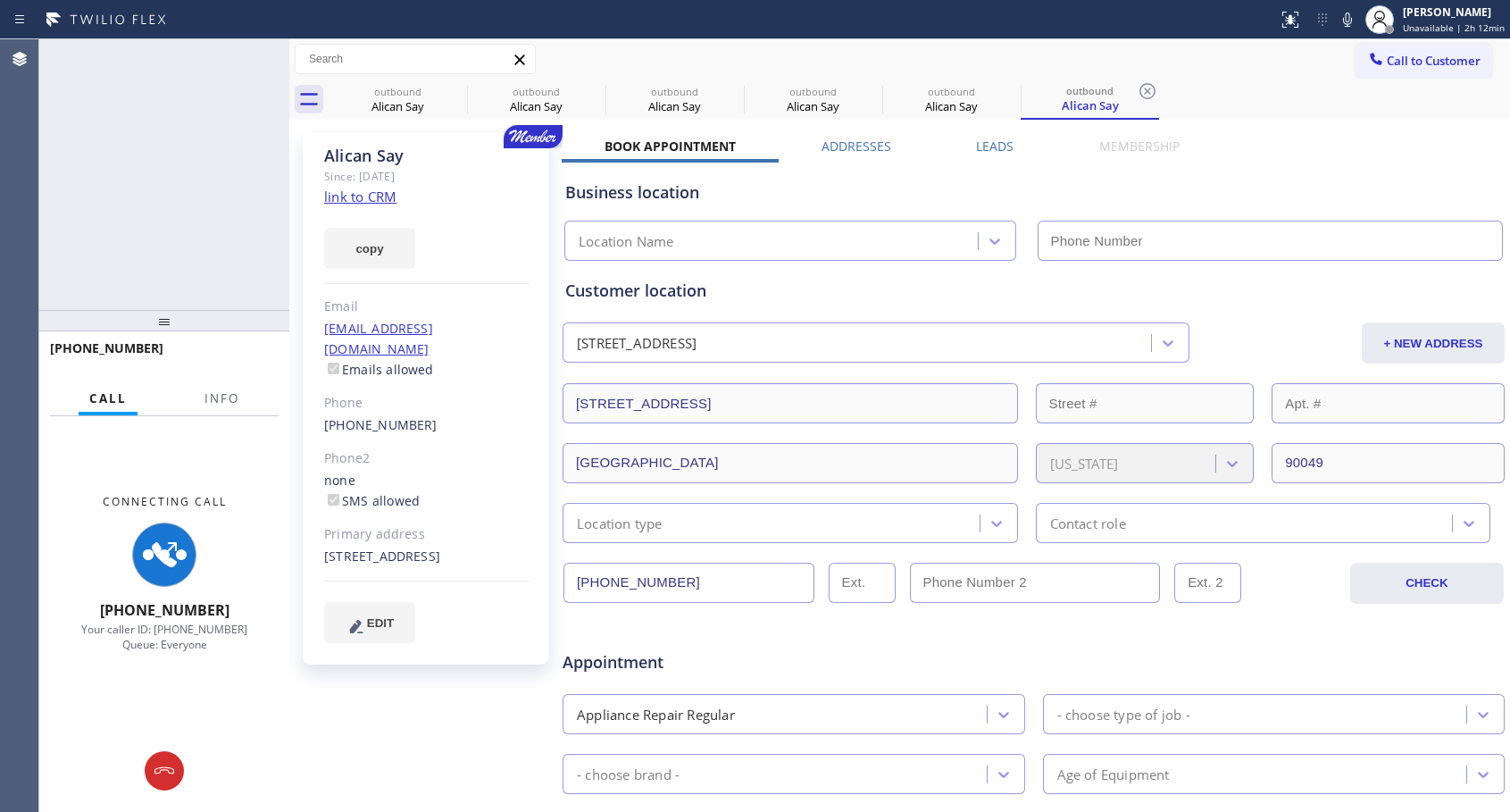
type input "[PHONE_NUMBER]"
